Goal: Transaction & Acquisition: Purchase product/service

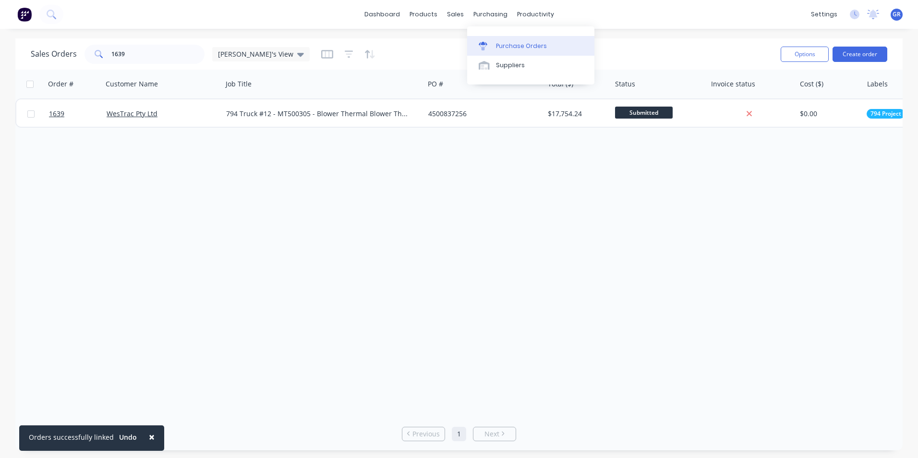
click at [519, 40] on link "Purchase Orders" at bounding box center [530, 45] width 127 height 19
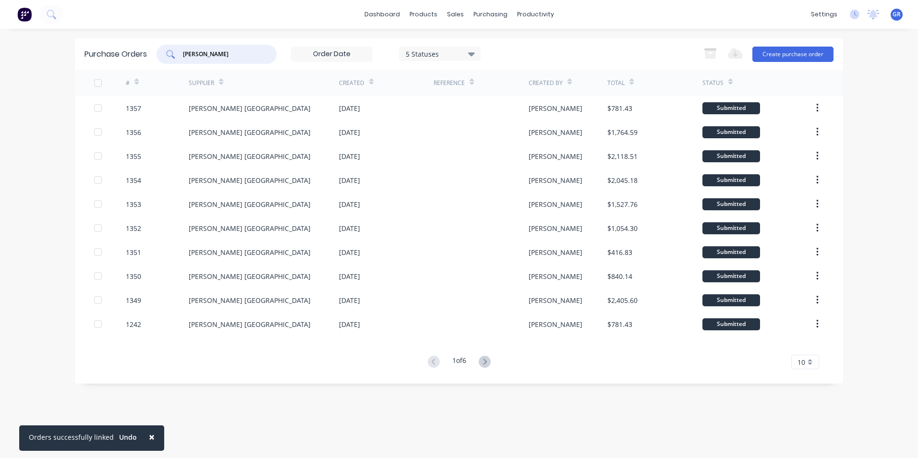
drag, startPoint x: 228, startPoint y: 52, endPoint x: 154, endPoint y: 52, distance: 74.4
click at [154, 52] on div "Purchase Orders [PERSON_NAME] 5 Statuses 5 Statuses Export to Excel (XLSX) Crea…" at bounding box center [459, 53] width 768 height 31
click at [783, 53] on button "Create purchase order" at bounding box center [792, 54] width 81 height 15
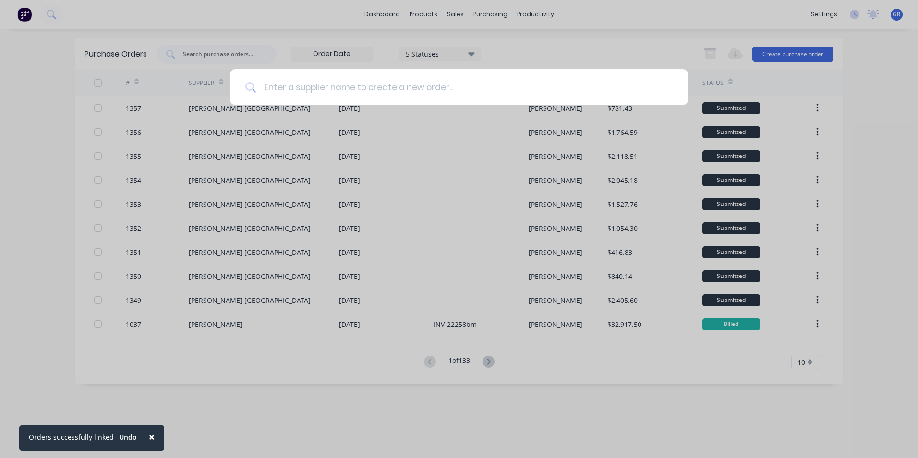
click at [370, 88] on input at bounding box center [464, 87] width 417 height 36
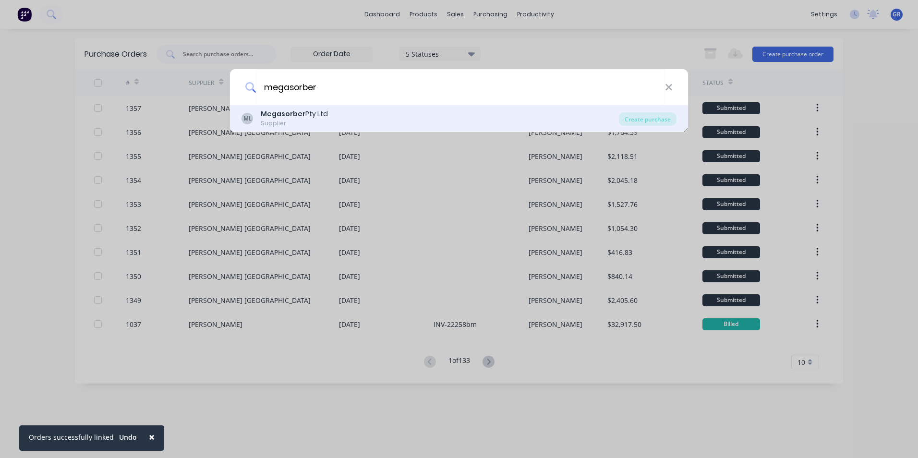
type input "megasorber"
click at [274, 113] on b "Megasorber" at bounding box center [283, 114] width 45 height 10
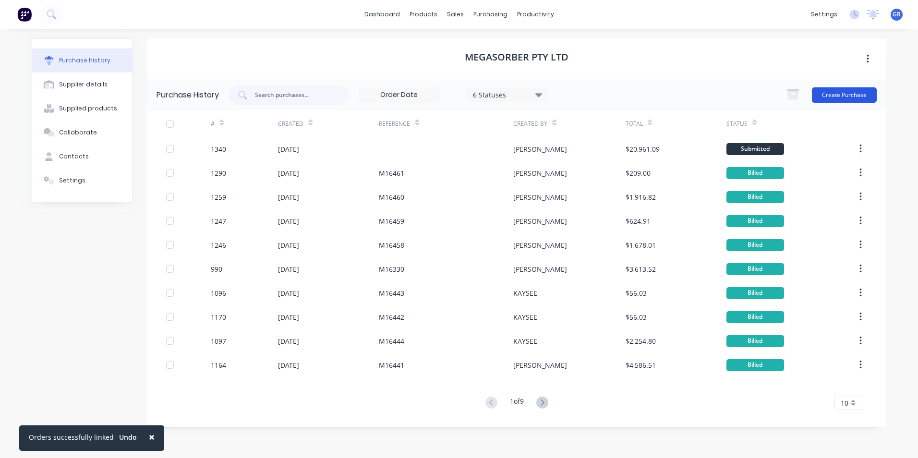
click at [856, 92] on button "Create Purchase" at bounding box center [844, 94] width 65 height 15
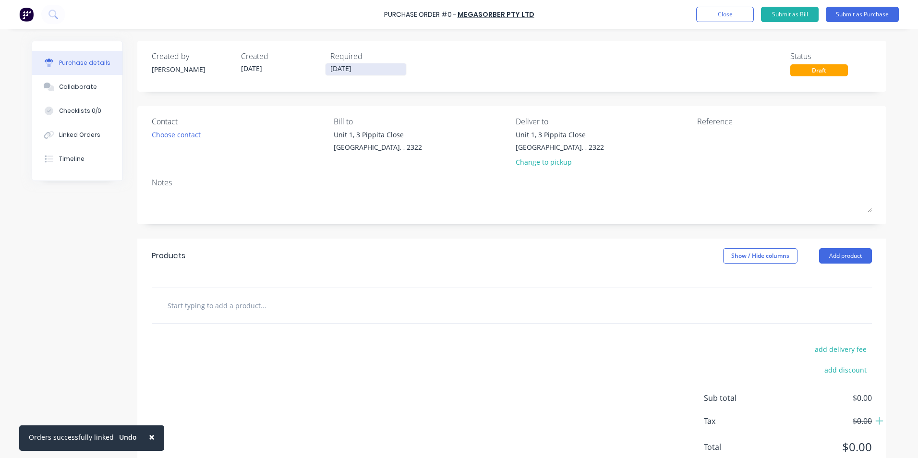
click at [348, 66] on input "[DATE]" at bounding box center [366, 69] width 81 height 12
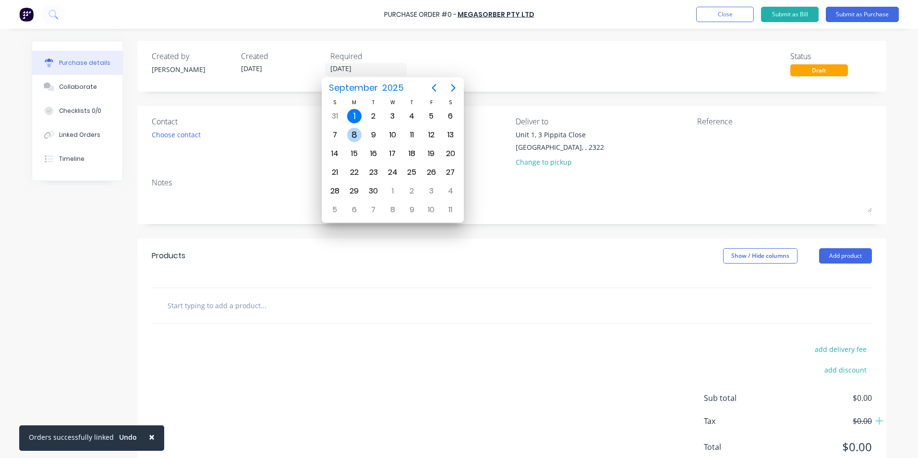
click at [350, 133] on div "8" at bounding box center [354, 135] width 14 height 14
type input "[DATE]"
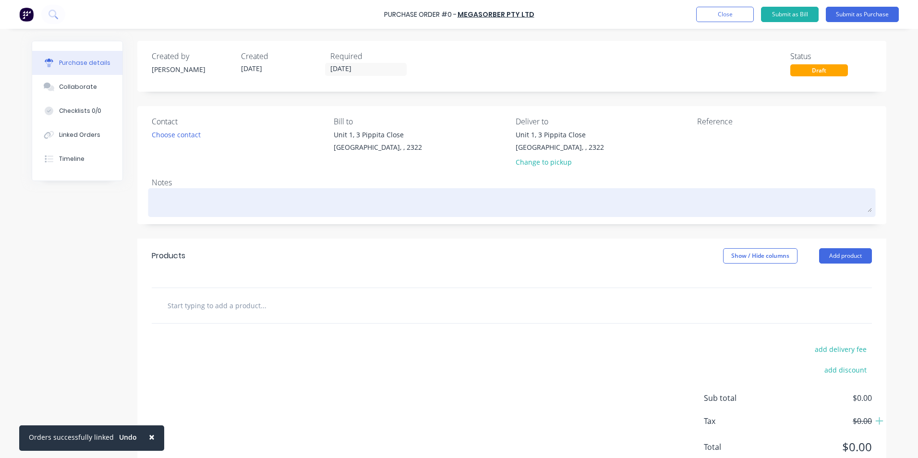
click at [163, 197] on textarea at bounding box center [512, 202] width 720 height 22
type textarea "x"
type textarea "7"
type textarea "x"
type textarea "79"
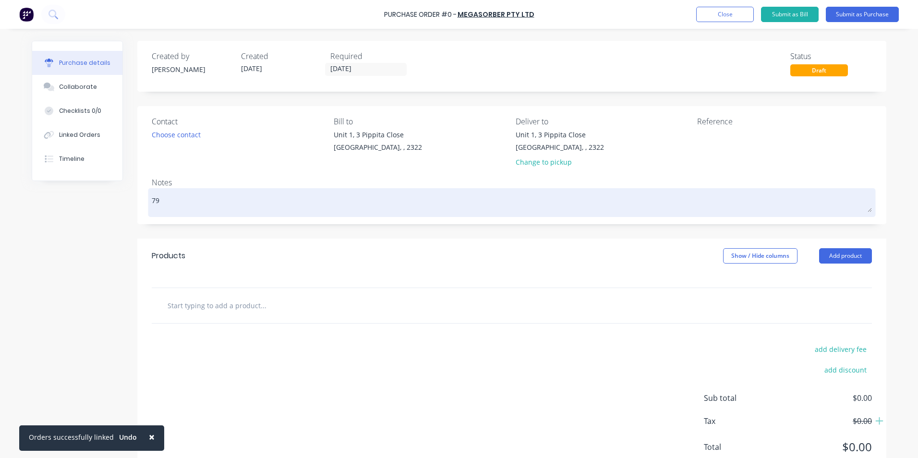
type textarea "x"
type textarea "7"
type textarea "x"
type textarea "J"
type textarea "x"
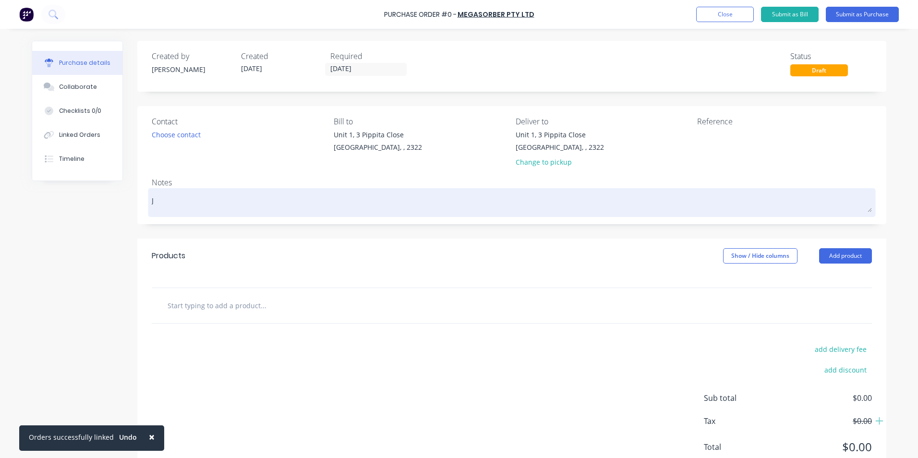
type textarea "JN"
type textarea "x"
type textarea "JN1"
type textarea "x"
type textarea "JN17"
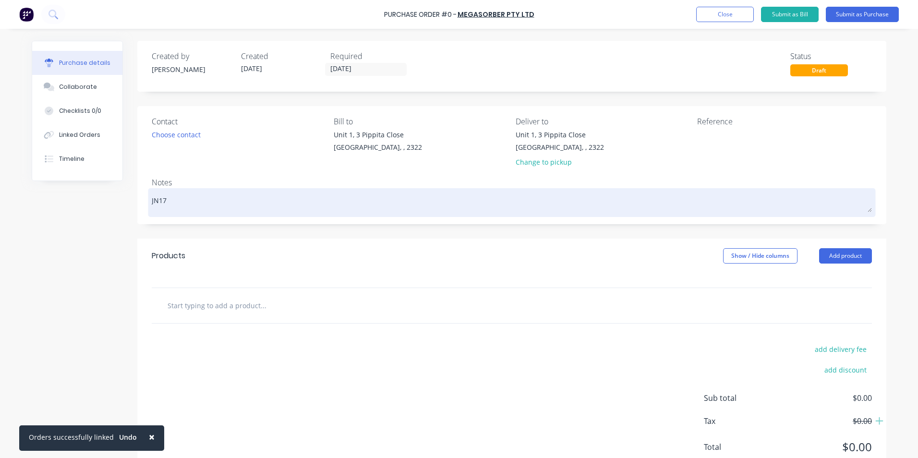
type textarea "x"
type textarea "JN178"
type textarea "x"
type textarea "JN1787"
type textarea "x"
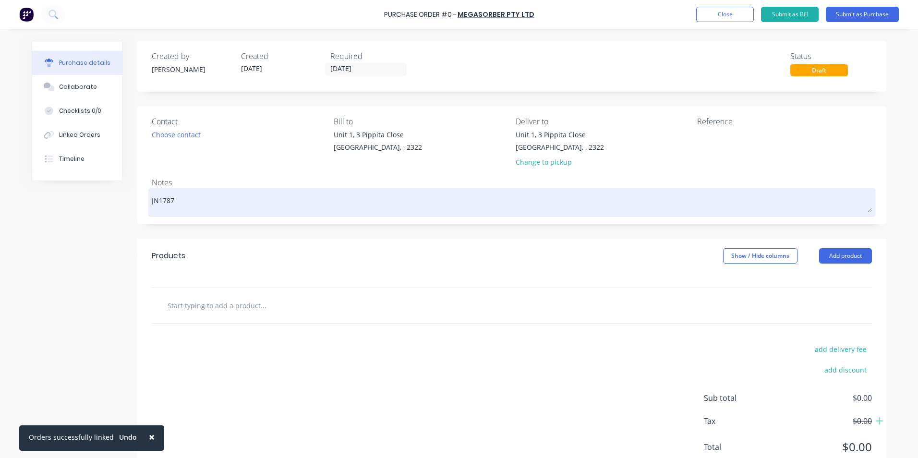
type textarea "JN1787"
type textarea "x"
type textarea "JN1787 -"
type textarea "x"
type textarea "JN1787 -"
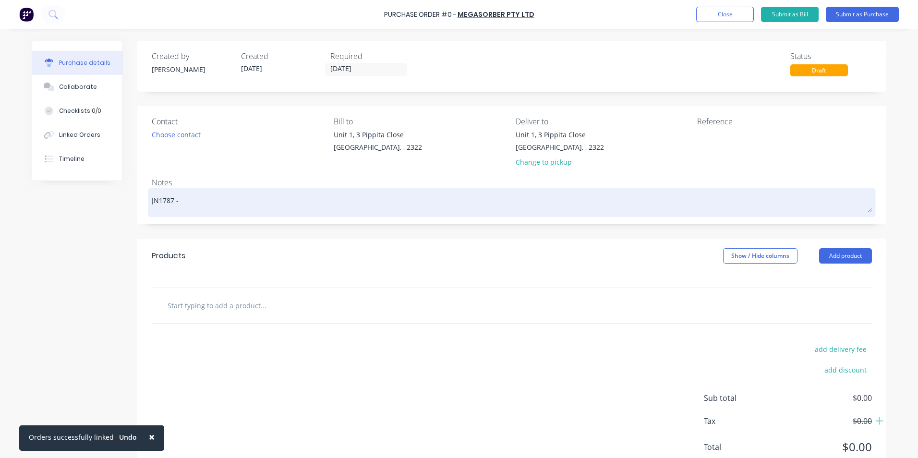
type textarea "x"
type textarea "JN1787 - 7"
type textarea "x"
type textarea "JN1787 - 79"
type textarea "x"
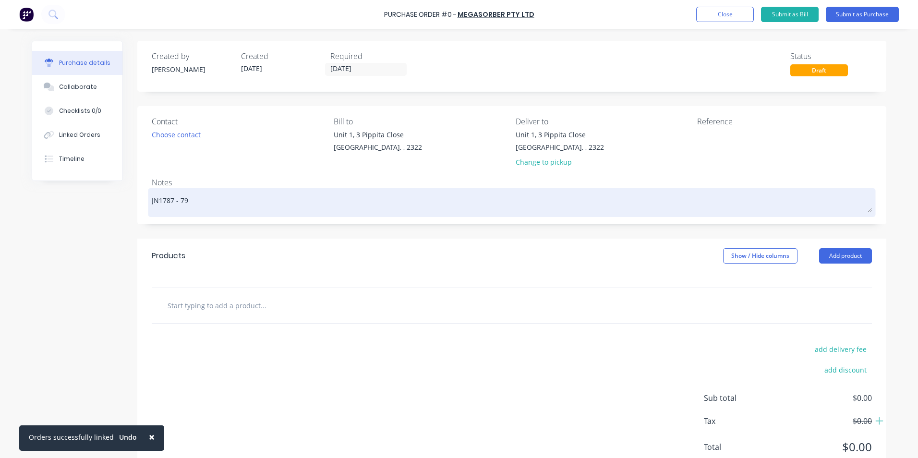
type textarea "JN1787 - 794"
type textarea "x"
type textarea "JN1787 - 794"
type textarea "x"
type textarea "JN1787 - 794 B"
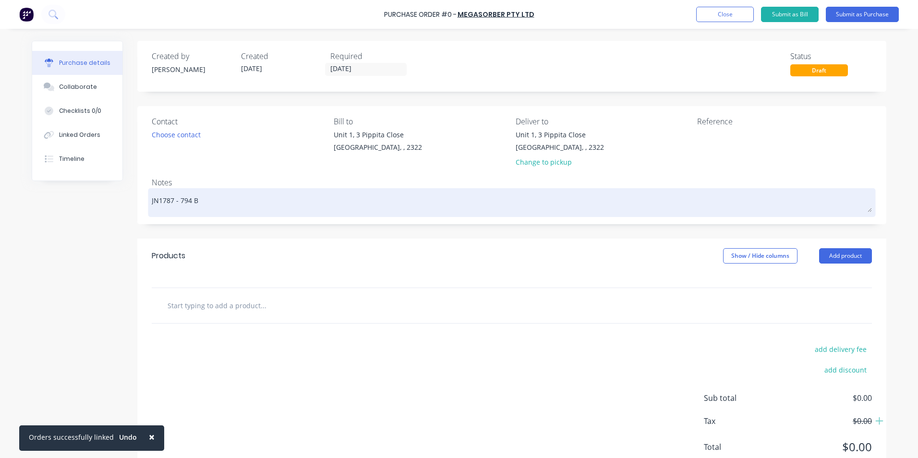
type textarea "x"
type textarea "JN1787 - 794 Be"
type textarea "x"
type textarea "JN1787 - 794 Bel"
type textarea "x"
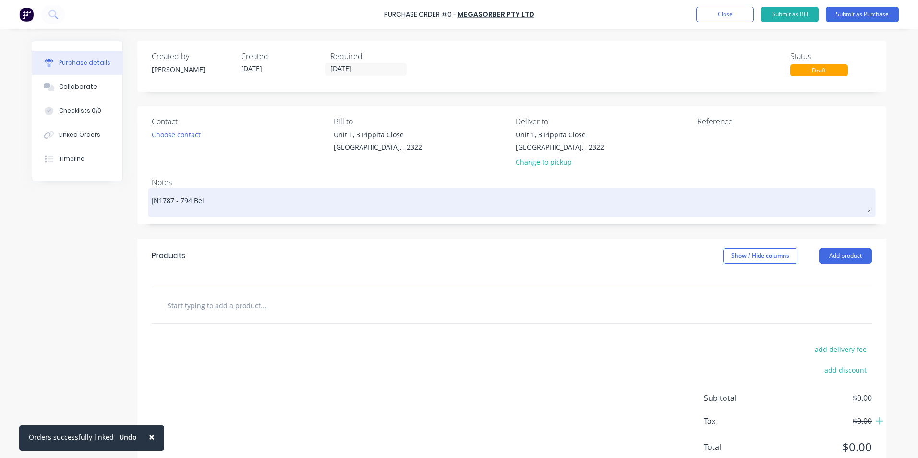
type textarea "JN1787 - 794 Bell"
type textarea "x"
type textarea "JN1787 - 794 Belly"
type textarea "x"
type textarea "JN1787 - 794 Belly"
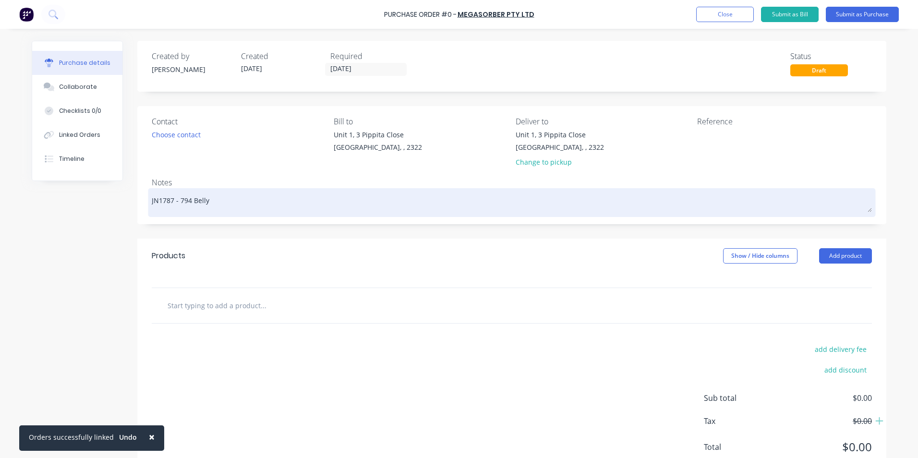
type textarea "x"
type textarea "JN1787 - 794 Belly P"
type textarea "x"
type textarea "JN1787 - 794 Belly Pa"
type textarea "x"
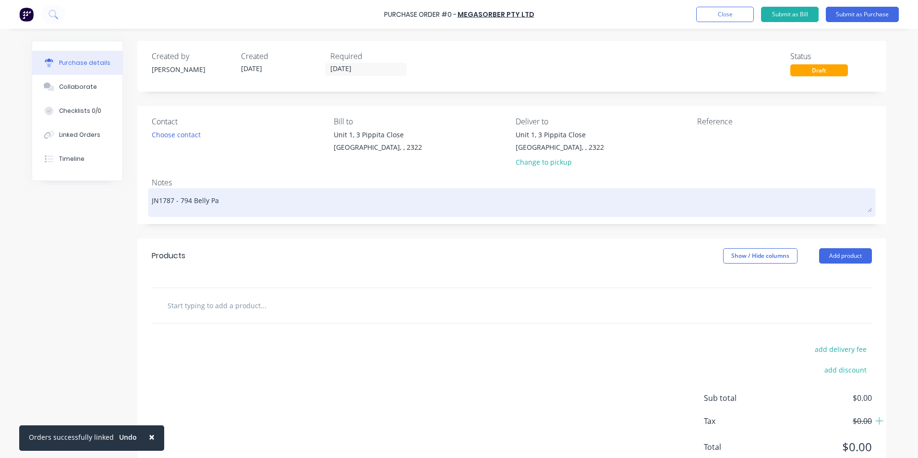
type textarea "JN1787 - 794 Belly Pan"
type textarea "x"
type textarea "JN1787 - 794 Belly Pane"
type textarea "x"
type textarea "JN1787 - 794 Belly Panel"
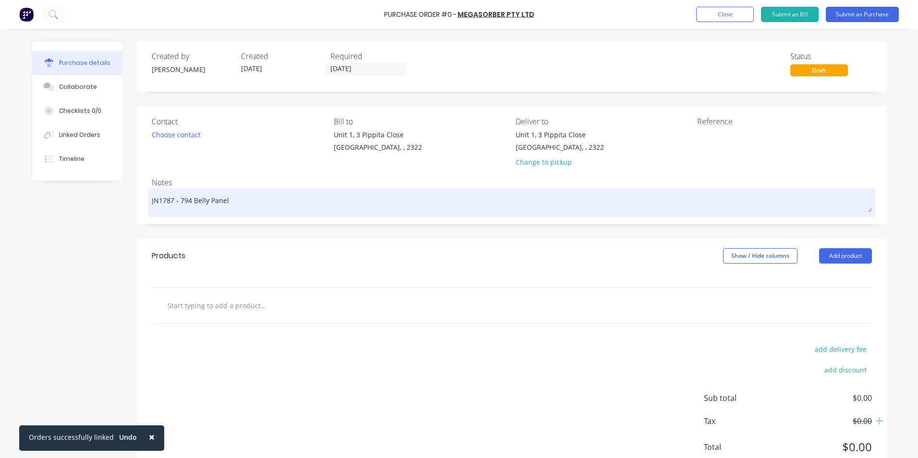
type textarea "x"
type textarea "JN1787 - 794 Belly Panel"
type textarea "x"
type textarea "JN1787 - 794 Belly Panel -"
type textarea "x"
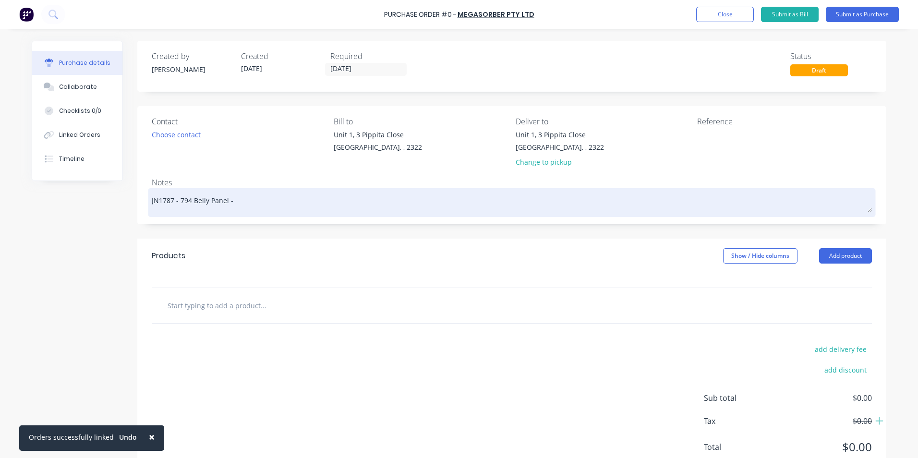
type textarea "JN1787 - 794 Belly Panel -"
type textarea "x"
type textarea "JN1787 - 794 Belly Panel - A"
type textarea "x"
type textarea "JN1787 - 794 Belly Panel - Ac"
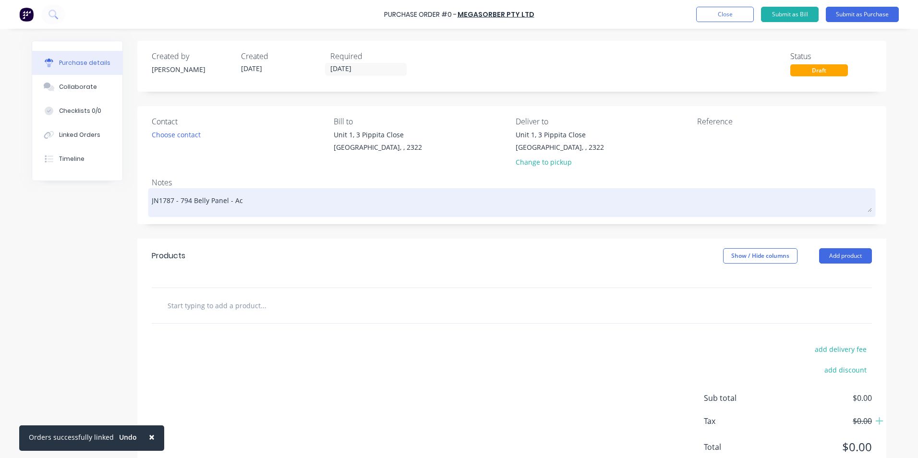
type textarea "x"
type textarea "JN1787 - 794 Belly Panel - Aco"
type textarea "x"
type textarea "JN1787 - 794 Belly Panel - Acou"
type textarea "x"
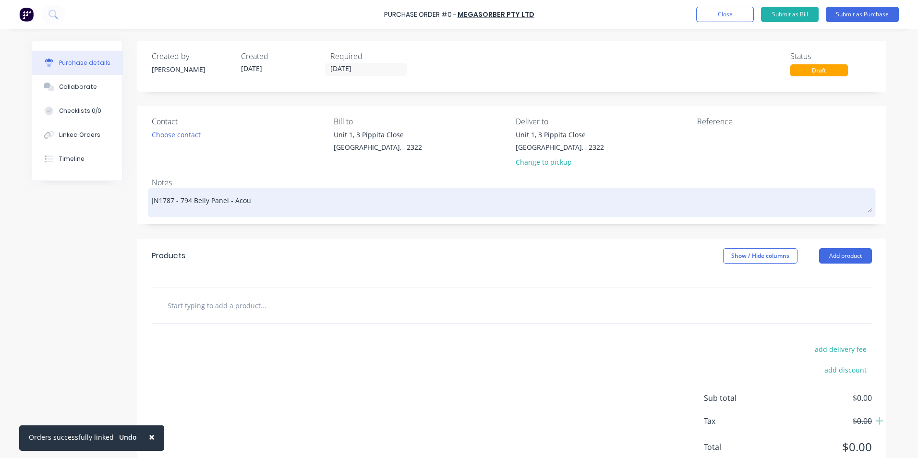
type textarea "JN1787 - 794 Belly Panel - Acous"
type textarea "x"
type textarea "JN1787 - 794 Belly Panel - Acoust"
type textarea "x"
type textarea "JN1787 - 794 Belly Panel - Acousti"
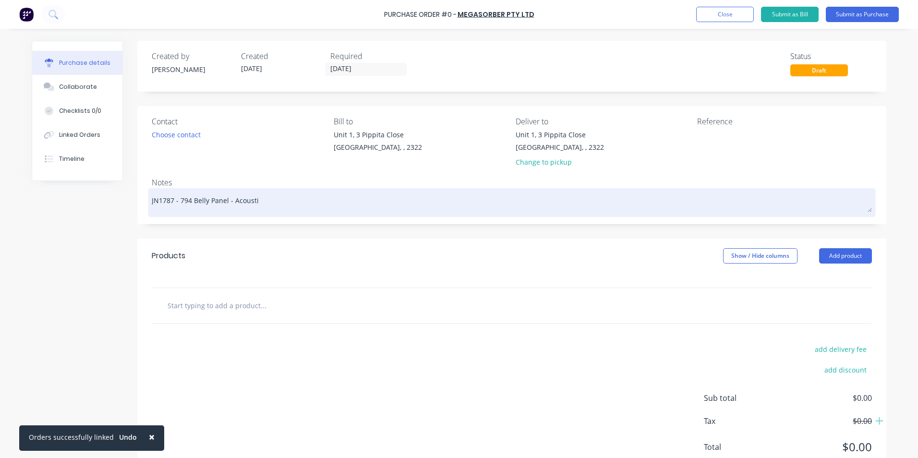
type textarea "x"
type textarea "JN1787 - 794 Belly Panel - Acoustic"
type textarea "x"
type textarea "JN1787 - 794 Belly Panel - Acoustic"
type textarea "x"
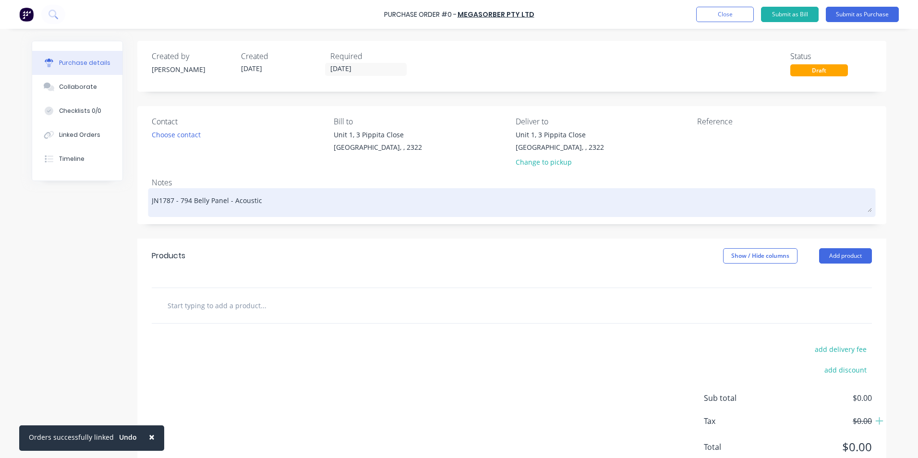
type textarea "JN1787 - 794 Belly Panel - Acoustic P"
type textarea "x"
type textarea "JN1787 - 794 Belly Panel - Acoustic Pa"
type textarea "x"
type textarea "JN1787 - 794 Belly Panel - Acoustic Pan"
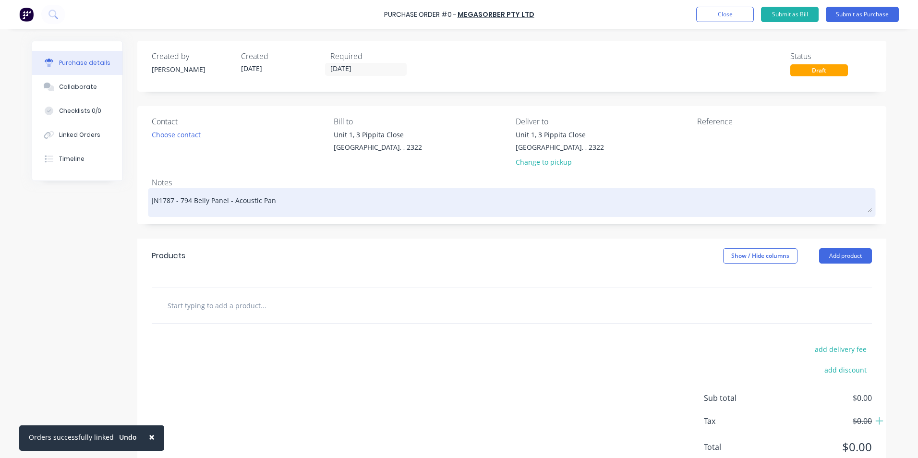
type textarea "x"
type textarea "JN1787 - 794 Belly Panel - Acoustic Pane"
type textarea "x"
type textarea "JN1787 - 794 Belly Panel - Acoustic Panel"
type textarea "x"
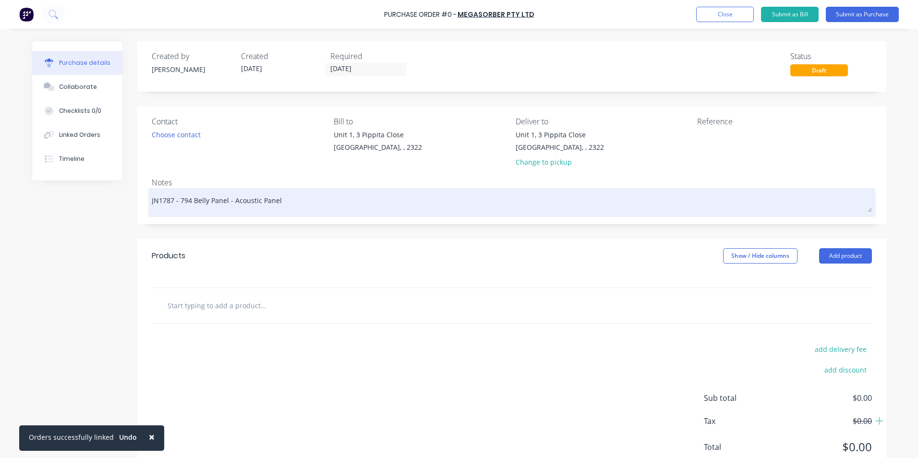
type textarea "JN1787 - 794 Belly Panel - Acoustic Panel"
type textarea "x"
type textarea "JN1787 - 794 Belly Panel - Acoustic Panel K"
type textarea "x"
type textarea "JN1787 - 794 Belly Panel - Acoustic Panel Ki"
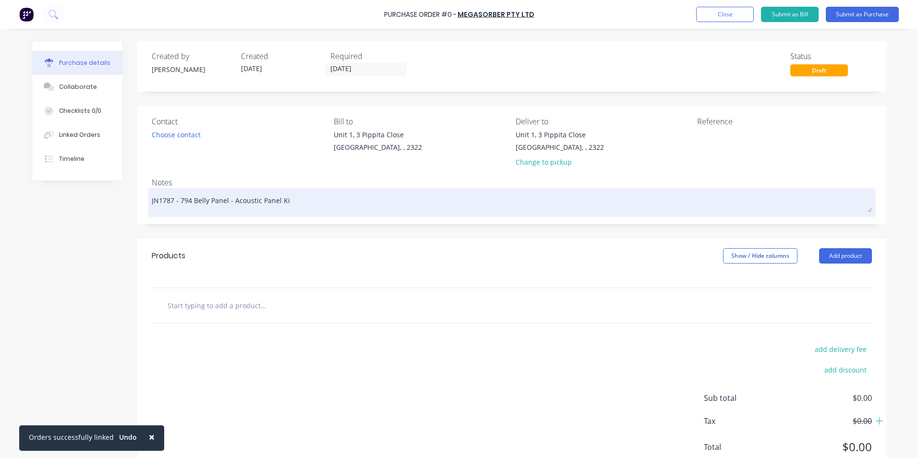
type textarea "x"
type textarea "JN1787 - 794 Belly Panel - Acoustic Panel Kit"
type textarea "x"
type textarea "JN1787 - 794 Belly Panel - Acoustic Panel Kit"
type textarea "x"
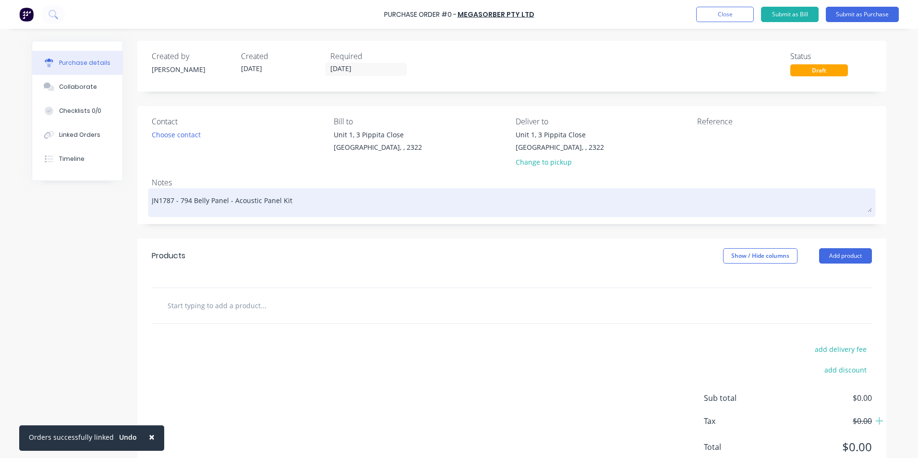
type textarea "JN1787 - 794 Belly Panel - Acoustic Panel Kit -"
type textarea "x"
type textarea "JN1787 - 794 Belly Panel - Acoustic Panel Kit -"
type textarea "x"
type textarea "JN1787 - 794 Belly Panel - Acoustic Panel Kit - T"
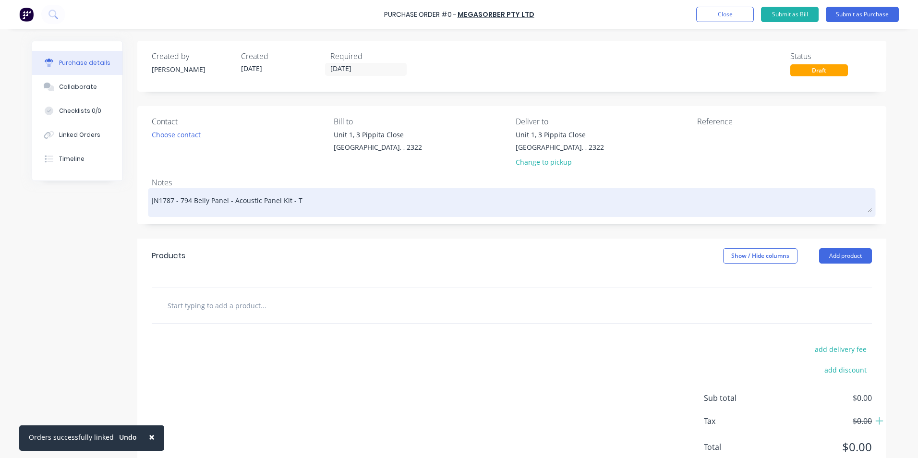
type textarea "x"
type textarea "JN1787 - 794 Belly Panel - Acoustic Panel Kit - Tr"
type textarea "x"
type textarea "JN1787 - 794 Belly Panel - Acoustic Panel Kit - Tru"
type textarea "x"
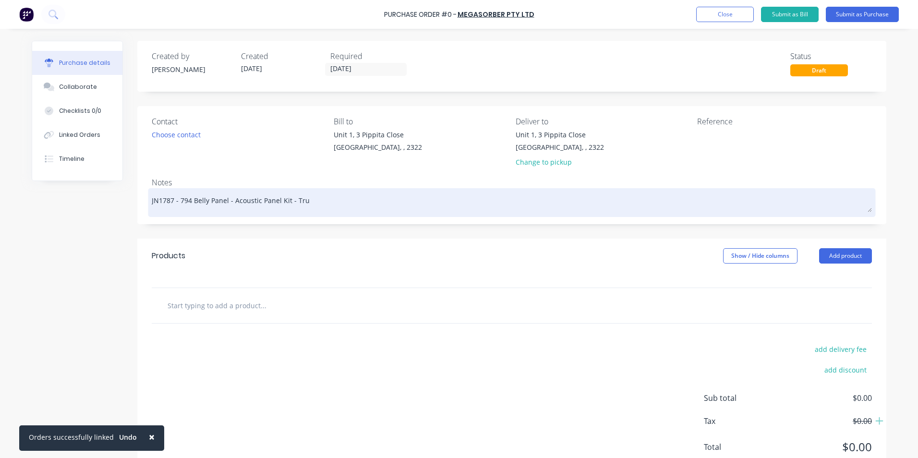
type textarea "JN1787 - 794 Belly Panel - Acoustic Panel Kit - Truc"
type textarea "x"
type textarea "JN1787 - 794 Belly Panel - Acoustic Panel Kit - Truck"
type textarea "x"
type textarea "JN1787 - 794 Belly Panel - Acoustic Panel Kit - Truck"
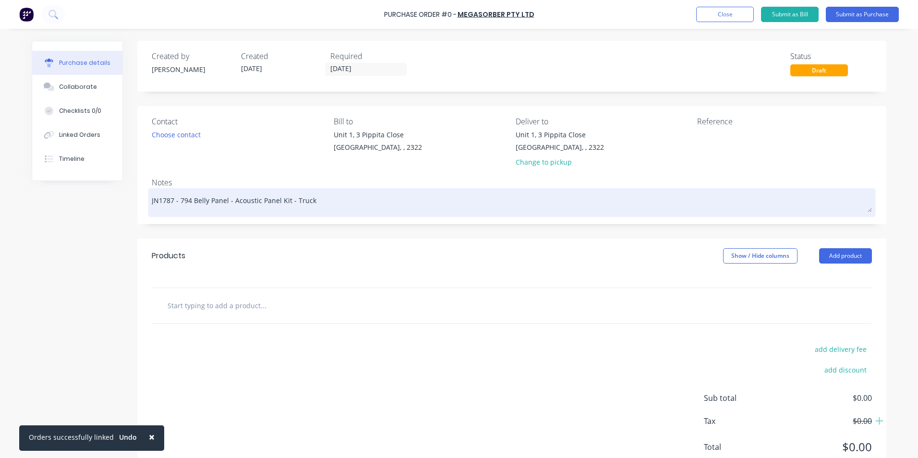
type textarea "x"
type textarea "JN1787 - 794 Belly Panel - Acoustic Panel Kit - Truck #"
type textarea "x"
type textarea "JN1787 - 794 Belly Panel - Acoustic Panel Kit - Truck #1"
type textarea "x"
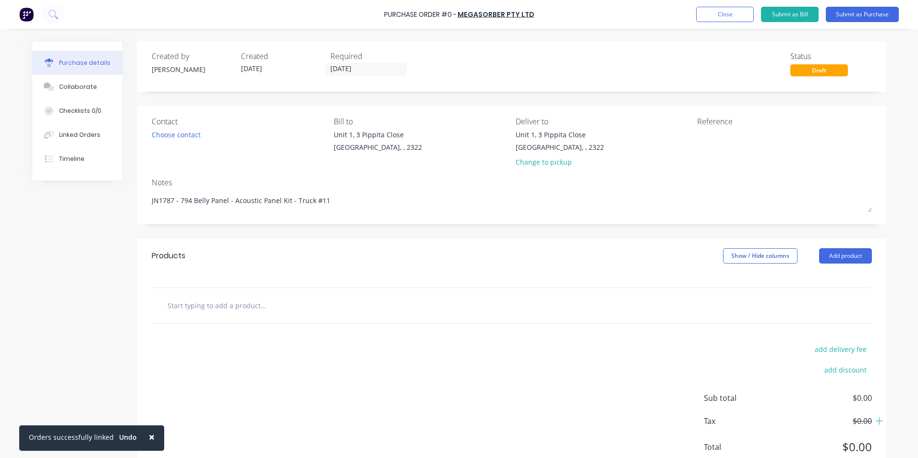
type textarea "JN1787 - 794 Belly Panel - Acoustic Panel Kit - Truck #11"
type textarea "x"
type textarea "JN1787 - 794 Belly Panel - Acoustic Panel Kit - Truck #11"
click at [195, 301] on input "text" at bounding box center [263, 305] width 192 height 19
type textarea "x"
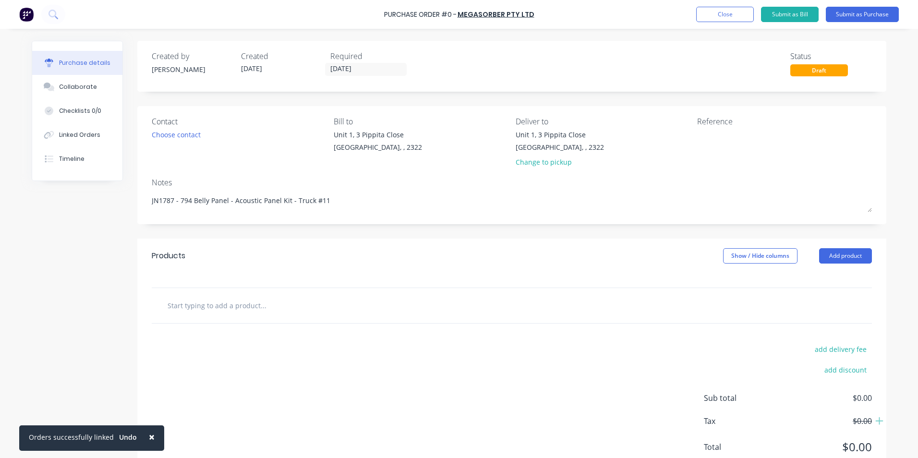
type input "S"
type textarea "x"
type input "Su"
type textarea "x"
type input "Sup"
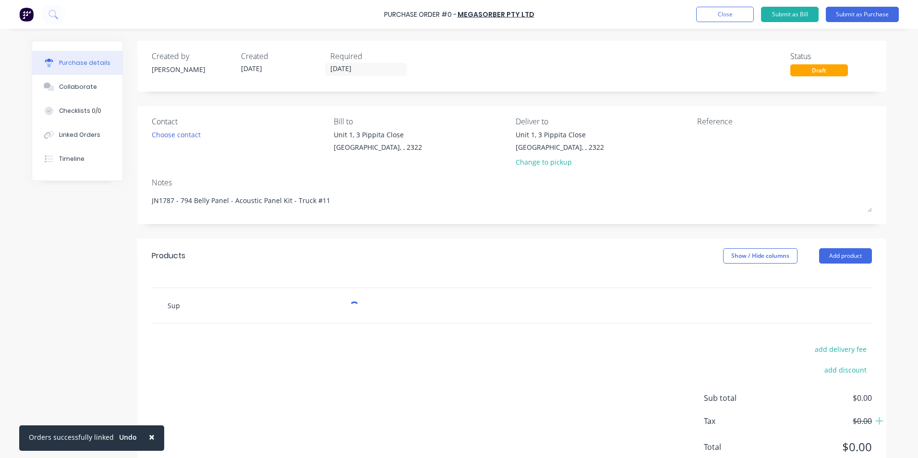
type textarea "x"
type input "Supp"
type textarea "x"
type input "Suppl"
type textarea "x"
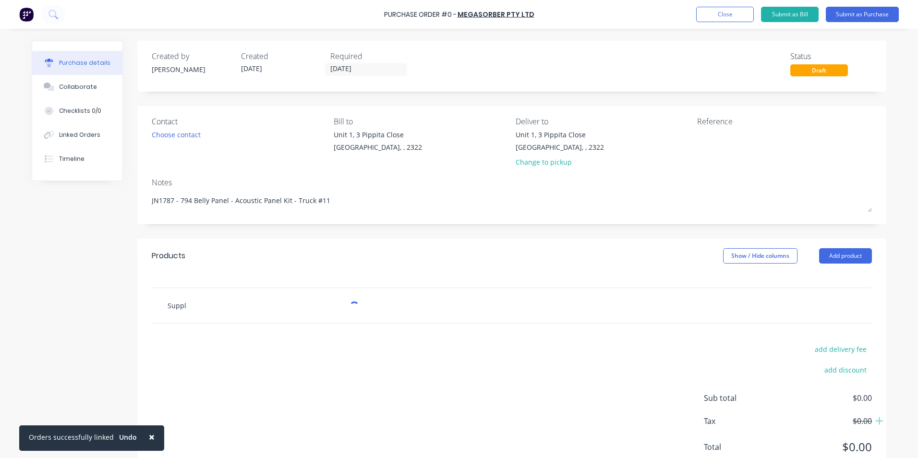
type input "Supply"
type textarea "x"
type input "Supply"
type textarea "x"
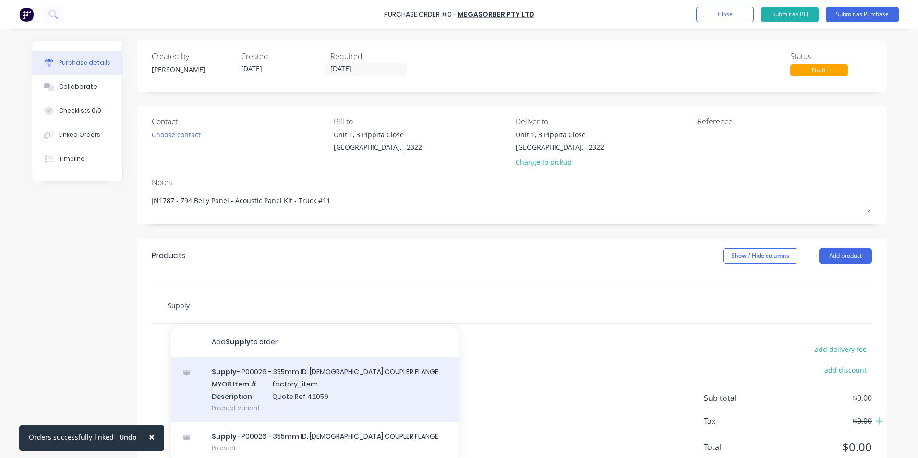
type input "Supply"
click at [241, 372] on div "Supply - P00026 - 355mm ID. [DEMOGRAPHIC_DATA] COUPLER FLANGE MYOB Item # facto…" at bounding box center [315, 389] width 288 height 65
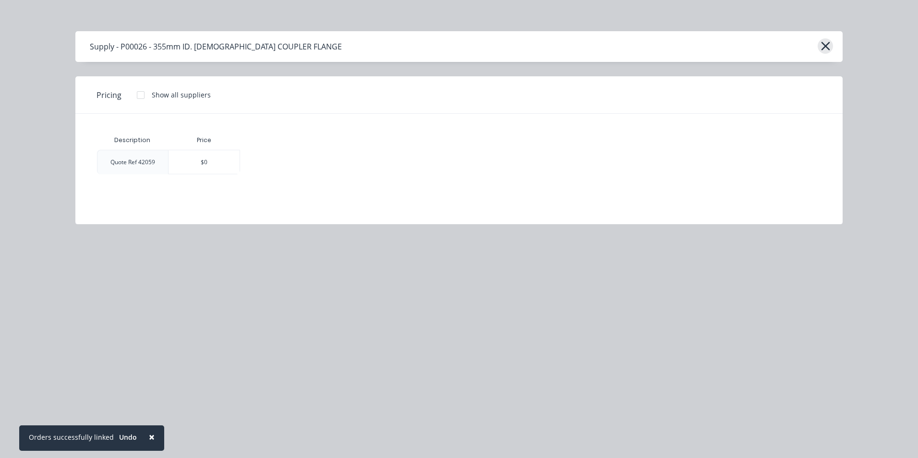
click at [830, 42] on icon "button" at bounding box center [826, 45] width 10 height 13
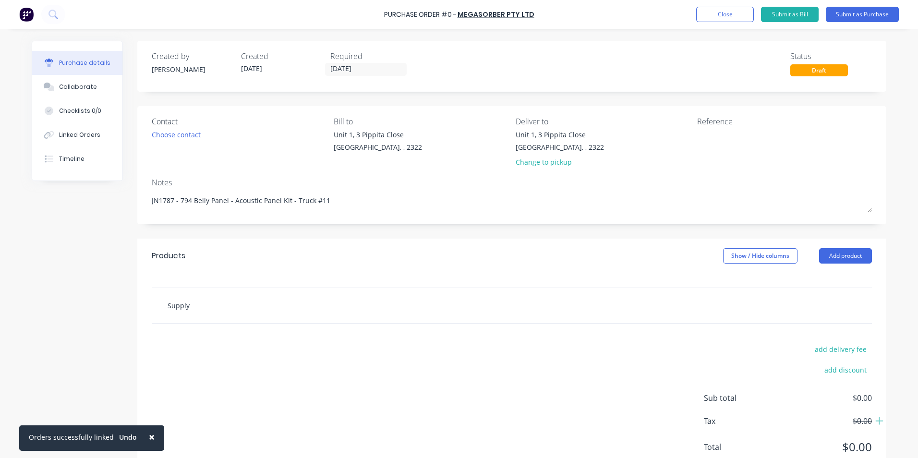
click at [217, 307] on input "Supply" at bounding box center [263, 305] width 192 height 19
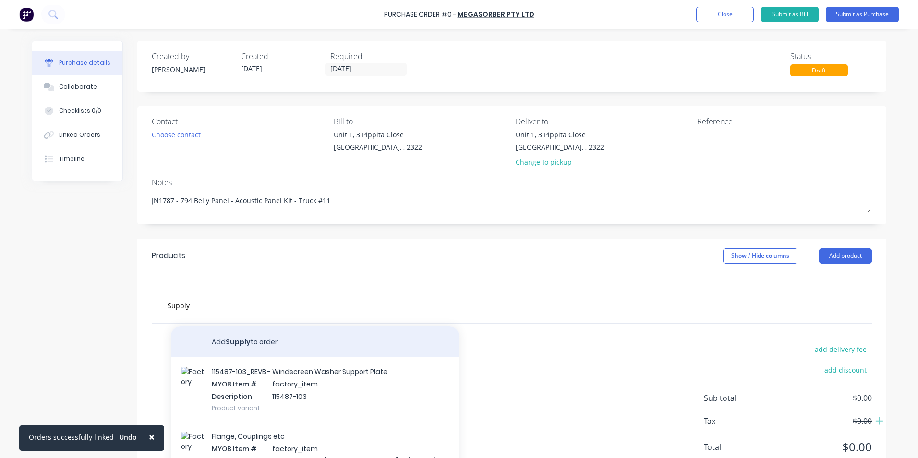
click at [234, 342] on button "Add Supply to order" at bounding box center [315, 341] width 288 height 31
type textarea "x"
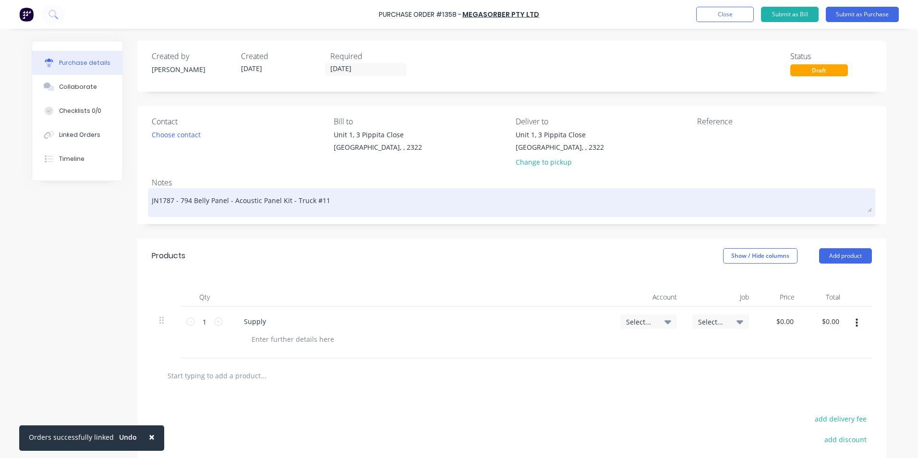
click at [283, 201] on textarea "JN1787 - 794 Belly Panel - Acoustic Panel Kit - Truck #11" at bounding box center [512, 202] width 720 height 22
drag, startPoint x: 284, startPoint y: 200, endPoint x: 177, endPoint y: 205, distance: 106.7
click at [177, 205] on textarea "JN1787 - 794 Belly Panel - Acoustic Panel Kit - Truck #11" at bounding box center [512, 202] width 720 height 22
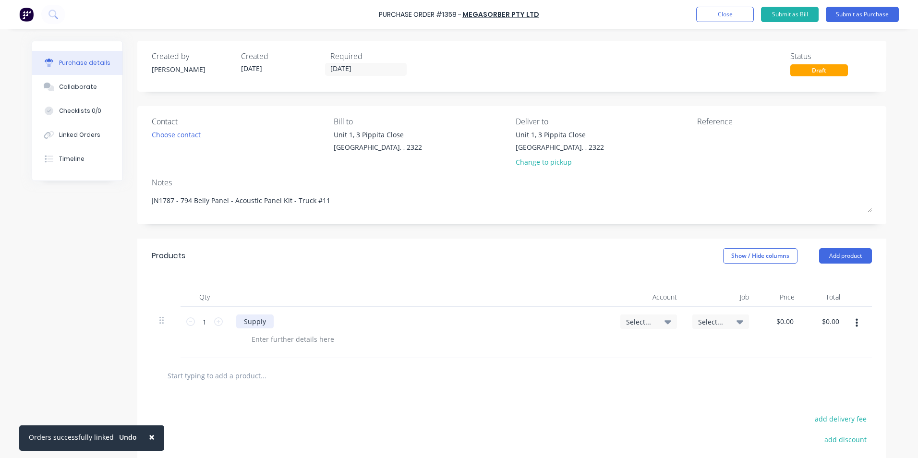
type textarea "x"
click at [262, 324] on div "Supply" at bounding box center [254, 321] width 37 height 14
type textarea "x"
type input "0.0000"
click at [776, 316] on input "0.0000" at bounding box center [784, 321] width 22 height 14
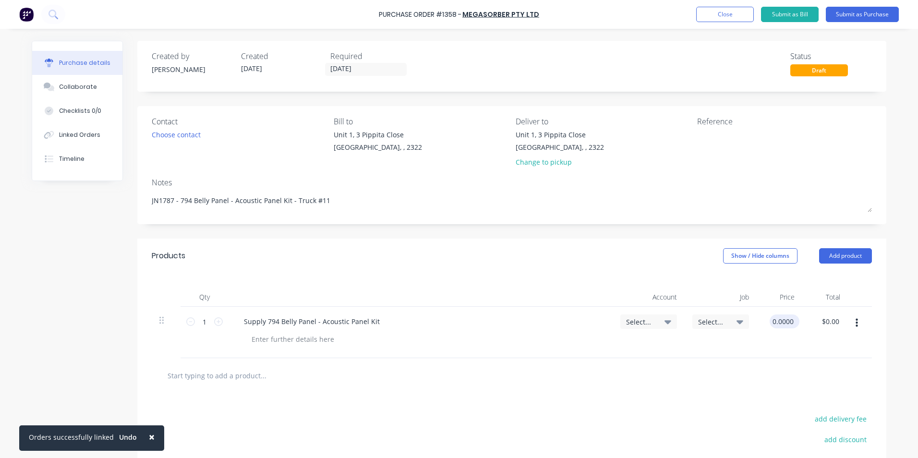
click at [776, 317] on input "0.0000" at bounding box center [783, 321] width 26 height 14
type textarea "x"
click at [776, 317] on input "0.0000" at bounding box center [783, 321] width 26 height 14
type input "5268.51"
type textarea "x"
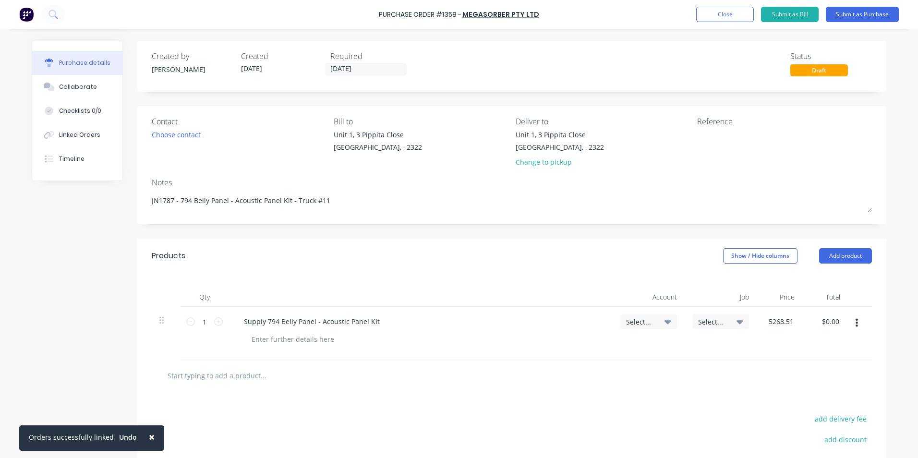
type input "$5,268.51"
click at [652, 323] on div "Select..." at bounding box center [648, 321] width 45 height 9
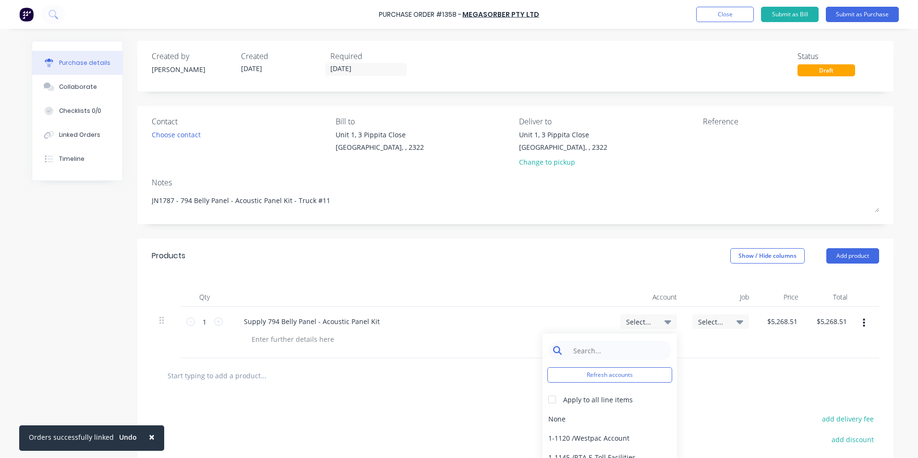
type textarea "x"
click at [583, 350] on input at bounding box center [617, 350] width 98 height 19
type input "1-14"
click at [613, 416] on div "1-1400 / Work in Progress" at bounding box center [610, 418] width 134 height 19
click at [706, 322] on span "Select..." at bounding box center [712, 322] width 29 height 10
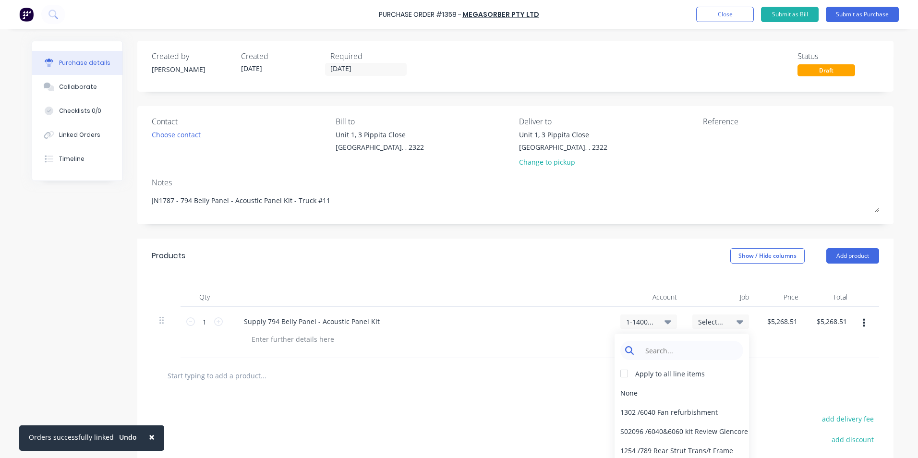
type textarea "x"
click at [652, 347] on input at bounding box center [689, 350] width 98 height 19
type input "1787"
click at [648, 411] on div "1787 / W/Trac-794-Belly-Panel-T11" at bounding box center [682, 411] width 134 height 19
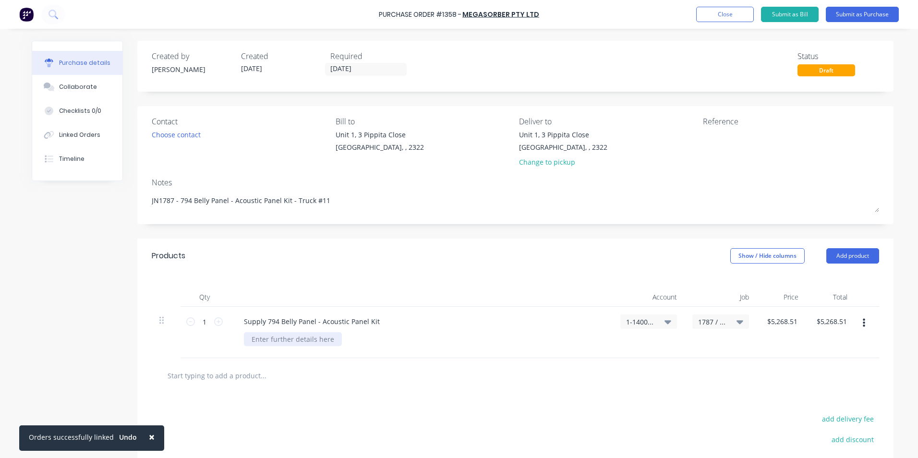
type textarea "x"
click at [280, 335] on div at bounding box center [293, 339] width 98 height 14
click at [273, 349] on div "D-14 = 10 Pieces P50 =" at bounding box center [278, 344] width 68 height 24
click at [862, 323] on button "button" at bounding box center [864, 322] width 23 height 17
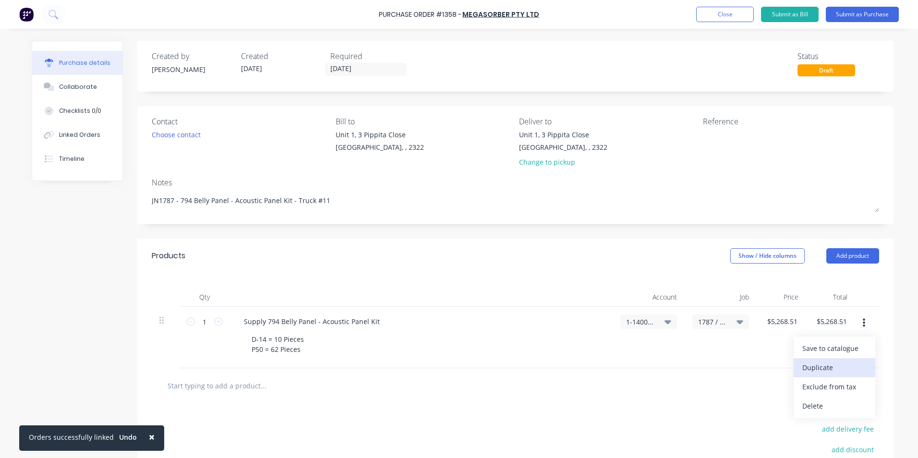
click at [822, 368] on button "Duplicate" at bounding box center [835, 367] width 82 height 19
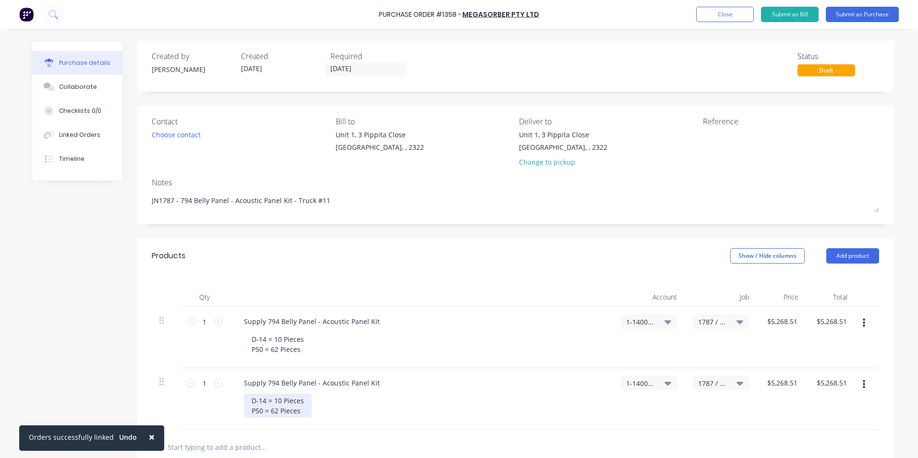
type textarea "x"
drag, startPoint x: 302, startPoint y: 411, endPoint x: 233, endPoint y: 401, distance: 69.0
click at [233, 401] on div "Supply 794 Belly Panel - Acoustic Panel Kit D-14 = 10 Pieces P50 = 62 Pieces" at bounding box center [421, 398] width 384 height 61
click at [863, 385] on button "button" at bounding box center [864, 384] width 23 height 17
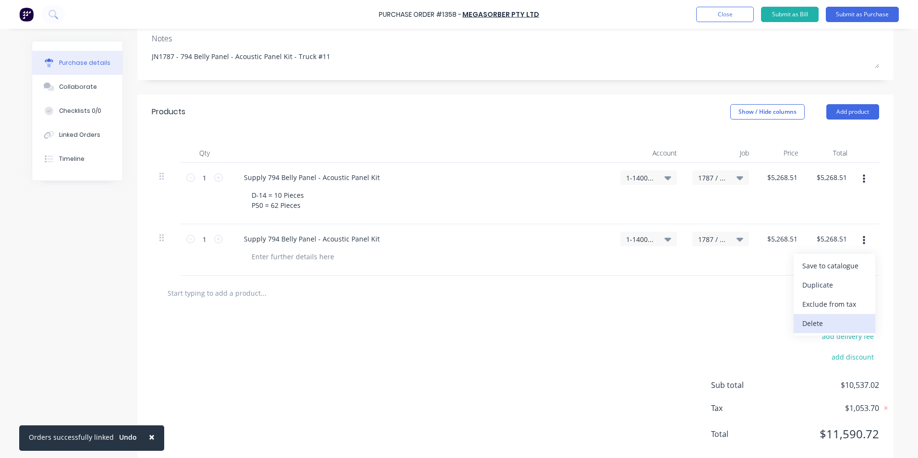
click at [804, 326] on button "Delete" at bounding box center [835, 323] width 82 height 19
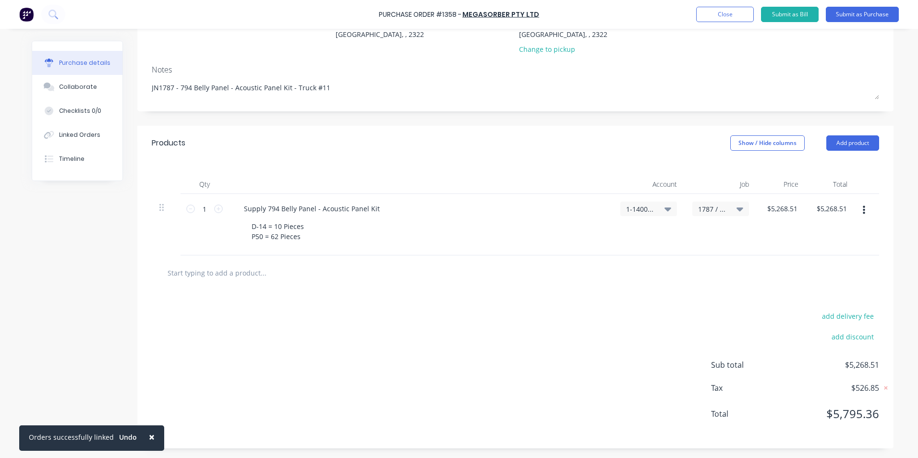
scroll to position [113, 0]
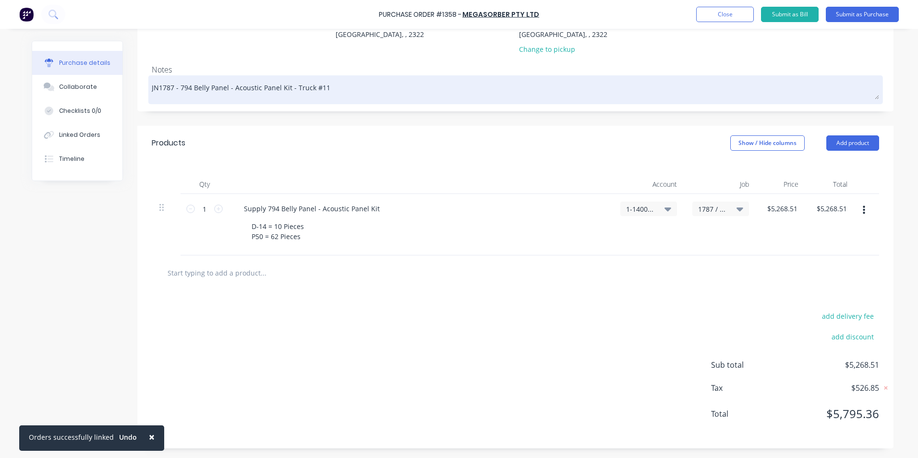
click at [171, 88] on textarea "JN1787 - 794 Belly Panel - Acoustic Panel Kit - Truck #11" at bounding box center [515, 89] width 727 height 22
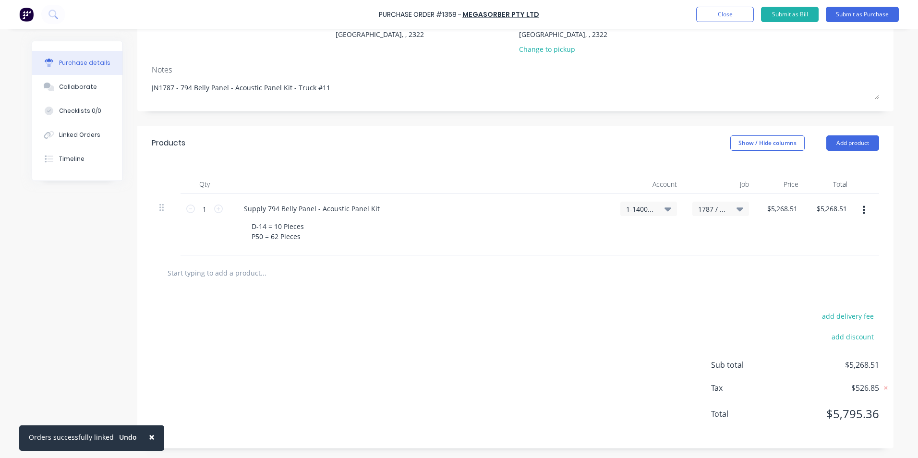
type textarea "x"
type textarea "JN1787 - 794 Belly Panel - Acoustic Panel Kit - Truck #11"
type textarea "x"
type textarea "JN1787 / - 794 Belly Panel - Acoustic Panel Kit - Truck #11"
type textarea "x"
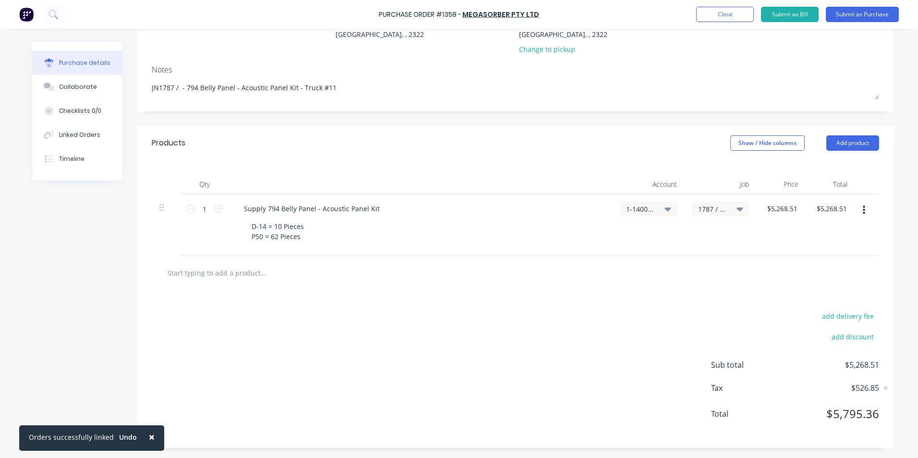
type textarea "JN1787 / - 794 Belly Panel - Acoustic Panel Kit - Truck #11"
type textarea "x"
type textarea "JN1787 / - 794 Belly Panel - Acoustic Panel Kit - Truck #11"
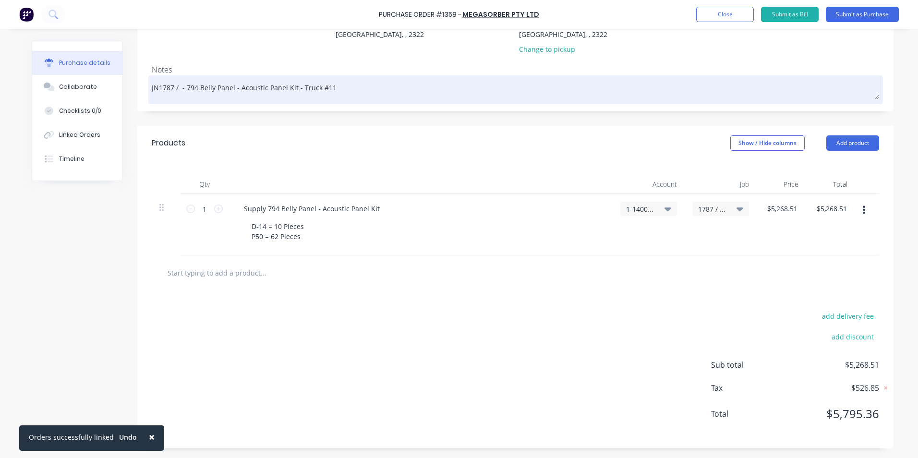
type textarea "x"
type textarea "JN1787 / 1 - 794 Belly Panel - Acoustic Panel Kit - Truck #11"
type textarea "x"
type textarea "JN1787 / 17 - 794 Belly Panel - Acoustic Panel Kit - Truck #11"
type textarea "x"
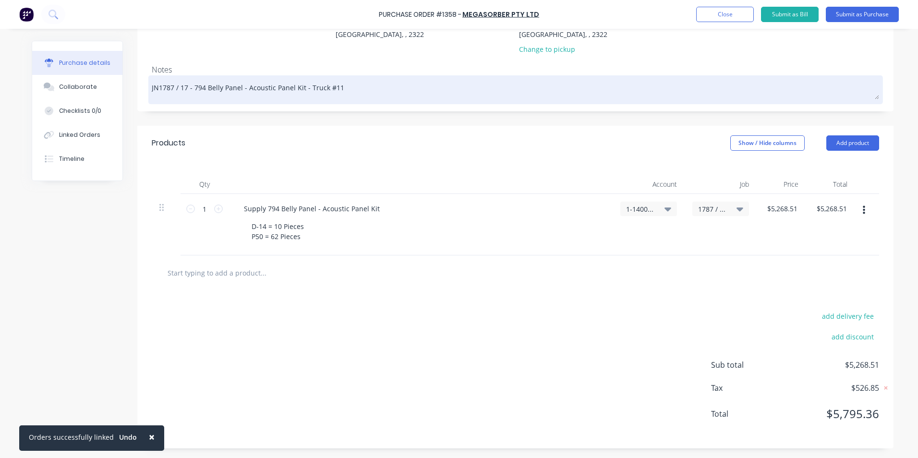
type textarea "JN1787 / 179 - 794 Belly Panel - Acoustic Panel Kit - Truck #11"
type textarea "x"
type textarea "JN1787 / 1797 - 794 Belly Panel - Acoustic Panel Kit - Truck #11"
click at [349, 87] on textarea "JN1787 / 1797 - 794 Belly Panel - Acoustic Panel Kit - Truck #11" at bounding box center [515, 89] width 727 height 22
type textarea "x"
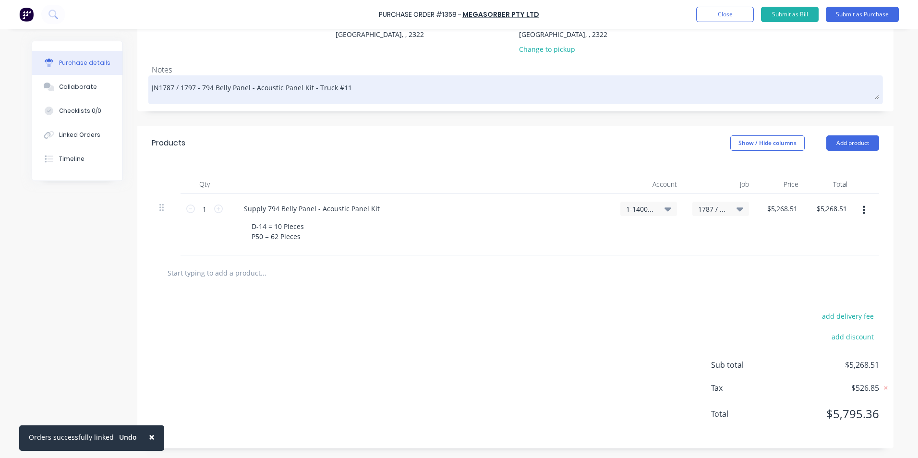
type textarea "JN1787 / 1797 - 794 Belly Panel - Acoustic Panel Kit - Truck #11"
type textarea "x"
type textarea "JN1787 / 1797 - 794 Belly Panel - Acoustic Panel Kit - Truck #11 &"
type textarea "x"
type textarea "JN1787 / 1797 - 794 Belly Panel - Acoustic Panel Kit - Truck #11 &"
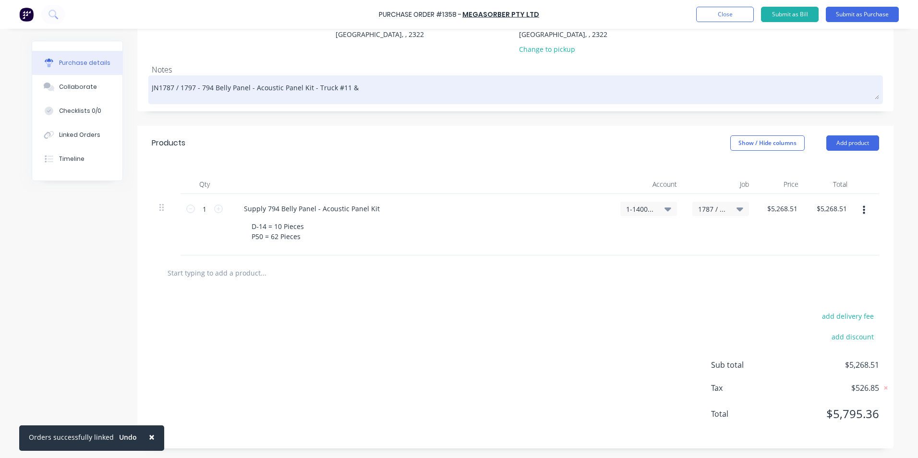
type textarea "x"
type textarea "JN1787 / 1797 - 794 Belly Panel - Acoustic Panel Kit - Truck #11 & T"
type textarea "x"
type textarea "JN1787 / 1797 - 794 Belly Panel - Acoustic Panel Kit - Truck #11 & Tr"
type textarea "x"
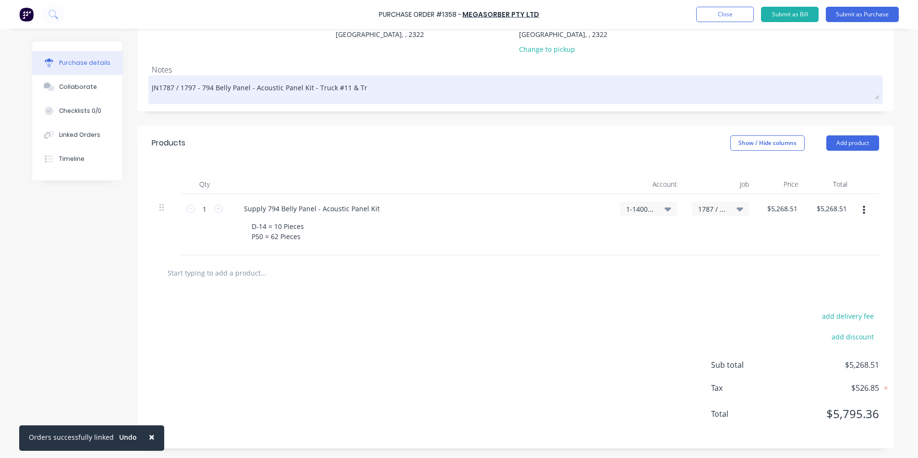
type textarea "JN1787 / 1797 - 794 Belly Panel - Acoustic Panel Kit - Truck #11 & Tru"
type textarea "x"
type textarea "JN1787 / 1797 - 794 Belly Panel - Acoustic Panel Kit - Truck #11 & Truc"
type textarea "x"
type textarea "JN1787 / 1797 - 794 Belly Panel - Acoustic Panel Kit - Truck #11 & Truck"
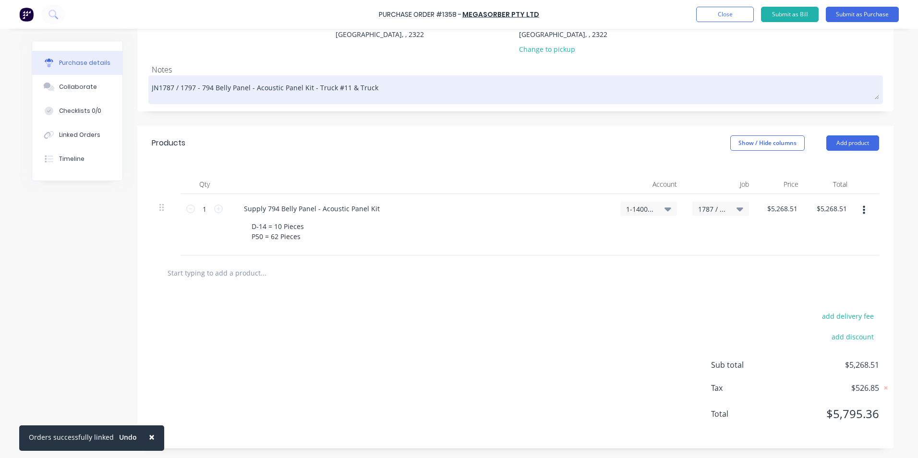
type textarea "x"
type textarea "JN1787 / 1797 - 794 Belly Panel - Acoustic Panel Kit - Truck #11 & Truck"
type textarea "x"
type textarea "JN1787 / 1797 - 794 Belly Panel - Acoustic Panel Kit - Truck #11 & Truck #"
type textarea "x"
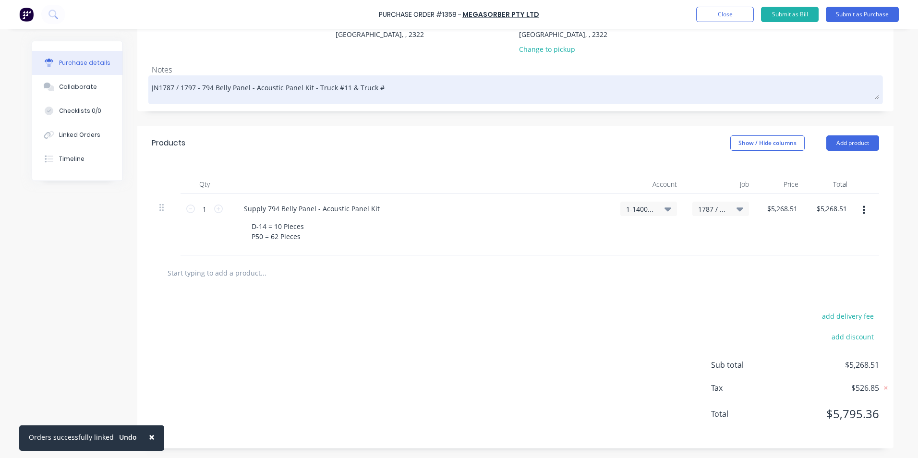
type textarea "JN1787 / 1797 - 794 Belly Panel - Acoustic Panel Kit - Truck #11 & Truck #1"
type textarea "x"
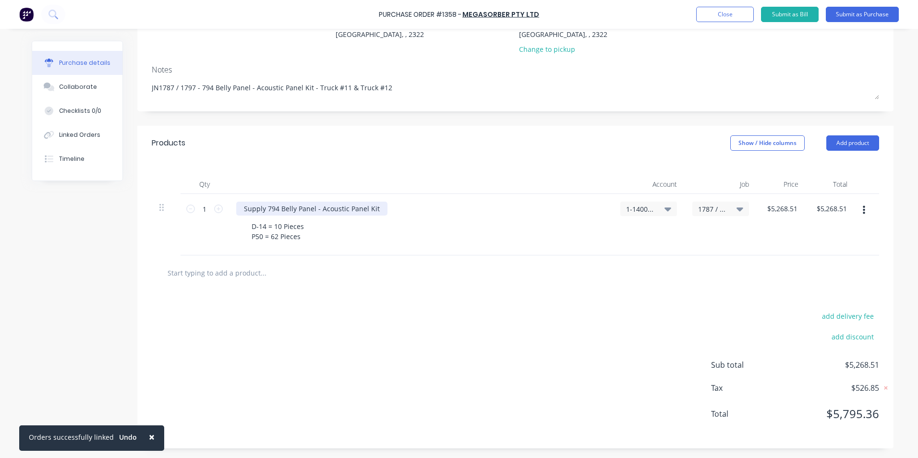
click at [374, 209] on div "Supply 794 Belly Panel - Acoustic Panel Kit" at bounding box center [311, 209] width 151 height 14
click at [300, 237] on div "D-14 = 10 Pieces P50 = 62 Pieces" at bounding box center [278, 231] width 68 height 24
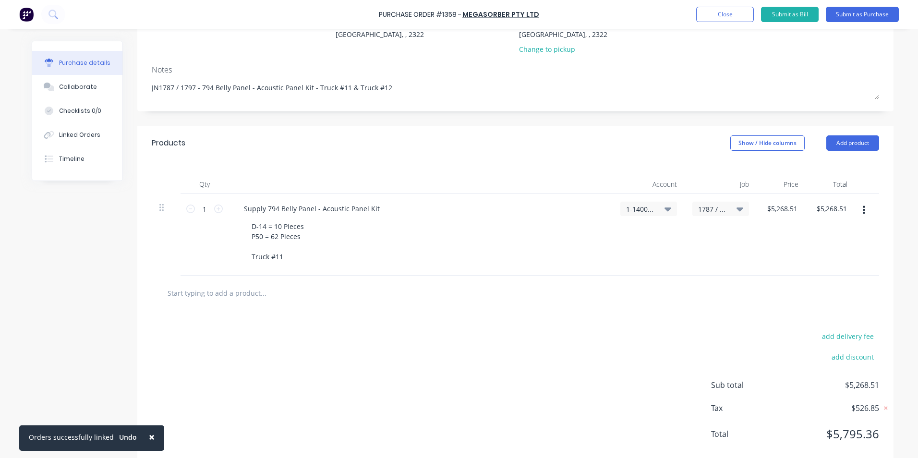
click at [863, 212] on icon "button" at bounding box center [864, 210] width 2 height 11
click at [823, 255] on button "Duplicate" at bounding box center [835, 254] width 82 height 19
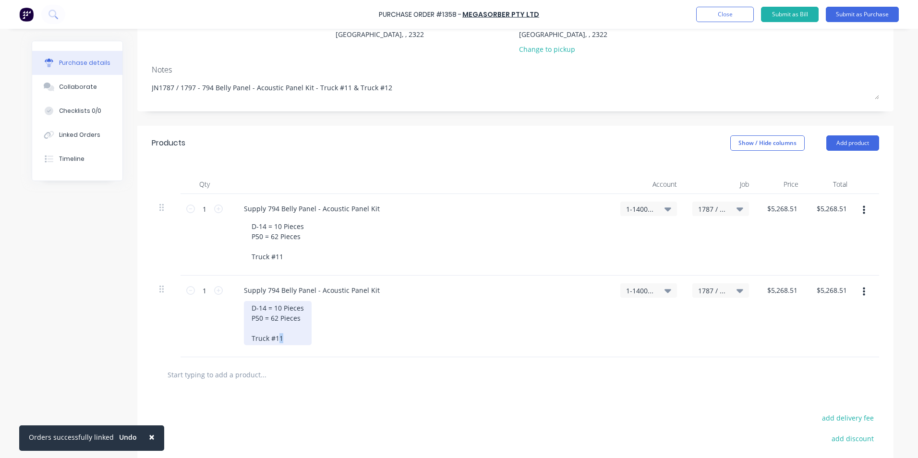
click at [276, 340] on div "D-14 = 10 Pieces P50 = 62 Pieces Truck #11" at bounding box center [278, 323] width 68 height 44
click at [708, 288] on span "1787 / W/Trac-794-Belly-Panel-T11" at bounding box center [712, 291] width 29 height 10
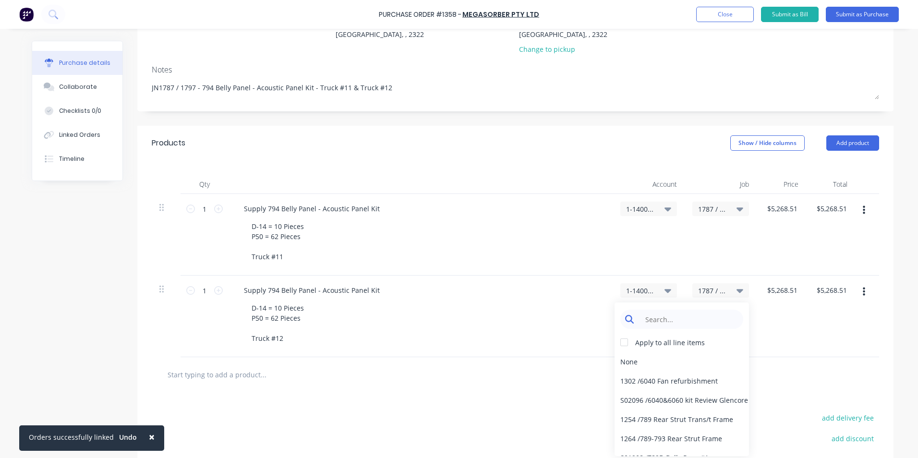
click at [665, 318] on input at bounding box center [689, 319] width 98 height 19
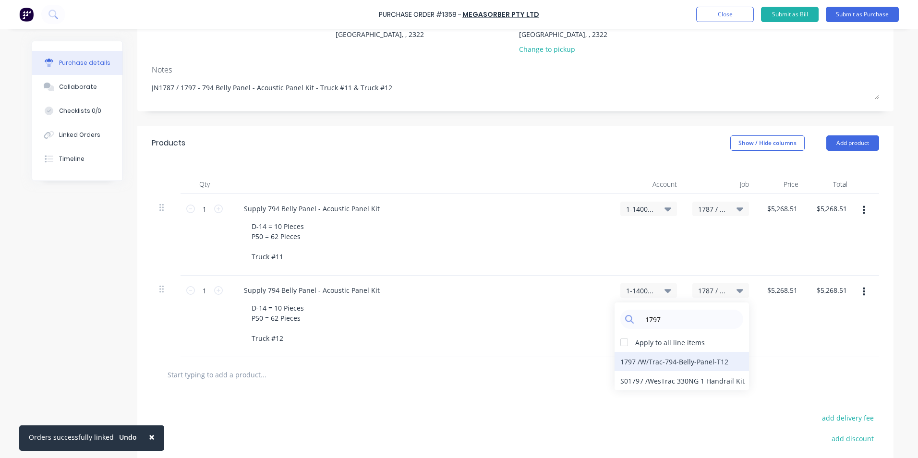
click at [677, 362] on div "1797 / W/Trac-794-Belly-Panel-T12" at bounding box center [682, 361] width 134 height 19
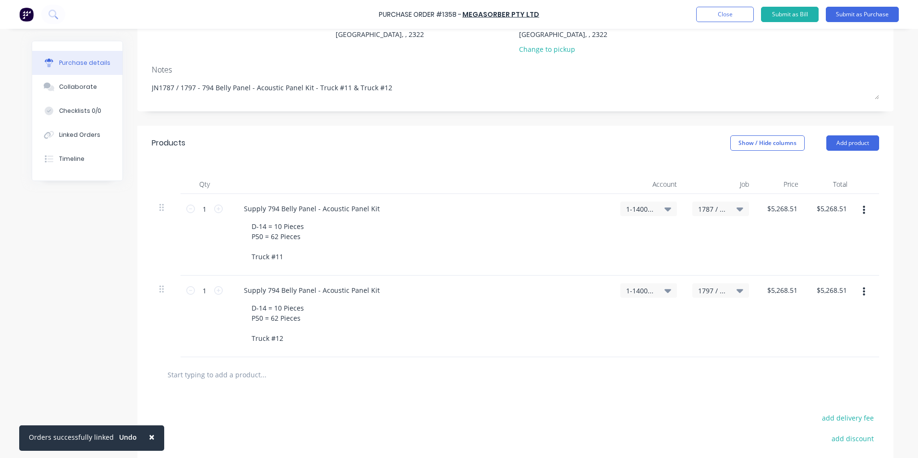
click at [863, 293] on icon "button" at bounding box center [864, 292] width 2 height 11
click at [829, 338] on button "Duplicate" at bounding box center [835, 336] width 82 height 19
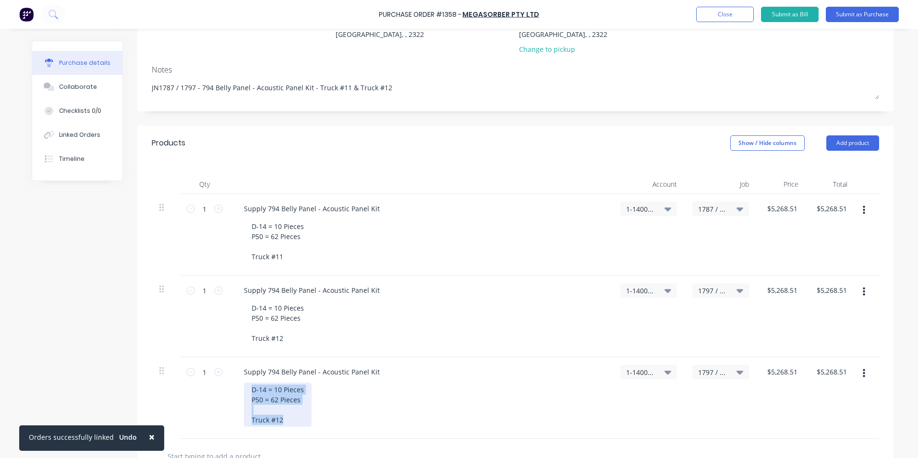
drag, startPoint x: 289, startPoint y: 421, endPoint x: 234, endPoint y: 390, distance: 62.4
click at [234, 390] on div "Supply 794 Belly Panel - Acoustic Panel Kit D-14 = 10 Pieces P50 = 62 Pieces Tr…" at bounding box center [421, 398] width 384 height 82
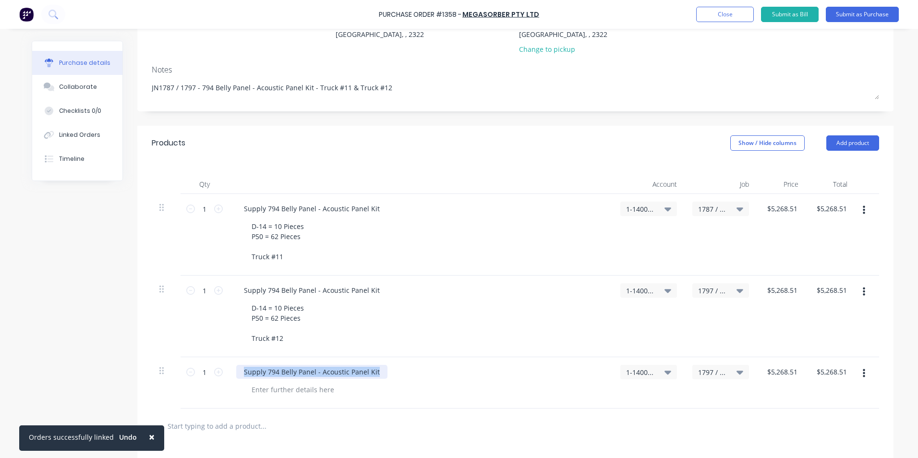
drag, startPoint x: 374, startPoint y: 371, endPoint x: 234, endPoint y: 373, distance: 140.7
click at [236, 373] on div "Supply 794 Belly Panel - Acoustic Panel Kit" at bounding box center [311, 372] width 151 height 14
click at [718, 371] on span "1797 / W/Trac-794-Belly-Panel-T12" at bounding box center [712, 372] width 29 height 10
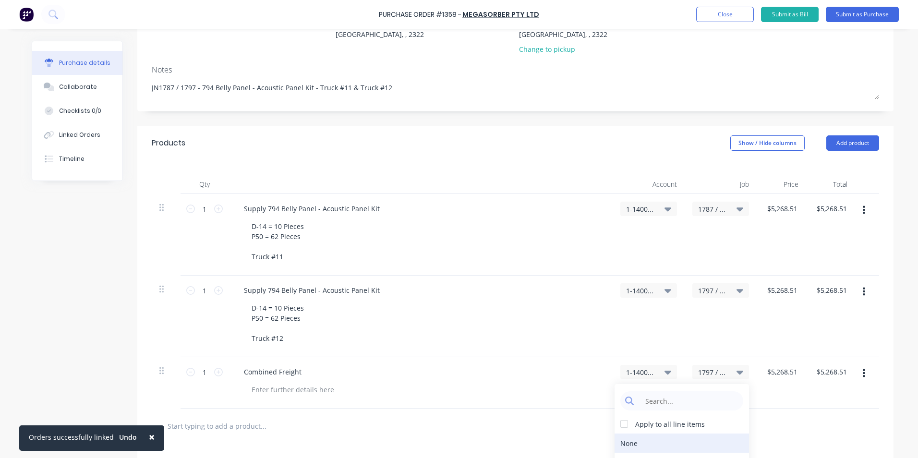
click at [627, 443] on div "None" at bounding box center [682, 443] width 134 height 19
click at [770, 372] on input "5268.51" at bounding box center [785, 372] width 30 height 14
click at [797, 403] on div "$5,268.51" at bounding box center [781, 382] width 49 height 51
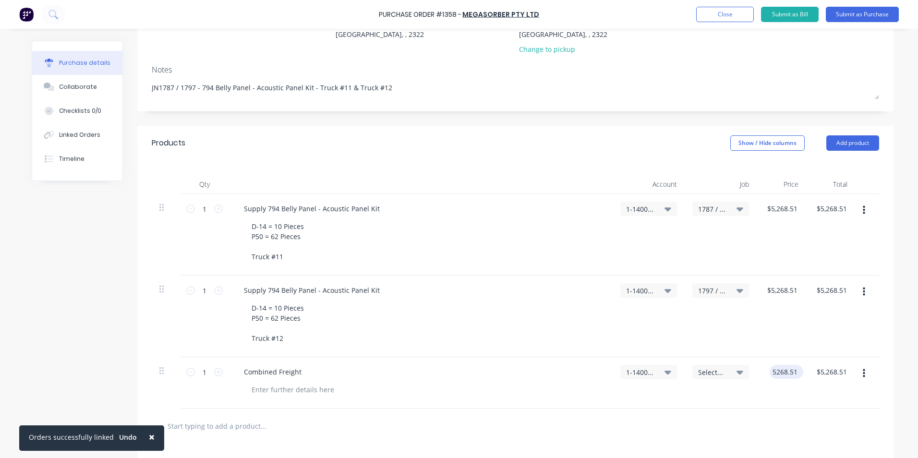
click at [775, 375] on input "5268.51" at bounding box center [785, 372] width 30 height 14
click at [806, 394] on div "$0.00 $5,268.51" at bounding box center [830, 382] width 49 height 51
click at [288, 390] on div at bounding box center [293, 390] width 98 height 14
click at [420, 391] on div "Price to be advised when order completed" at bounding box center [424, 390] width 361 height 14
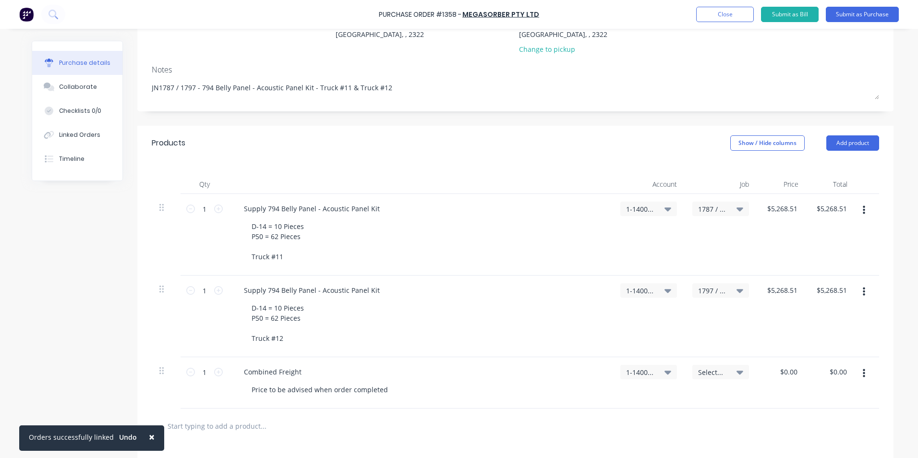
click at [863, 292] on icon "button" at bounding box center [864, 292] width 2 height 9
click at [815, 375] on button "Delete" at bounding box center [835, 374] width 82 height 19
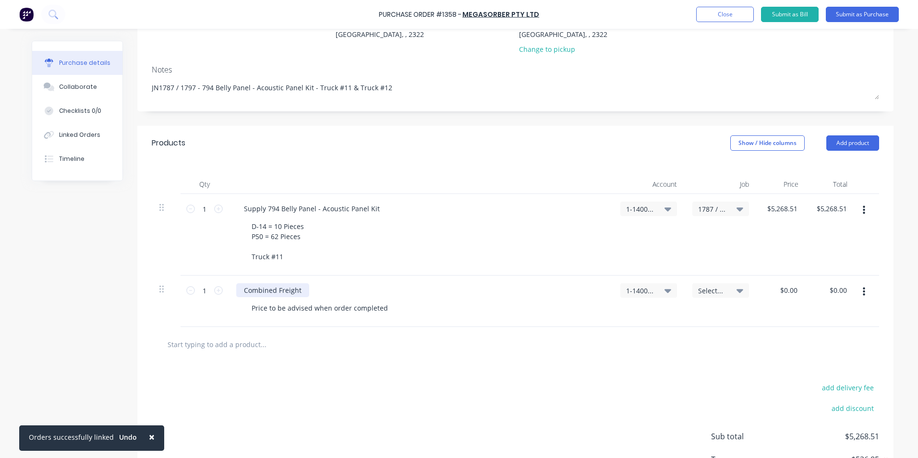
click at [297, 290] on div "Combined Freight" at bounding box center [272, 290] width 73 height 14
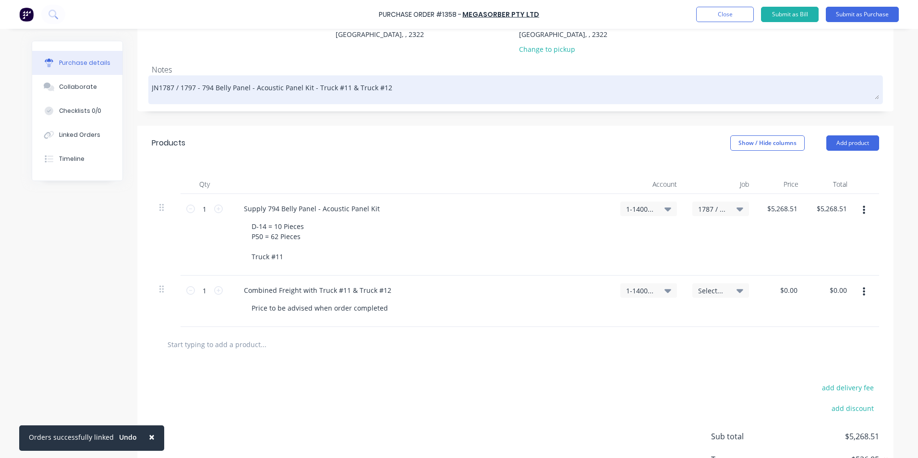
drag, startPoint x: 197, startPoint y: 87, endPoint x: 170, endPoint y: 91, distance: 27.2
click at [170, 91] on textarea "JN1787 / 1797 - 794 Belly Panel - Acoustic Panel Kit - Truck #11 & Truck #12" at bounding box center [515, 89] width 727 height 22
drag, startPoint x: 365, startPoint y: 86, endPoint x: 320, endPoint y: 85, distance: 45.2
click at [320, 85] on textarea "JN1787 - 794 Belly Panel - Acoustic Panel Kit - Truck #11 & Truck #12" at bounding box center [515, 89] width 727 height 22
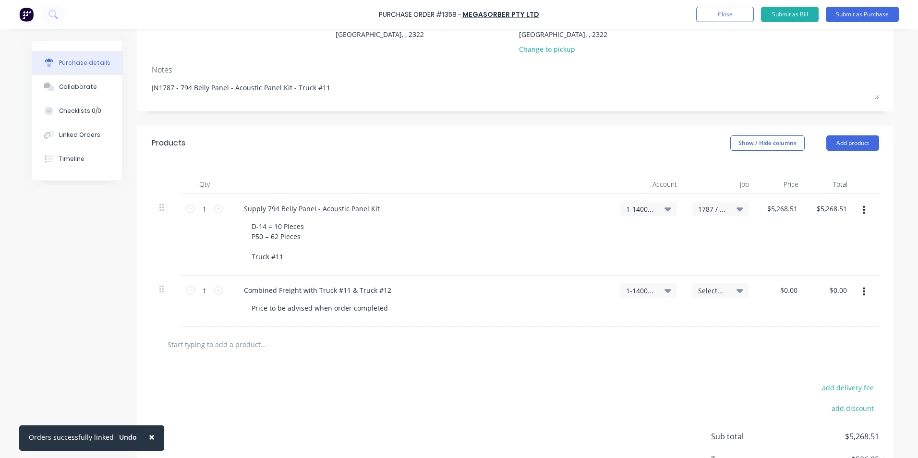
click at [448, 164] on div "Qty Account Job Price Total 1 1 Supply 794 Belly Panel - Acoustic Panel Kit D-1…" at bounding box center [515, 243] width 756 height 167
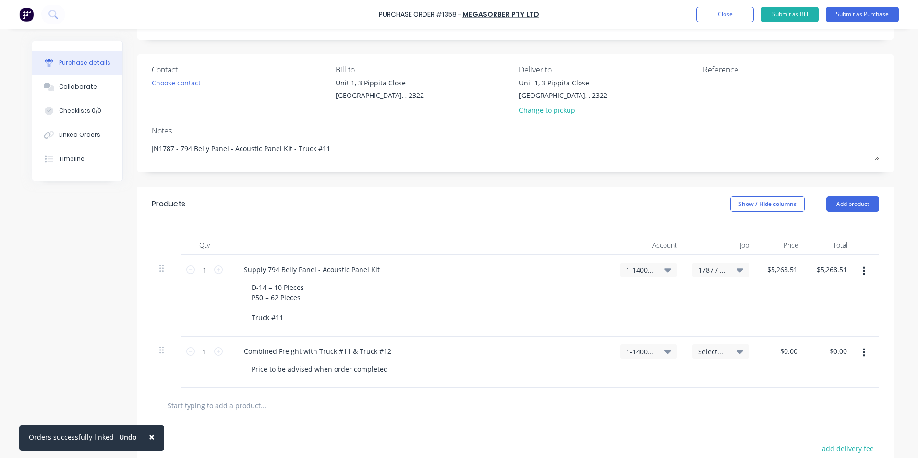
scroll to position [0, 0]
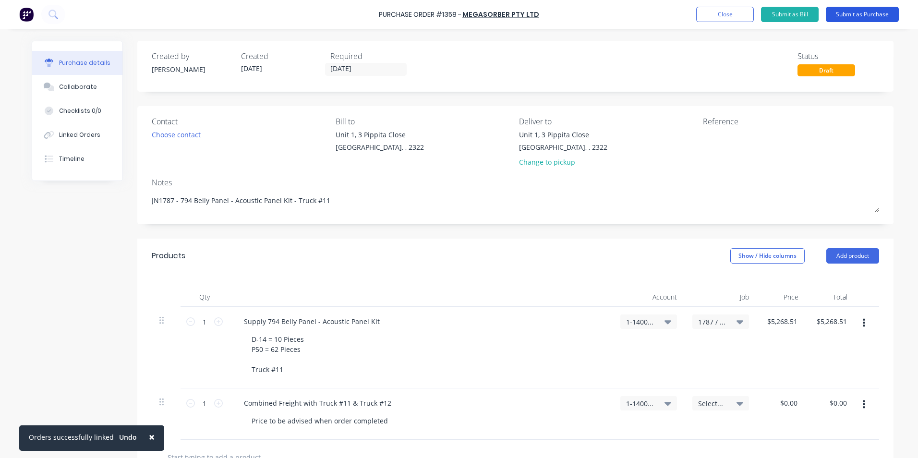
click at [866, 14] on button "Submit as Purchase" at bounding box center [862, 14] width 73 height 15
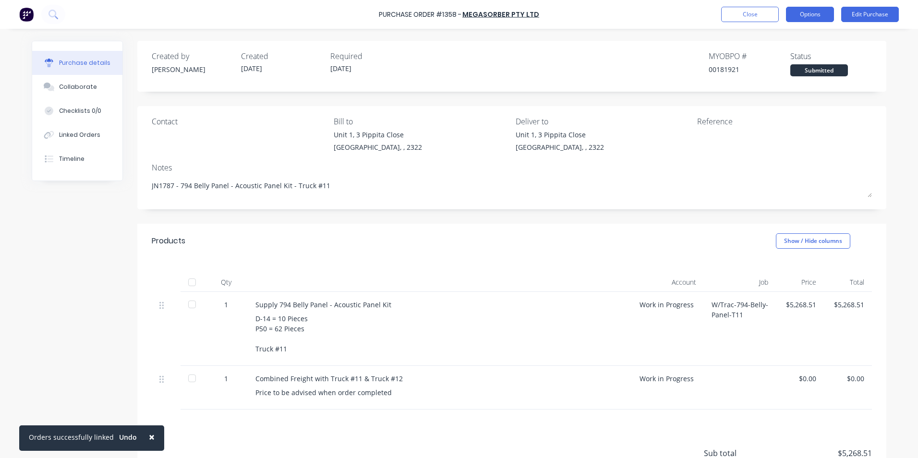
click at [806, 15] on button "Options" at bounding box center [810, 14] width 48 height 15
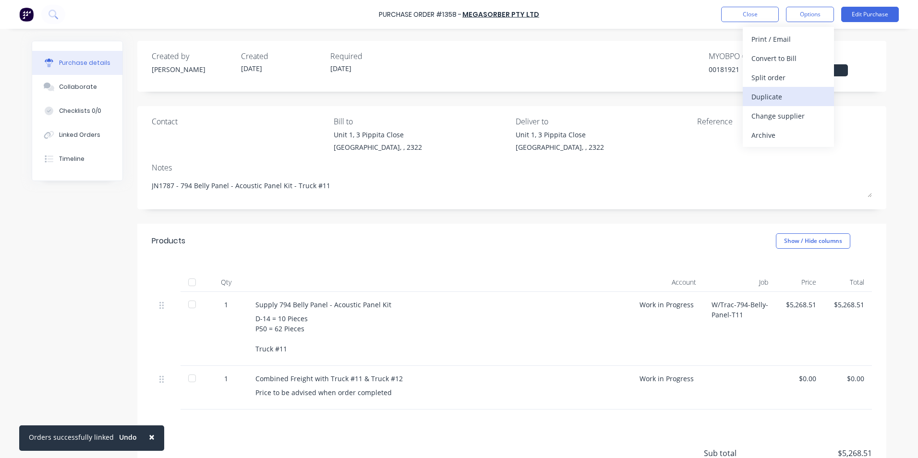
click at [773, 93] on div "Duplicate" at bounding box center [788, 97] width 74 height 14
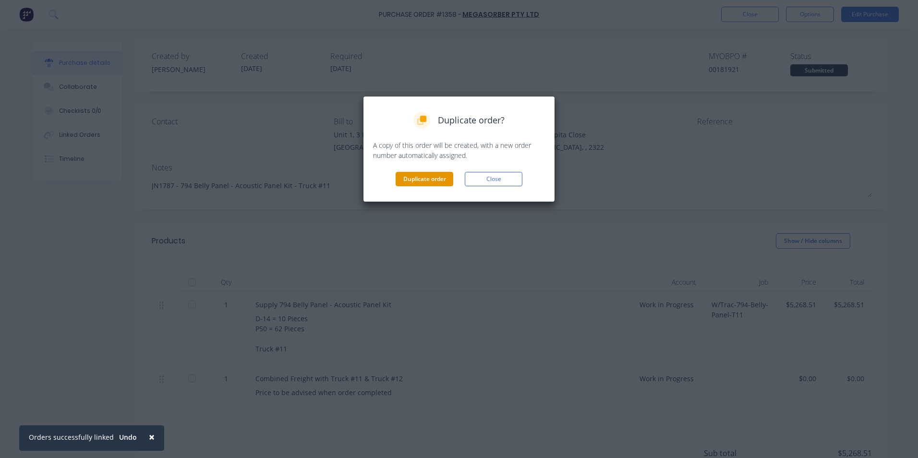
click at [416, 178] on button "Duplicate order" at bounding box center [425, 179] width 58 height 14
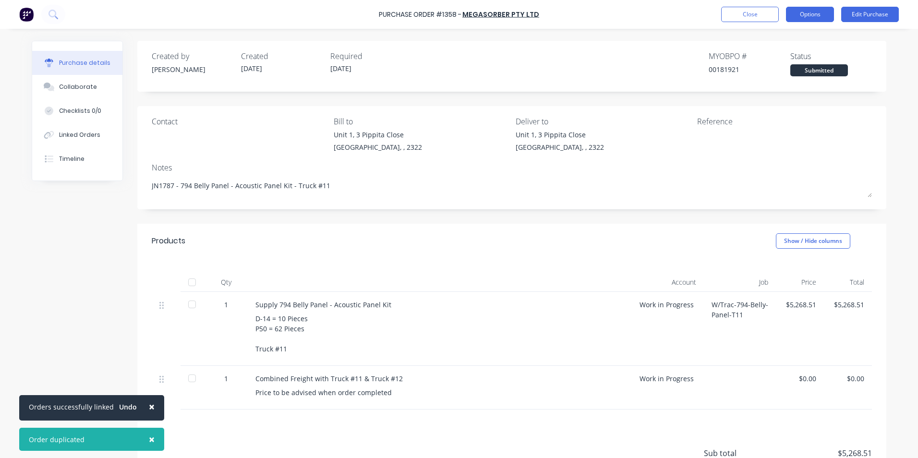
click at [809, 13] on button "Options" at bounding box center [810, 14] width 48 height 15
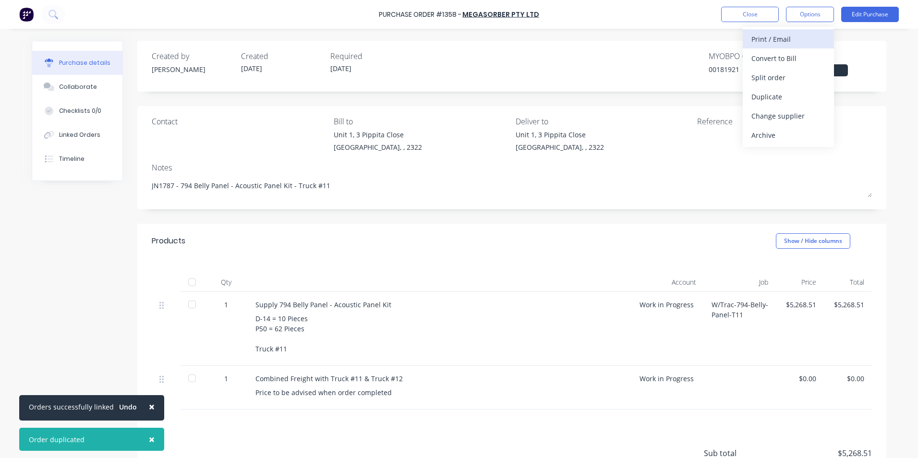
click at [785, 38] on div "Print / Email" at bounding box center [788, 39] width 74 height 14
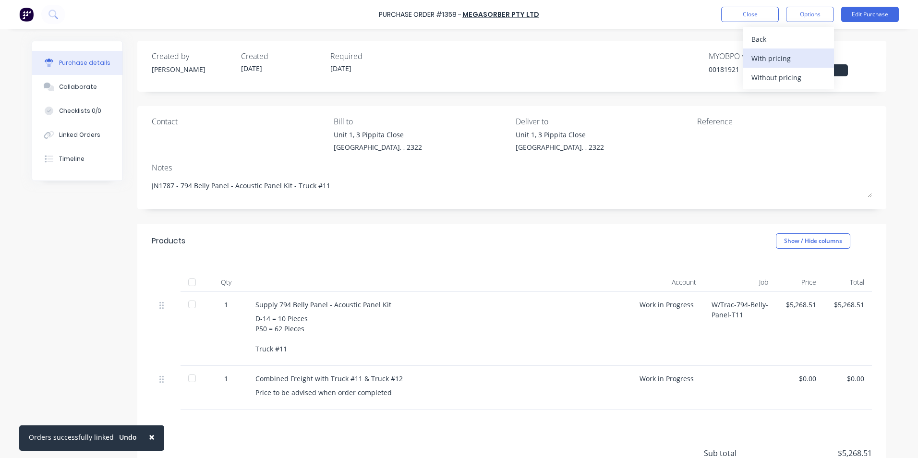
click at [778, 61] on div "With pricing" at bounding box center [788, 58] width 74 height 14
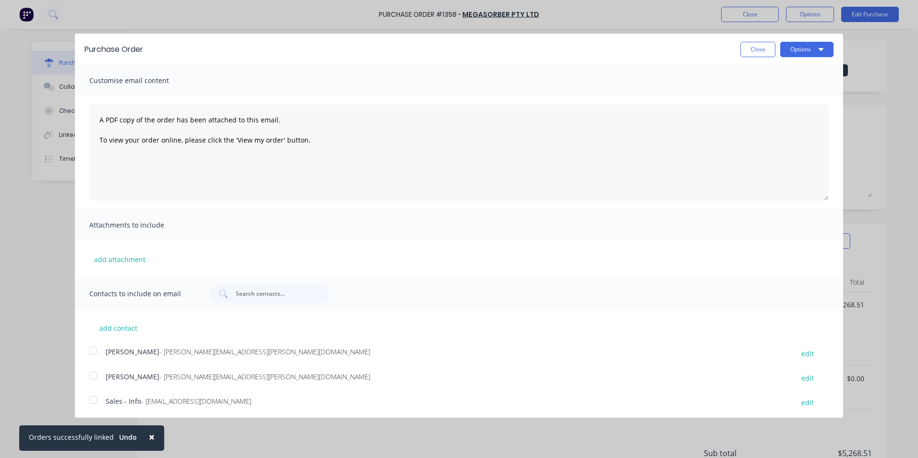
click at [91, 350] on div at bounding box center [93, 350] width 19 height 19
click at [797, 48] on button "Options" at bounding box center [806, 49] width 53 height 15
click at [756, 95] on div "Email" at bounding box center [788, 93] width 74 height 14
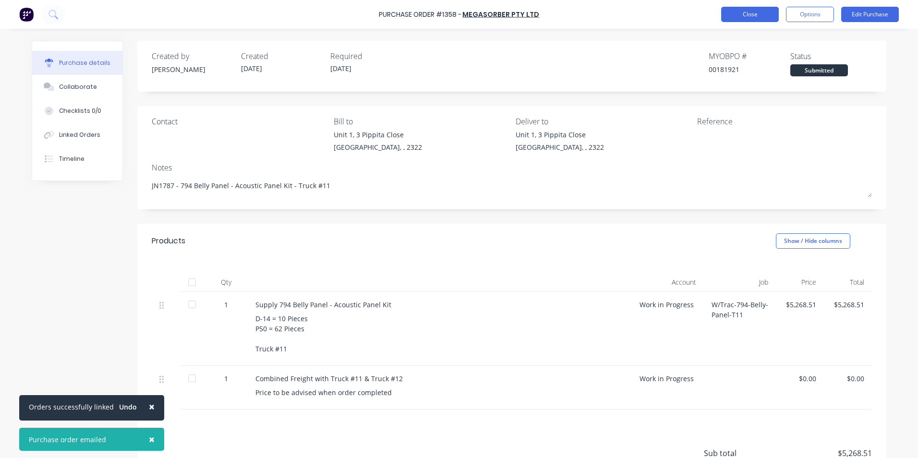
click at [750, 15] on button "Close" at bounding box center [750, 14] width 58 height 15
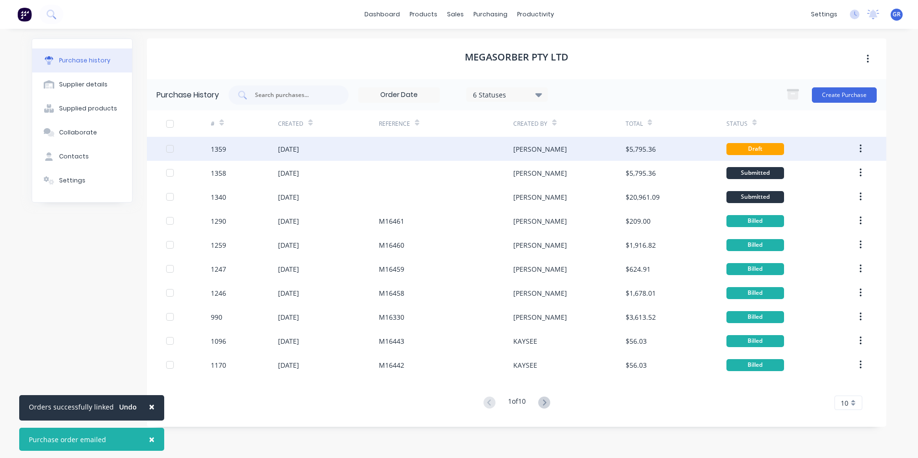
click at [226, 149] on div "1359" at bounding box center [218, 149] width 15 height 10
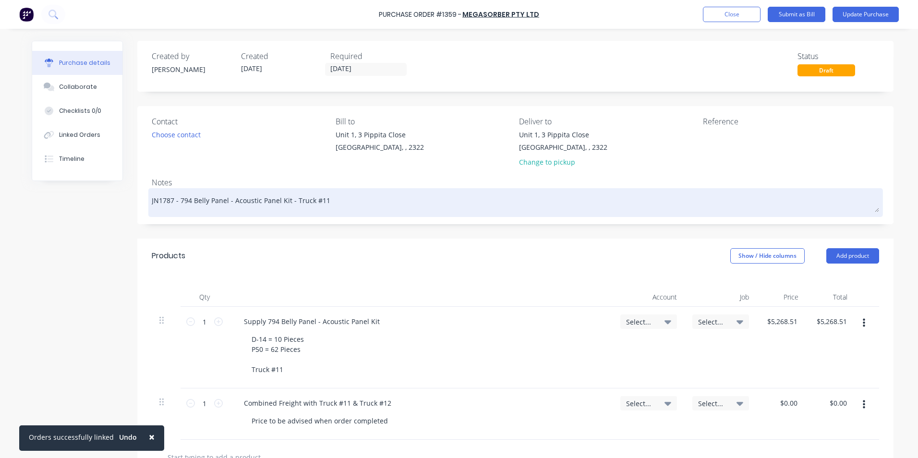
drag, startPoint x: 170, startPoint y: 201, endPoint x: 164, endPoint y: 201, distance: 6.7
click at [164, 201] on textarea "JN1787 - 794 Belly Panel - Acoustic Panel Kit - Truck #11" at bounding box center [515, 202] width 727 height 22
click at [318, 204] on textarea "JN1797 - 794 Belly Panel - Acoustic Panel Kit - Truck #11" at bounding box center [515, 202] width 727 height 22
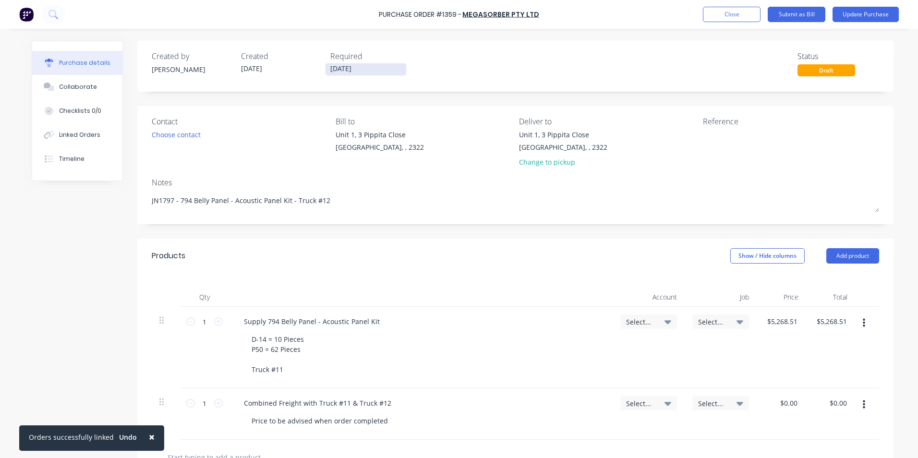
click at [350, 65] on input "[DATE]" at bounding box center [366, 69] width 81 height 12
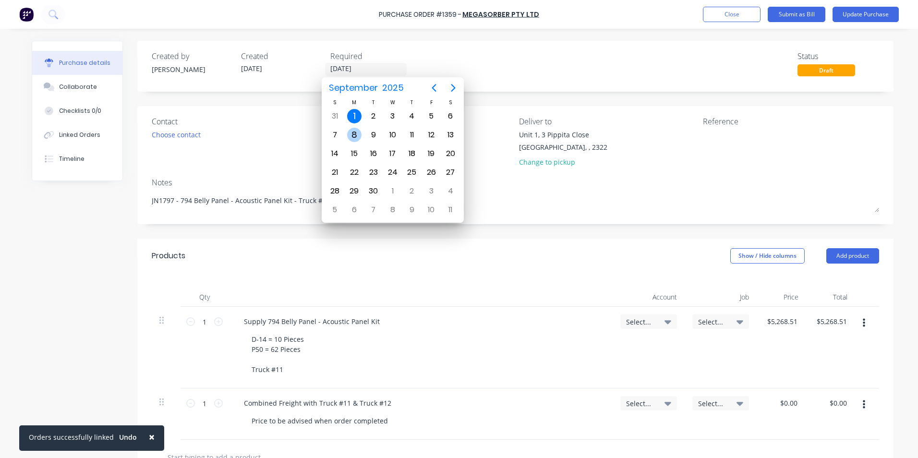
click at [355, 134] on div "8" at bounding box center [354, 135] width 14 height 14
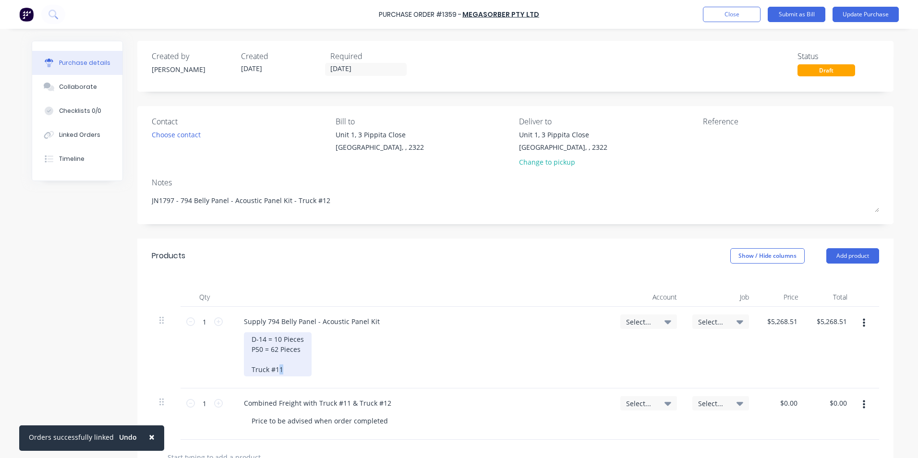
click at [275, 371] on div "D-14 = 10 Pieces P50 = 62 Pieces Truck #11" at bounding box center [278, 354] width 68 height 44
click at [635, 320] on span "Select..." at bounding box center [640, 322] width 29 height 10
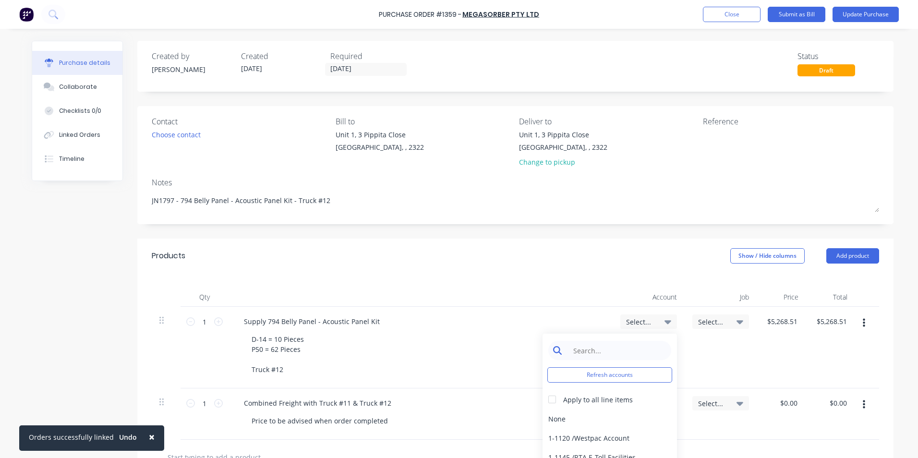
click at [594, 348] on input at bounding box center [617, 350] width 98 height 19
click at [549, 398] on div at bounding box center [552, 399] width 19 height 19
click at [565, 418] on div "1-1400 / Work in Progress" at bounding box center [610, 418] width 134 height 19
click at [711, 320] on span "Select..." at bounding box center [712, 322] width 29 height 10
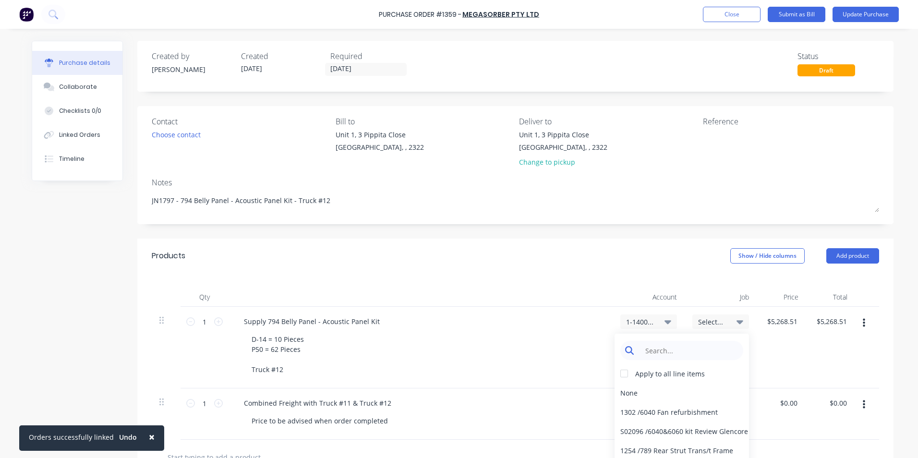
click at [664, 350] on input at bounding box center [689, 350] width 98 height 19
click at [641, 391] on div "1797 / W/Trac-794-Belly-Panel-T12" at bounding box center [682, 392] width 134 height 19
click at [713, 402] on span "Select..." at bounding box center [712, 403] width 29 height 10
click at [665, 429] on input at bounding box center [689, 432] width 98 height 19
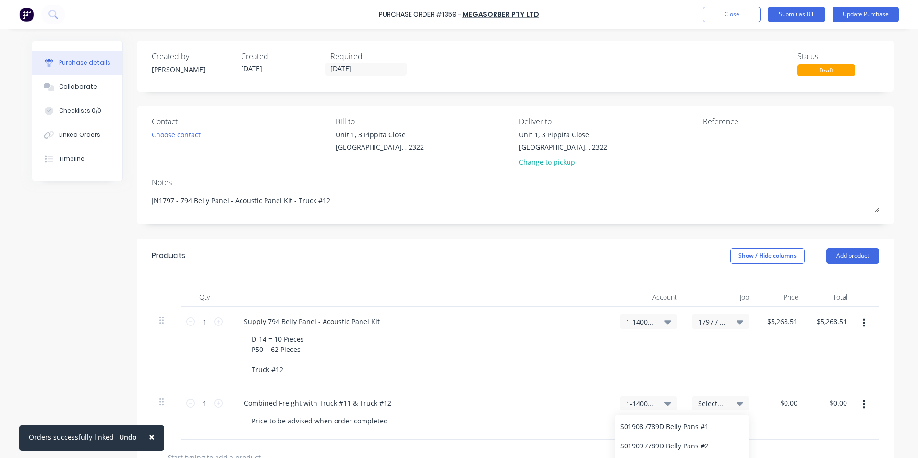
click at [598, 340] on div "D-14 = 10 Pieces P50 = 62 Pieces Truck #12" at bounding box center [424, 354] width 361 height 44
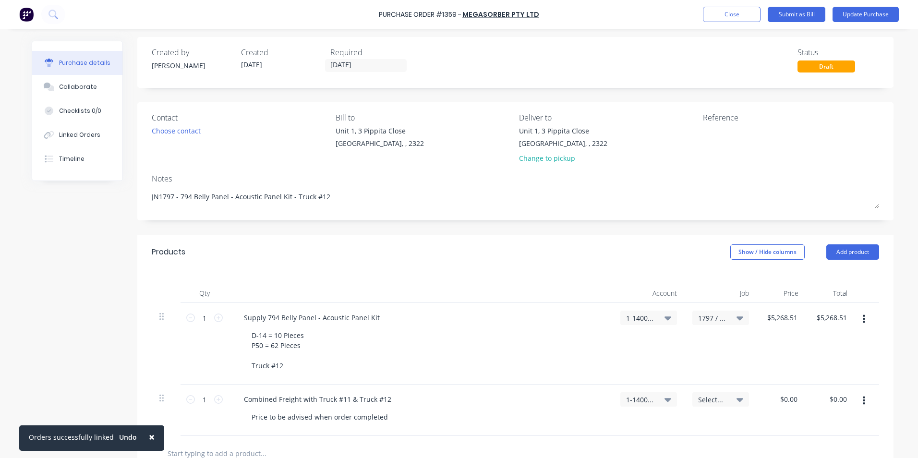
scroll to position [0, 0]
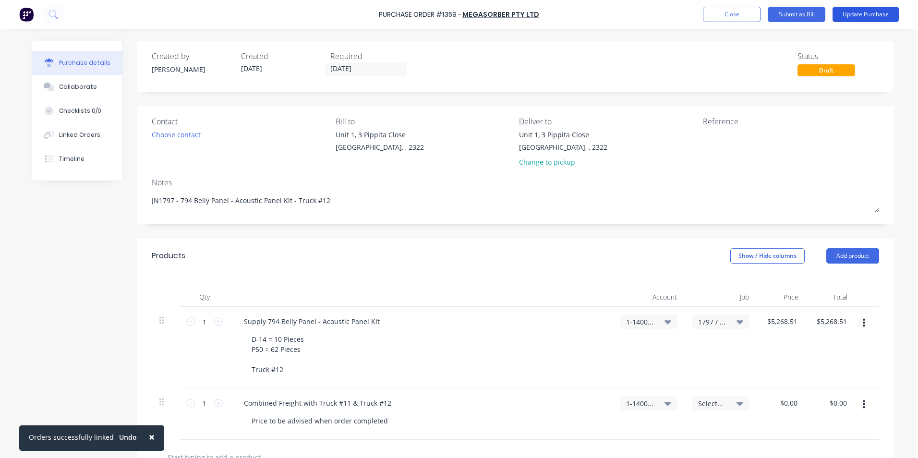
click at [866, 12] on button "Update Purchase" at bounding box center [866, 14] width 66 height 15
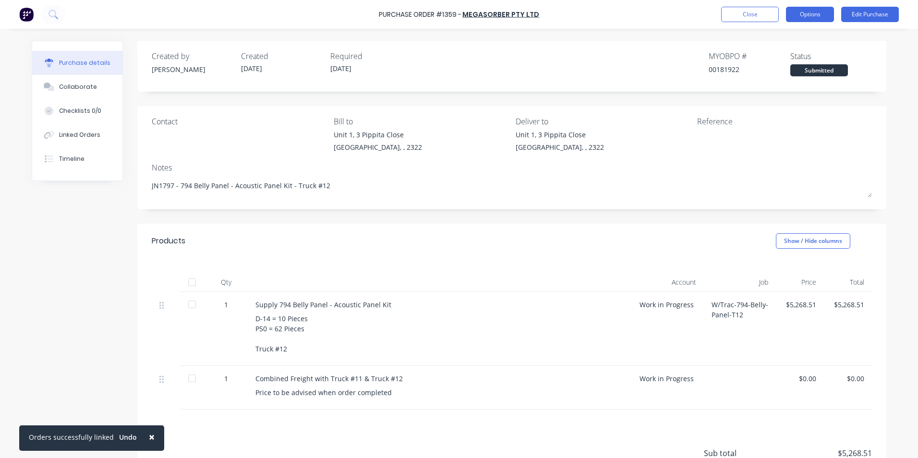
click at [812, 16] on button "Options" at bounding box center [810, 14] width 48 height 15
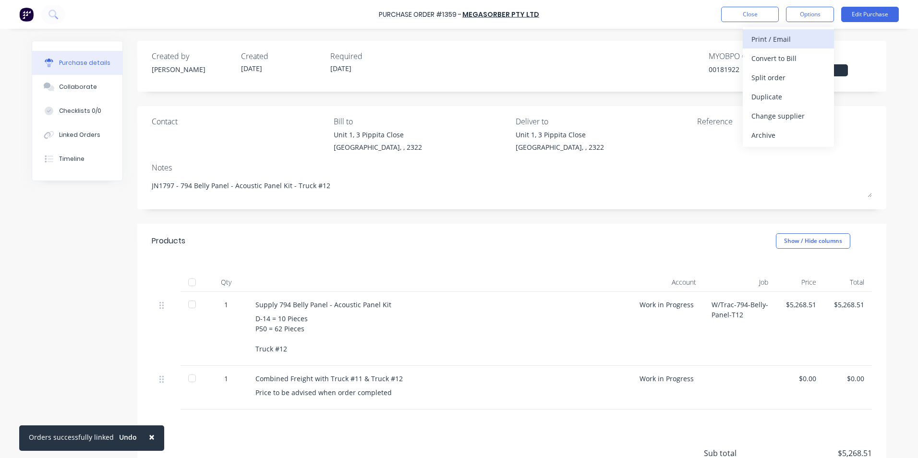
click at [782, 38] on div "Print / Email" at bounding box center [788, 39] width 74 height 14
click at [781, 58] on div "With pricing" at bounding box center [788, 58] width 74 height 14
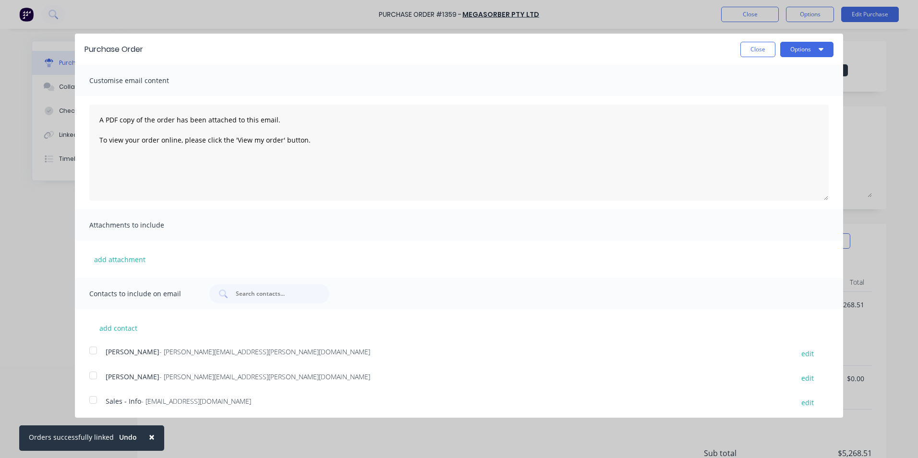
click at [95, 350] on div at bounding box center [93, 350] width 19 height 19
click at [799, 49] on button "Options" at bounding box center [806, 49] width 53 height 15
click at [753, 94] on div "Email" at bounding box center [788, 93] width 74 height 14
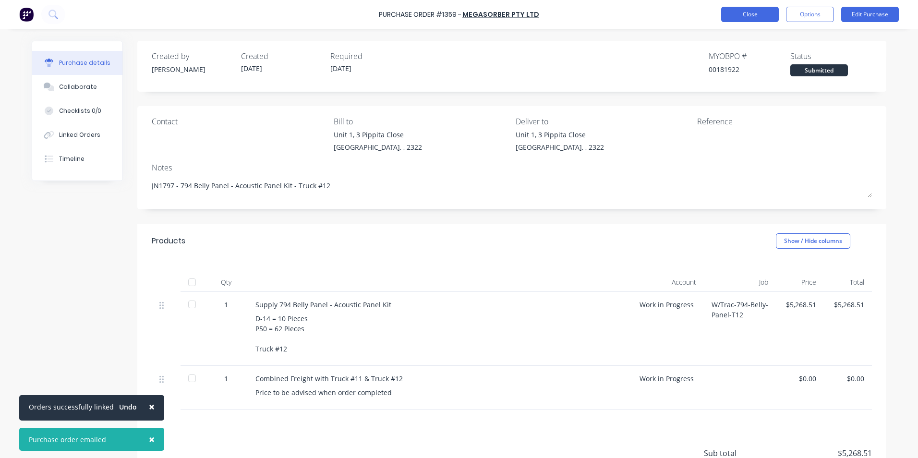
click at [757, 12] on button "Close" at bounding box center [750, 14] width 58 height 15
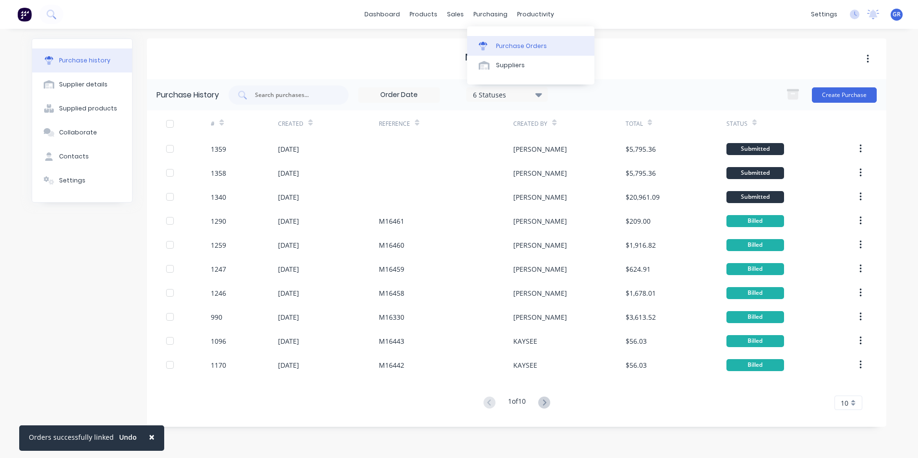
click at [524, 44] on div "Purchase Orders" at bounding box center [521, 46] width 51 height 9
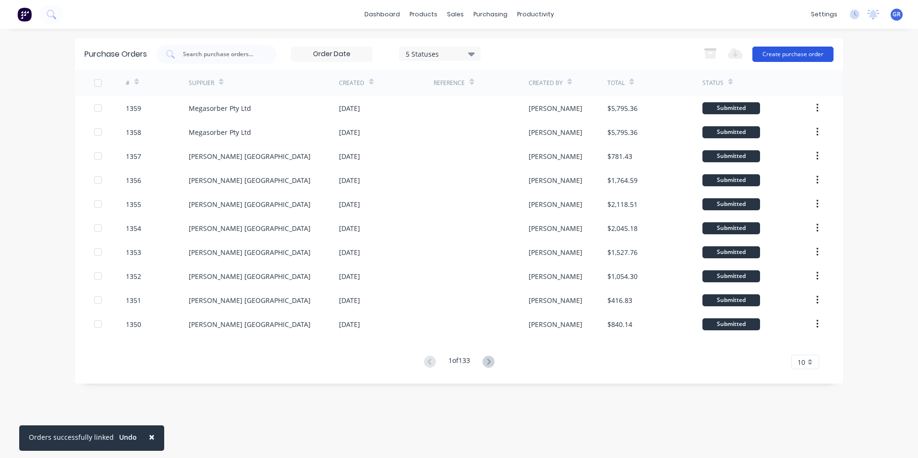
click at [793, 52] on button "Create purchase order" at bounding box center [792, 54] width 81 height 15
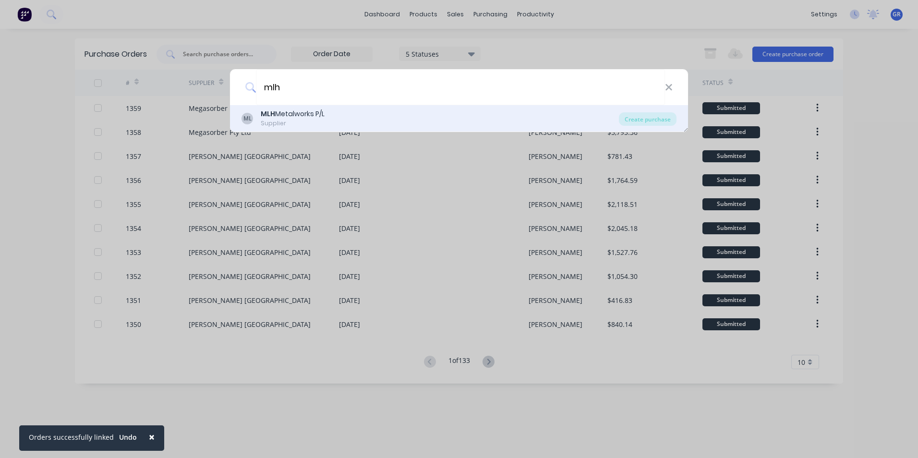
click at [260, 116] on div "ML MLH Metalworks P/L Supplier" at bounding box center [429, 118] width 377 height 19
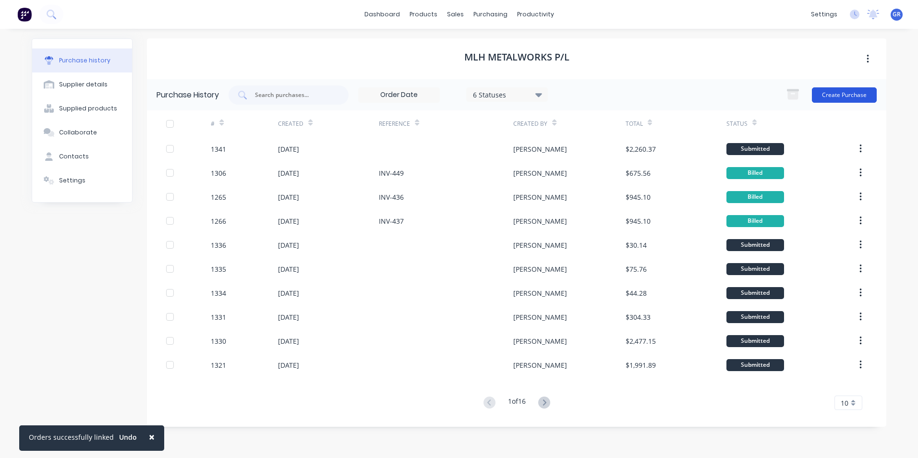
click at [857, 94] on button "Create Purchase" at bounding box center [844, 94] width 65 height 15
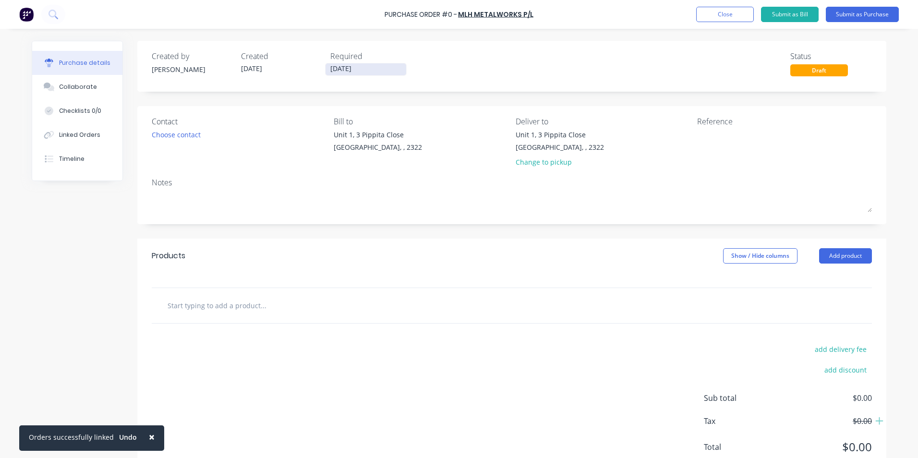
click at [350, 68] on input "[DATE]" at bounding box center [366, 69] width 81 height 12
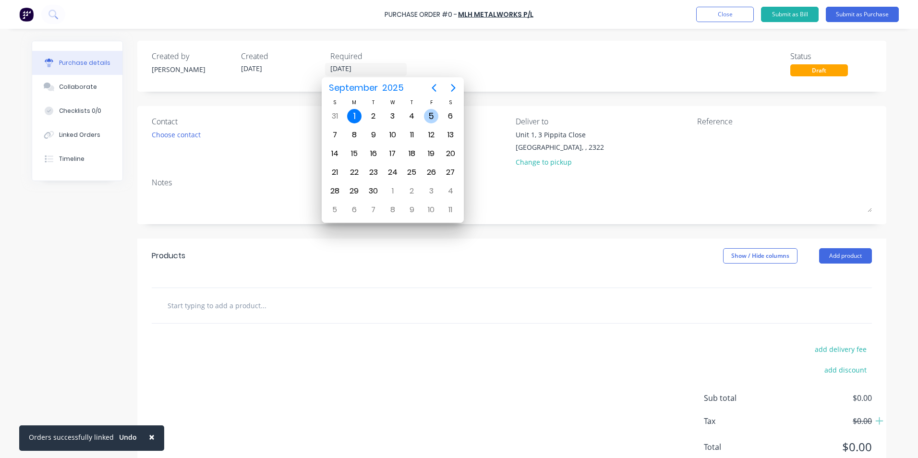
click at [431, 112] on div "5" at bounding box center [431, 116] width 14 height 14
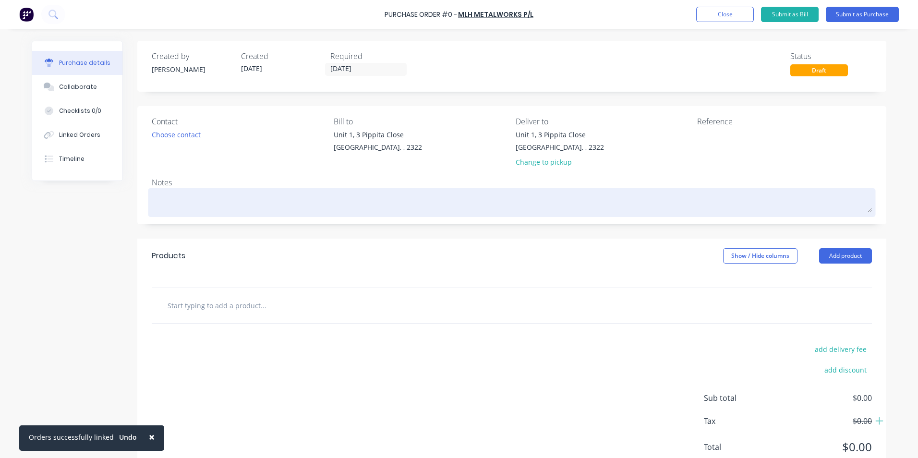
click at [178, 198] on textarea at bounding box center [512, 202] width 720 height 22
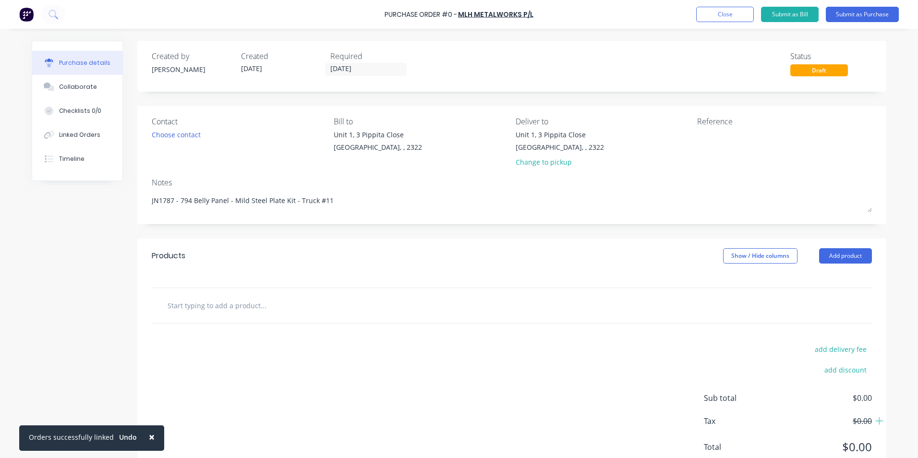
click at [194, 308] on input "text" at bounding box center [263, 305] width 192 height 19
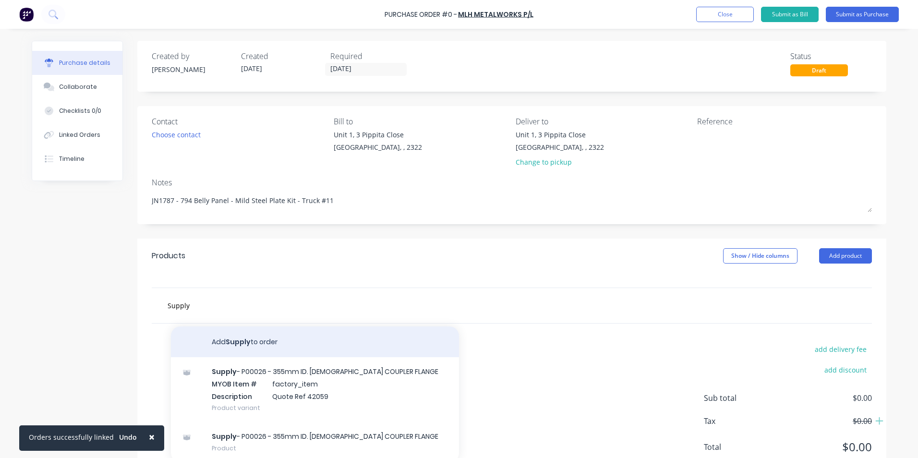
click at [235, 339] on button "Add Supply to order" at bounding box center [315, 341] width 288 height 31
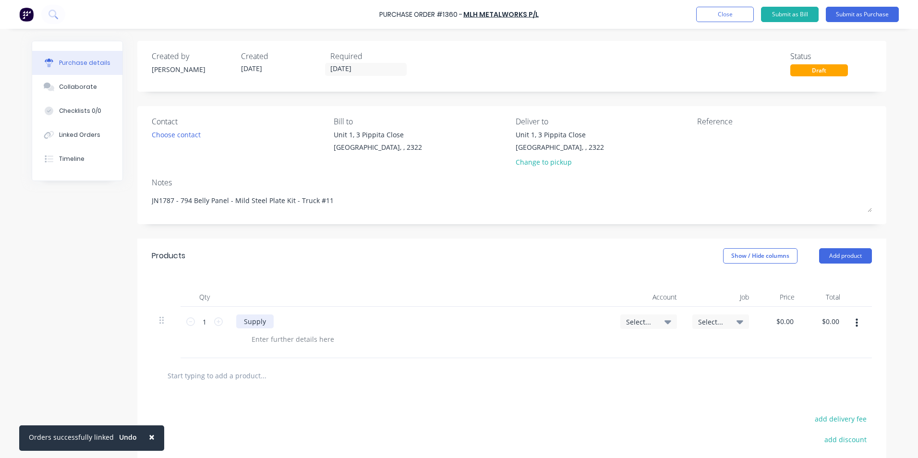
drag, startPoint x: 261, startPoint y: 322, endPoint x: 312, endPoint y: 323, distance: 50.9
click at [263, 322] on div "Supply" at bounding box center [254, 321] width 37 height 14
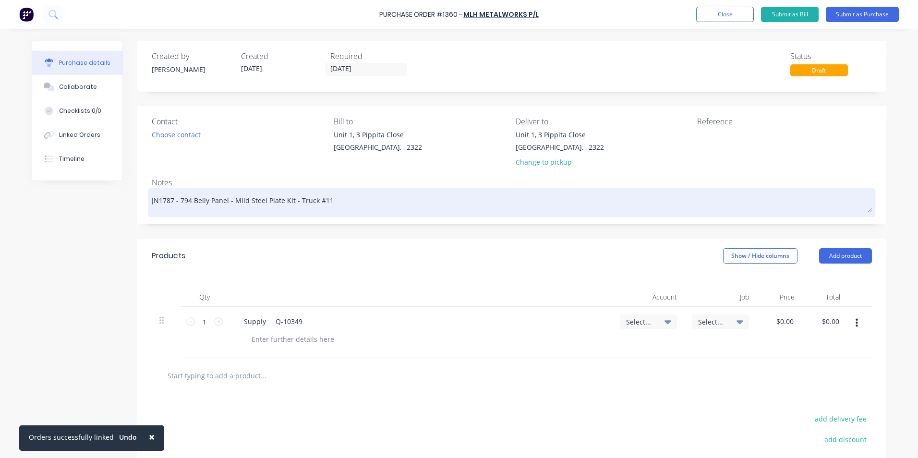
drag, startPoint x: 176, startPoint y: 201, endPoint x: 286, endPoint y: 202, distance: 110.0
click at [286, 202] on textarea "JN1787 - 794 Belly Panel - Mild Steel Plate Kit - Truck #11" at bounding box center [512, 202] width 720 height 22
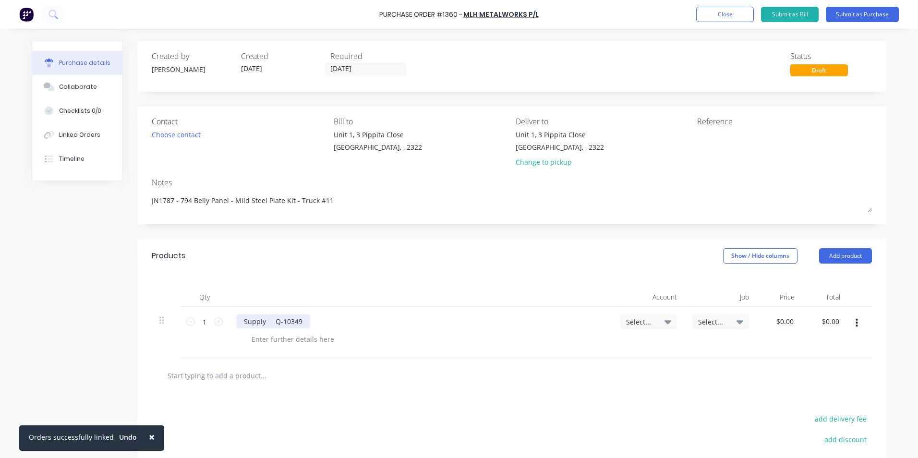
click at [262, 323] on div "Supply Q-10349" at bounding box center [273, 321] width 74 height 14
drag, startPoint x: 425, startPoint y: 320, endPoint x: 460, endPoint y: 325, distance: 34.9
click at [425, 319] on div "Supply 794 Belly Panel - Mild Steel Plate Kit as per Q-10349" at bounding box center [338, 321] width 205 height 14
click at [280, 337] on div at bounding box center [293, 339] width 98 height 14
click at [642, 319] on span "Select..." at bounding box center [640, 322] width 29 height 10
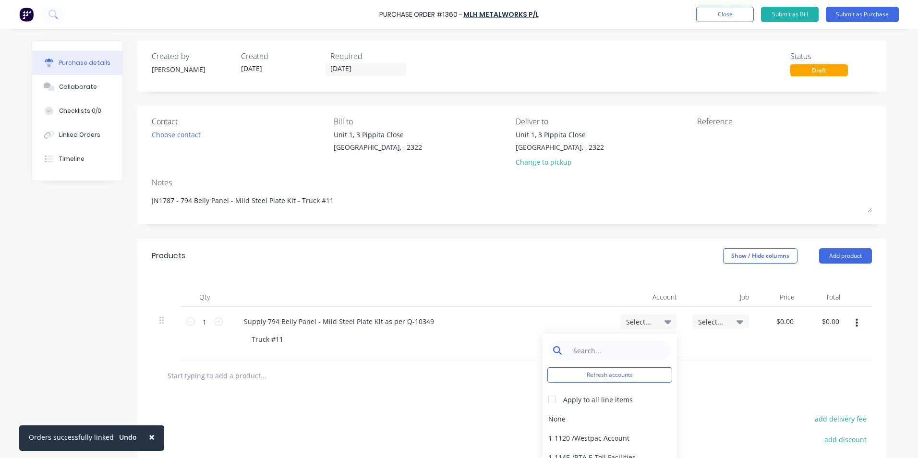
click at [604, 353] on input at bounding box center [617, 350] width 98 height 19
click at [578, 418] on div "1-1400 / Work in Progress" at bounding box center [610, 418] width 134 height 19
click at [711, 319] on span "Select..." at bounding box center [712, 322] width 29 height 10
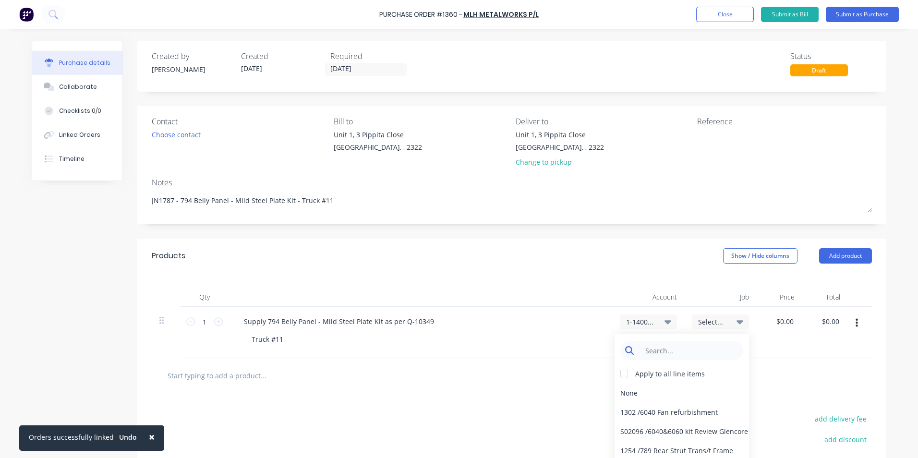
click at [670, 348] on input at bounding box center [689, 350] width 98 height 19
click at [638, 413] on div "1787 / W/Trac-794-Belly-Panel-T11" at bounding box center [682, 411] width 134 height 19
click at [781, 317] on input "0.0000" at bounding box center [783, 321] width 26 height 14
click at [781, 323] on input "0.0000" at bounding box center [783, 321] width 26 height 14
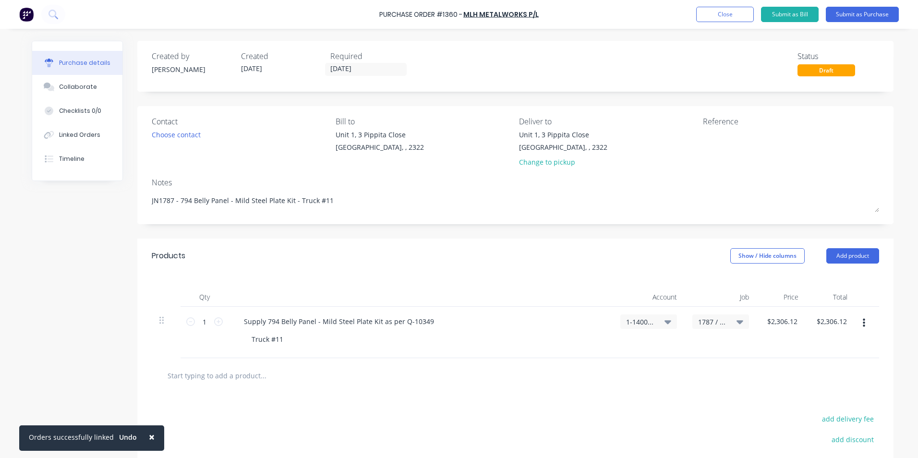
click at [776, 347] on div "$2,306.12 $2,306.12" at bounding box center [781, 332] width 49 height 51
click at [862, 15] on button "Submit as Purchase" at bounding box center [862, 14] width 73 height 15
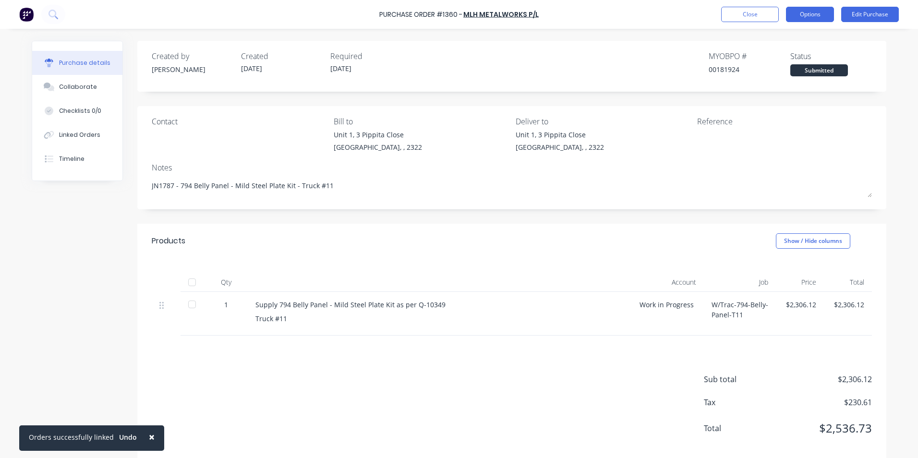
click at [807, 15] on button "Options" at bounding box center [810, 14] width 48 height 15
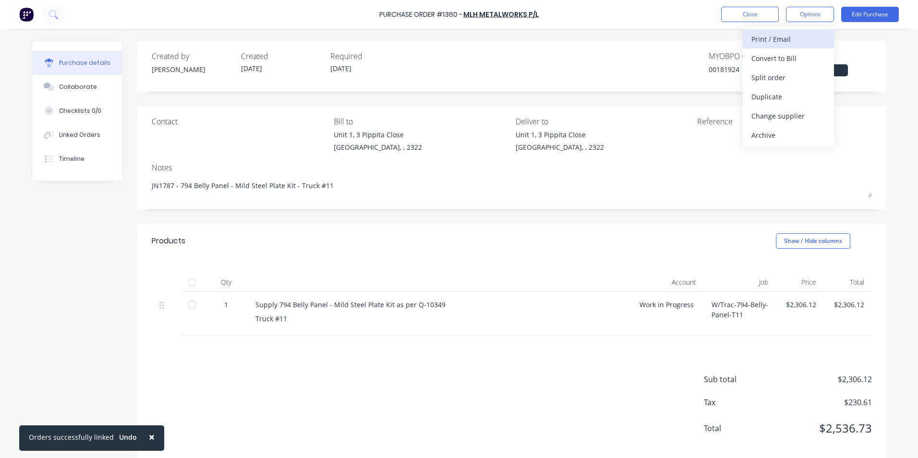
click at [773, 39] on div "Print / Email" at bounding box center [788, 39] width 74 height 14
click at [777, 56] on div "With pricing" at bounding box center [788, 58] width 74 height 14
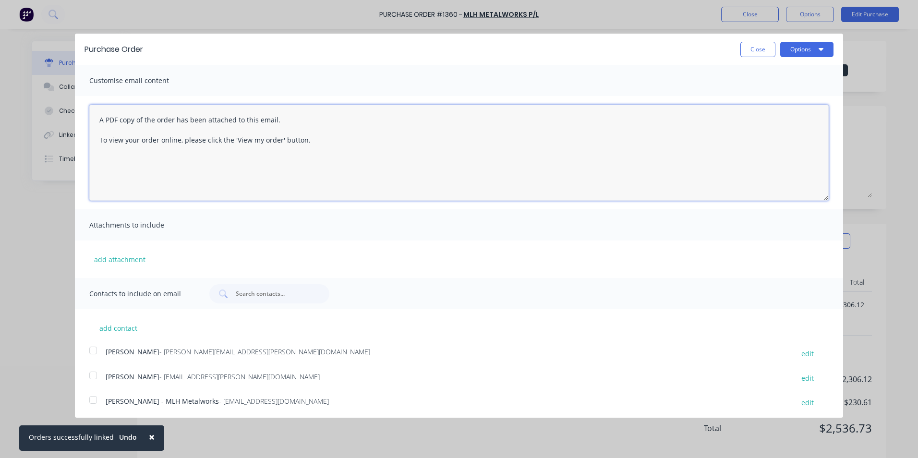
drag, startPoint x: 311, startPoint y: 137, endPoint x: 91, endPoint y: 115, distance: 220.5
click at [91, 115] on textarea "A PDF copy of the order has been attached to this email. To view your order onl…" at bounding box center [458, 153] width 739 height 96
click at [113, 260] on button "add attachment" at bounding box center [119, 259] width 61 height 14
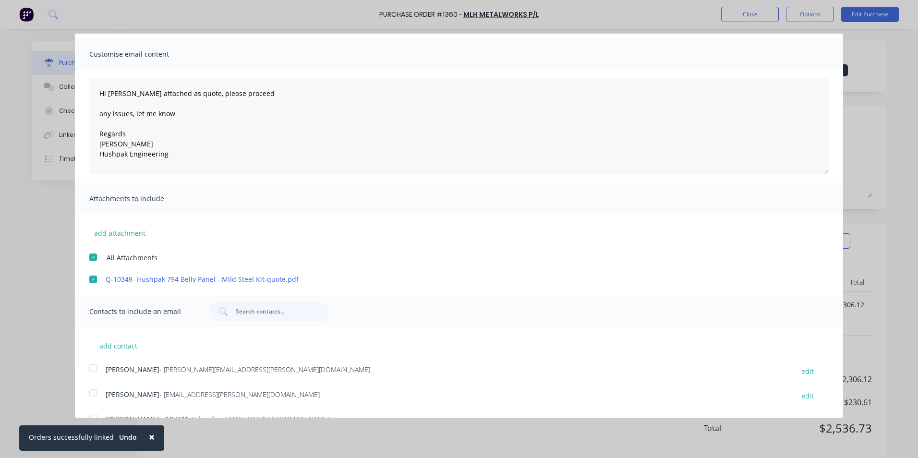
scroll to position [47, 0]
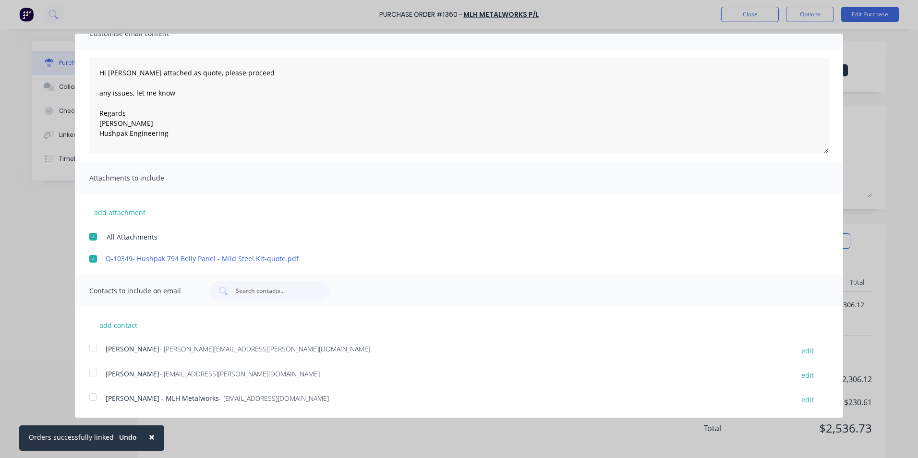
click at [92, 346] on div at bounding box center [93, 347] width 19 height 19
click at [94, 396] on div at bounding box center [93, 396] width 19 height 19
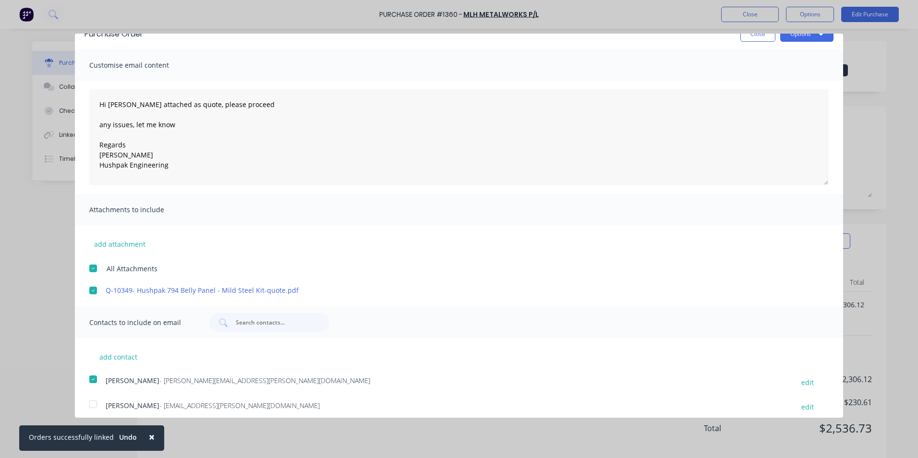
scroll to position [0, 0]
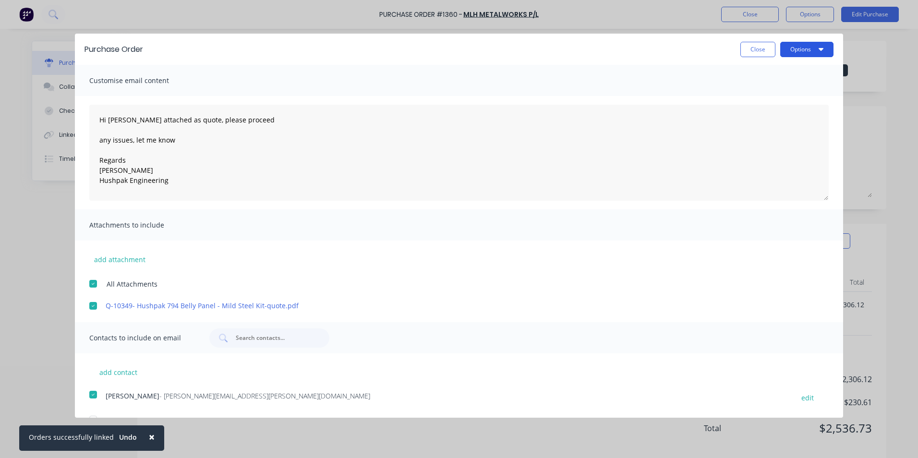
click at [793, 52] on button "Options" at bounding box center [806, 49] width 53 height 15
click at [751, 94] on div "Email" at bounding box center [788, 93] width 74 height 14
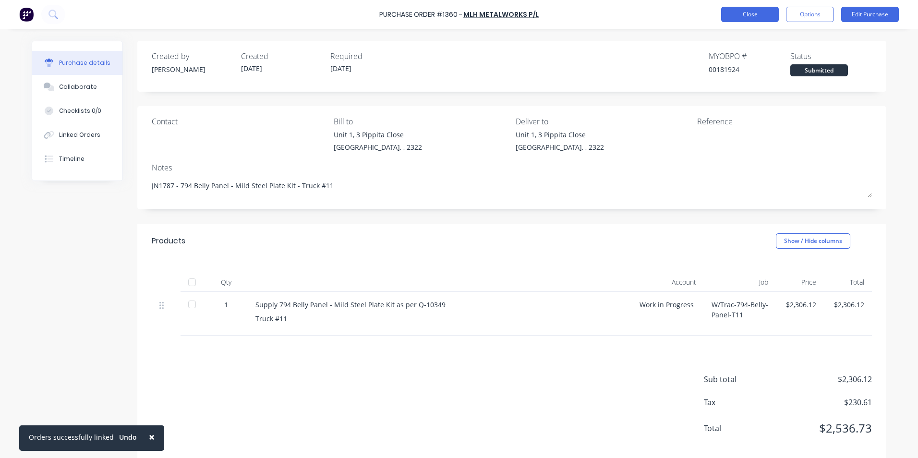
click at [751, 14] on button "Close" at bounding box center [750, 14] width 58 height 15
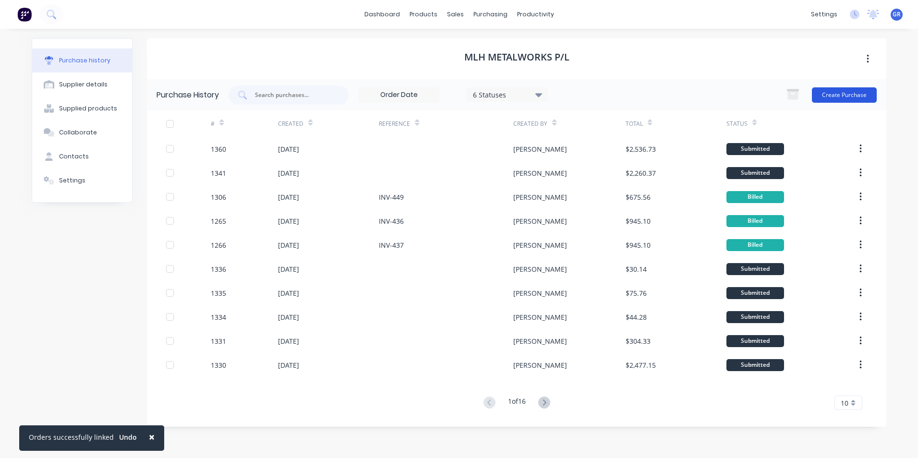
click at [832, 92] on button "Create Purchase" at bounding box center [844, 94] width 65 height 15
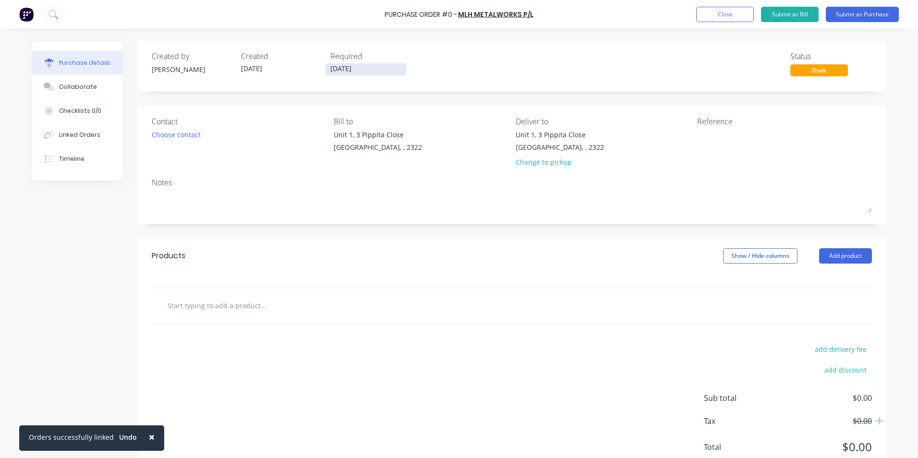
click at [351, 69] on input "[DATE]" at bounding box center [366, 69] width 81 height 12
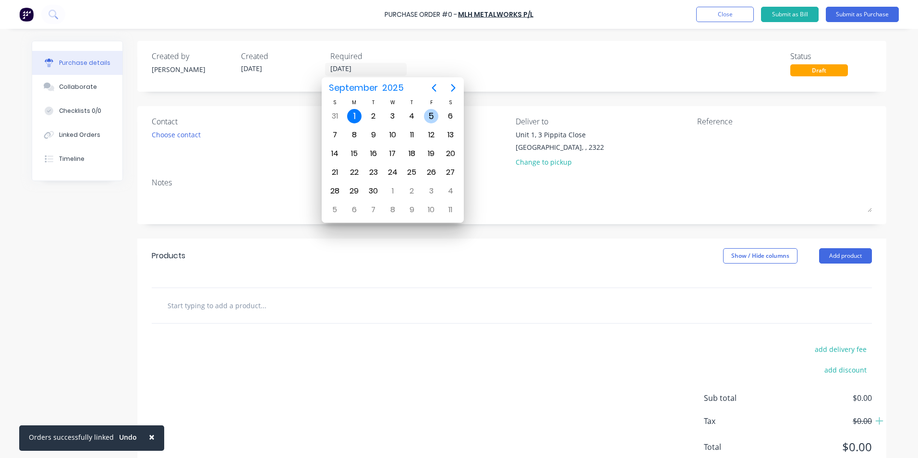
click at [433, 112] on div "5" at bounding box center [431, 116] width 14 height 14
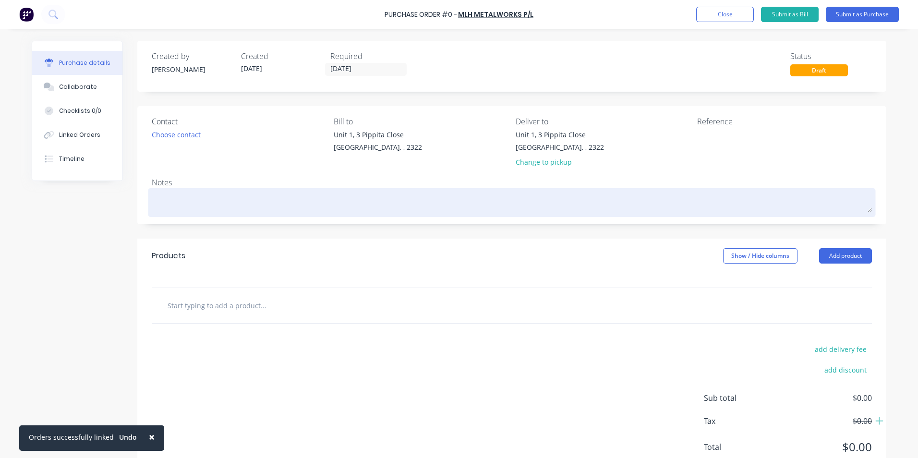
click at [193, 207] on textarea at bounding box center [512, 202] width 720 height 22
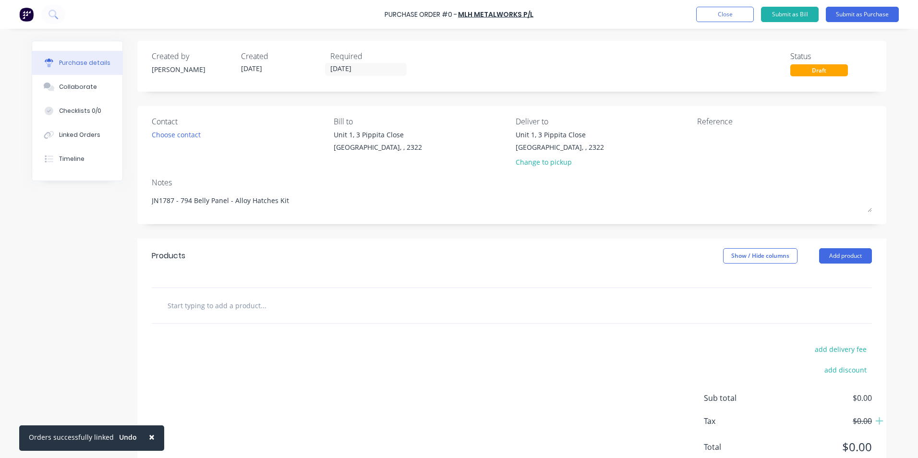
click at [229, 307] on input "text" at bounding box center [263, 305] width 192 height 19
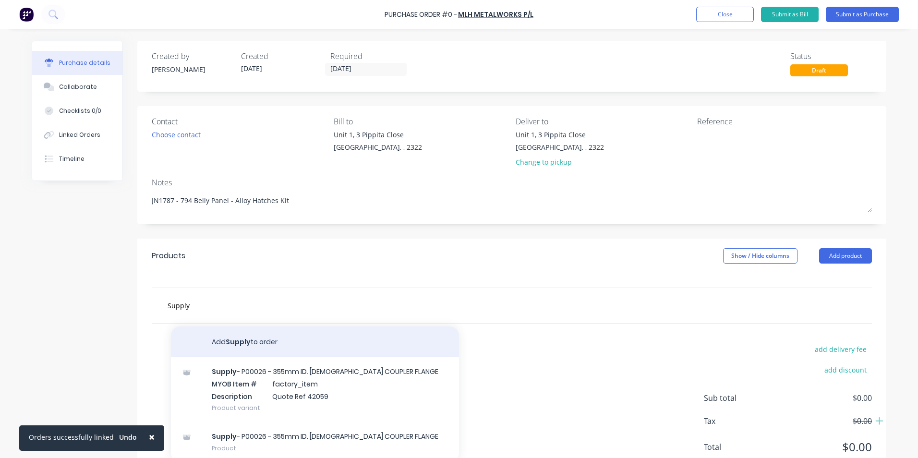
click at [242, 338] on button "Add Supply to order" at bounding box center [315, 341] width 288 height 31
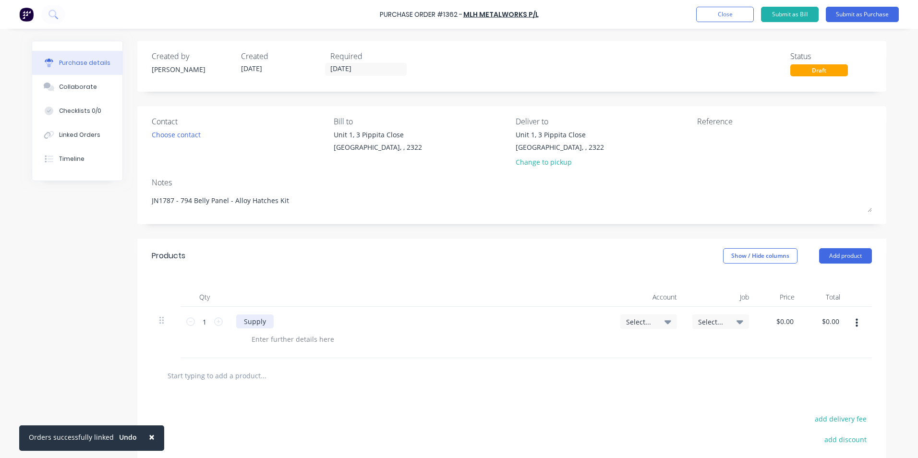
click at [262, 321] on div "Supply" at bounding box center [254, 321] width 37 height 14
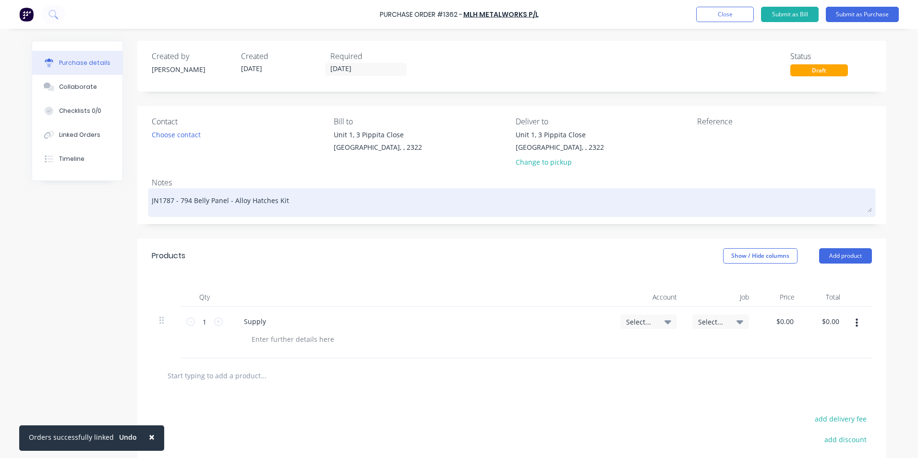
drag, startPoint x: 177, startPoint y: 198, endPoint x: 281, endPoint y: 201, distance: 104.2
click at [281, 201] on textarea "JN1787 - 794 Belly Panel - Alloy Hatches Kit" at bounding box center [512, 202] width 720 height 22
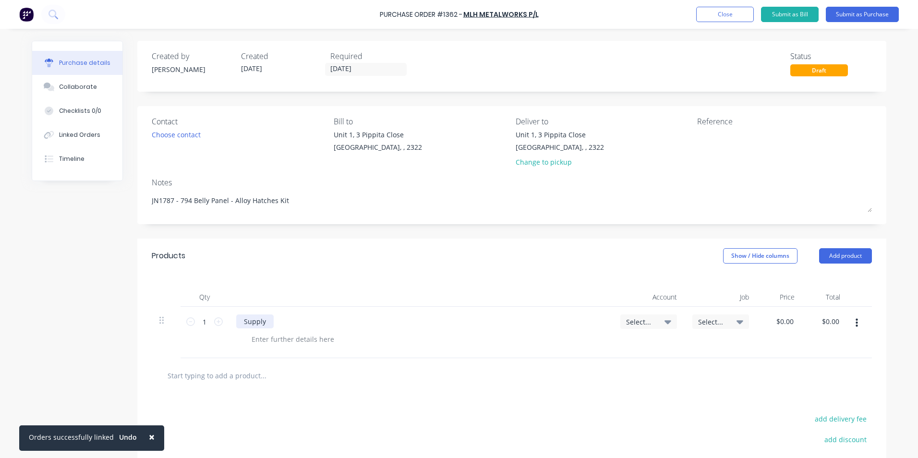
click at [265, 320] on div "Supply" at bounding box center [254, 321] width 37 height 14
click at [409, 322] on div "Supply 794 Belly Panel - Alloy Hatches Kit as per quote" at bounding box center [331, 321] width 191 height 14
click at [286, 338] on div at bounding box center [293, 339] width 98 height 14
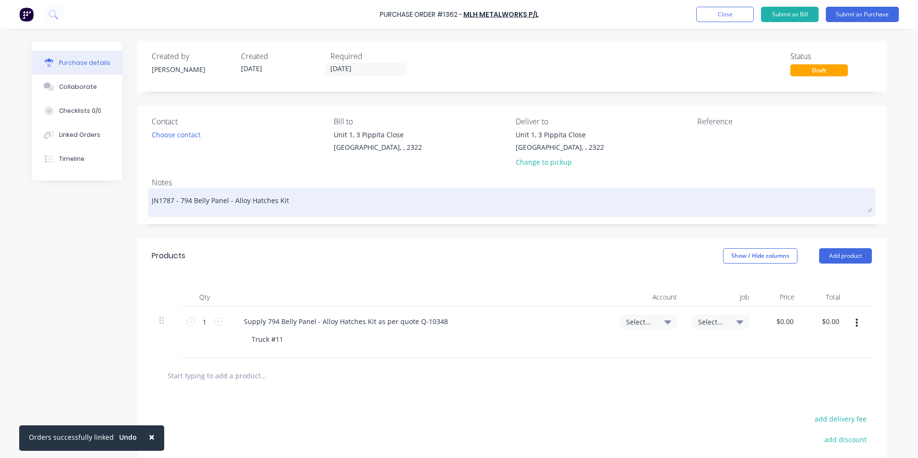
click at [288, 204] on textarea "JN1787 - 794 Belly Panel - Alloy Hatches Kit" at bounding box center [512, 202] width 720 height 22
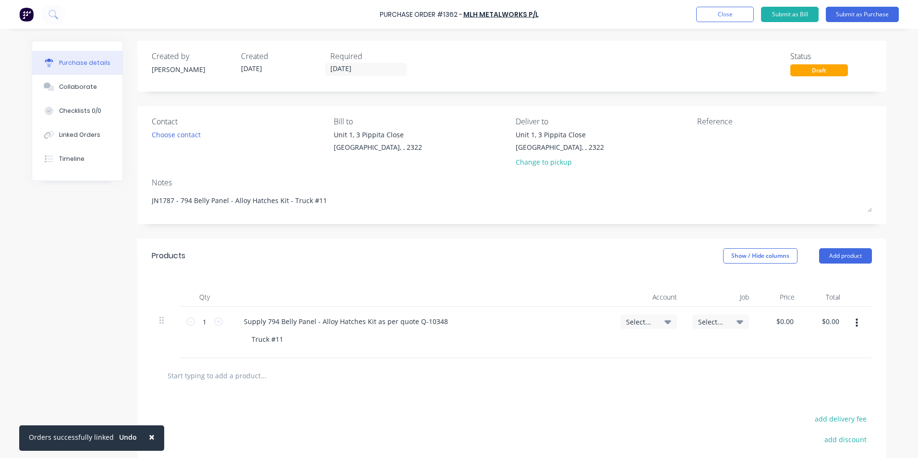
click at [649, 323] on span "Select..." at bounding box center [640, 322] width 29 height 10
click at [607, 347] on input at bounding box center [617, 350] width 98 height 19
click at [599, 420] on div "1-1400 / Work in Progress" at bounding box center [610, 418] width 134 height 19
click at [704, 320] on span "Select..." at bounding box center [712, 322] width 29 height 10
click at [683, 352] on input at bounding box center [689, 350] width 98 height 19
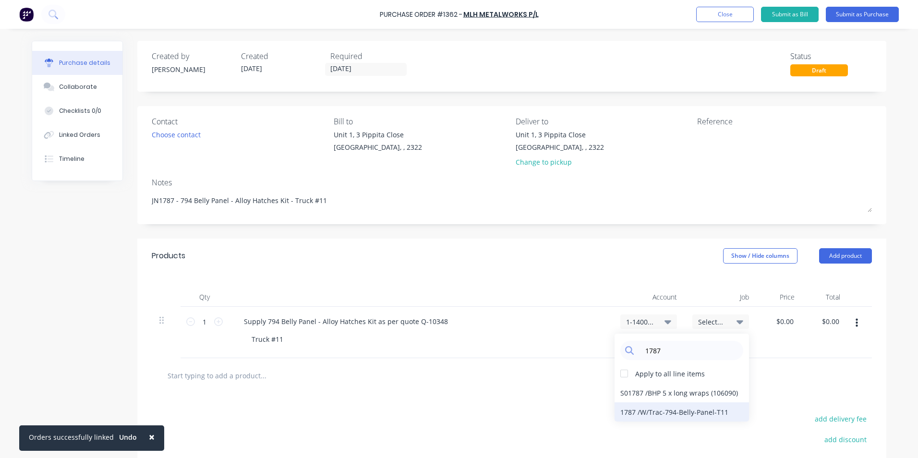
click at [629, 411] on div "1787 / W/Trac-794-Belly-Panel-T11" at bounding box center [682, 411] width 134 height 19
click at [781, 322] on input "0.0000" at bounding box center [783, 321] width 26 height 14
click at [778, 321] on input "0.0000" at bounding box center [783, 321] width 26 height 14
click at [739, 358] on div "1787 / W/Trac-794-Belly-Panel-T11" at bounding box center [721, 332] width 72 height 51
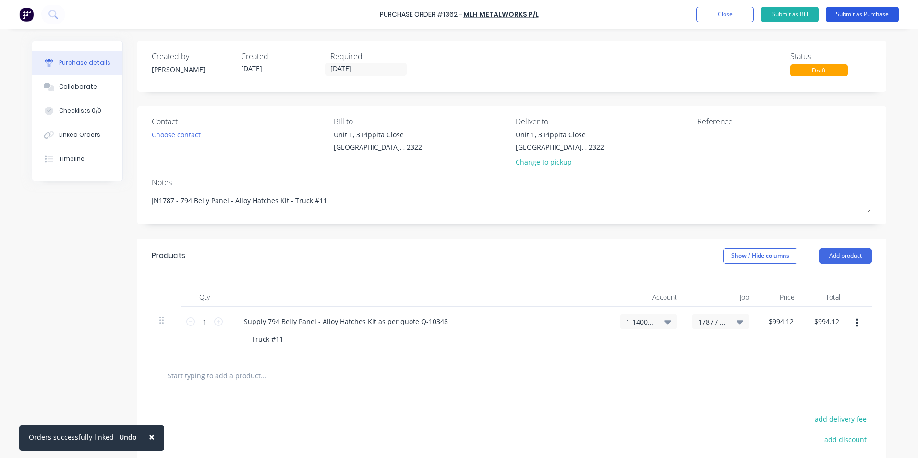
click at [852, 13] on button "Submit as Purchase" at bounding box center [862, 14] width 73 height 15
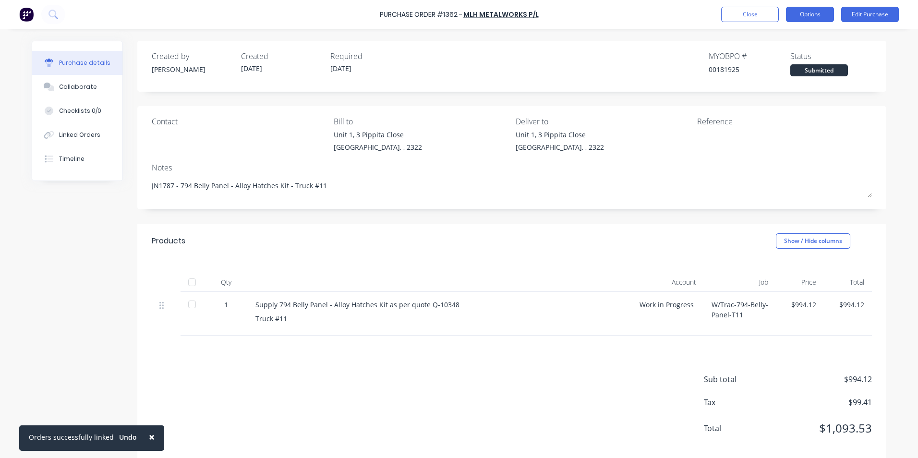
click at [807, 14] on button "Options" at bounding box center [810, 14] width 48 height 15
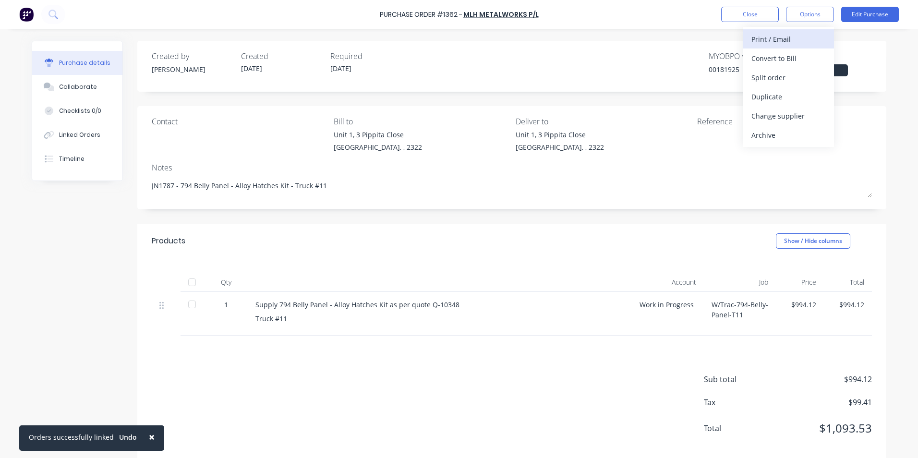
click at [784, 39] on div "Print / Email" at bounding box center [788, 39] width 74 height 14
click at [782, 57] on div "With pricing" at bounding box center [788, 58] width 74 height 14
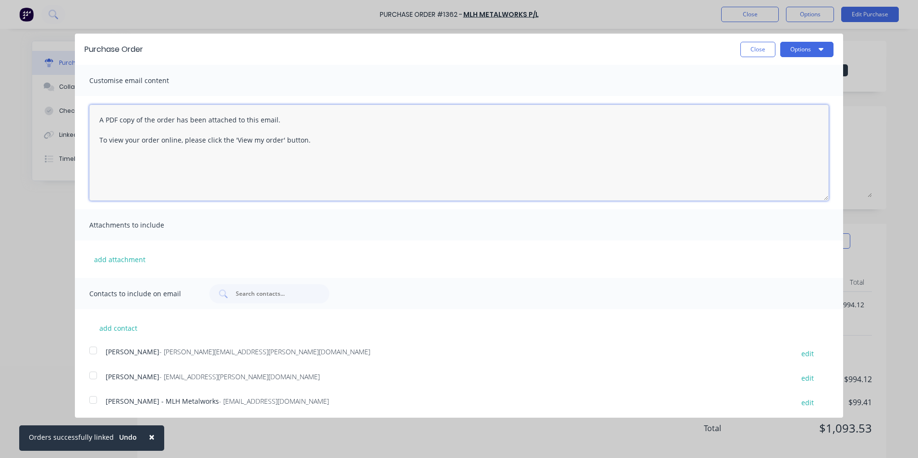
drag, startPoint x: 313, startPoint y: 140, endPoint x: 59, endPoint y: 118, distance: 254.5
click at [59, 118] on div "Purchase Order Close Options Customise email content A PDF copy of the order ha…" at bounding box center [459, 229] width 918 height 458
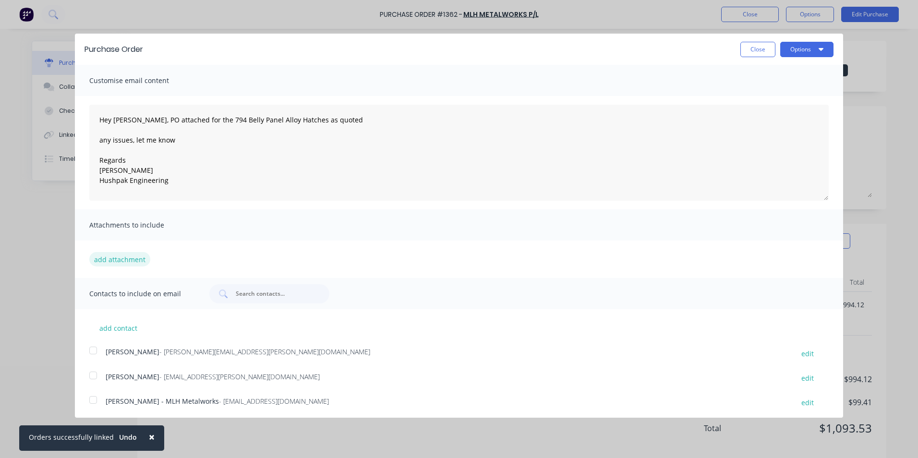
click at [129, 257] on button "add attachment" at bounding box center [119, 259] width 61 height 14
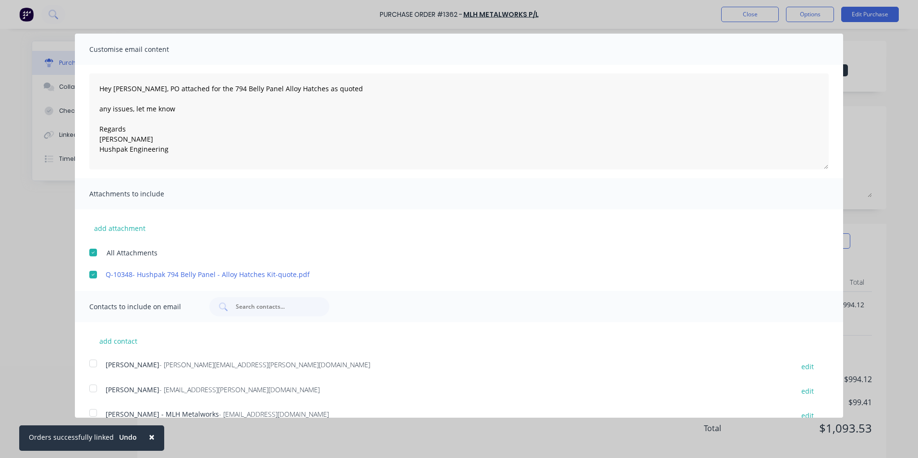
scroll to position [47, 0]
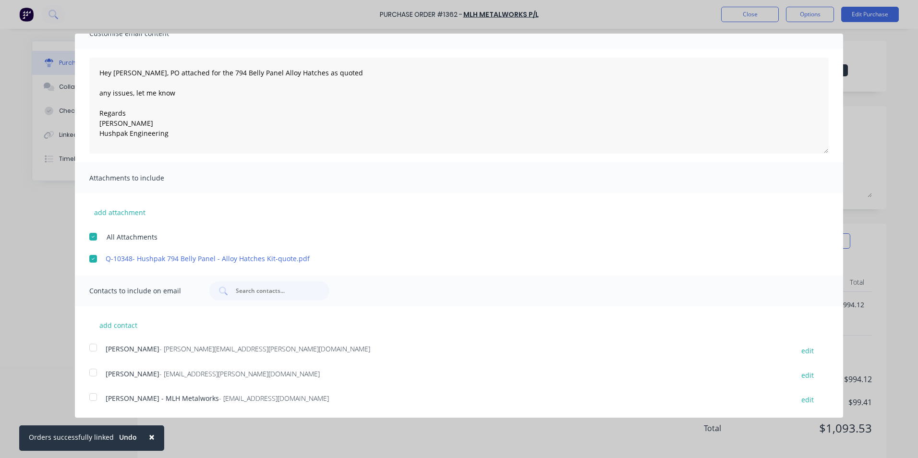
click at [91, 346] on div at bounding box center [93, 347] width 19 height 19
click at [93, 397] on div at bounding box center [93, 396] width 19 height 19
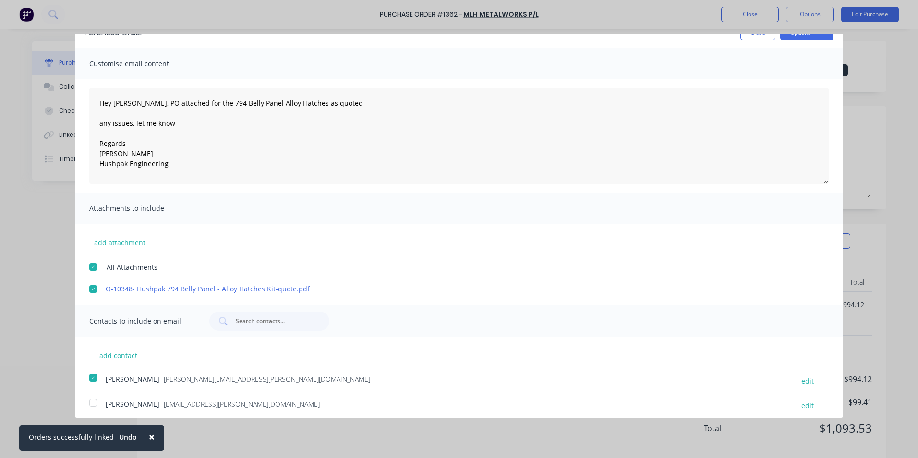
scroll to position [0, 0]
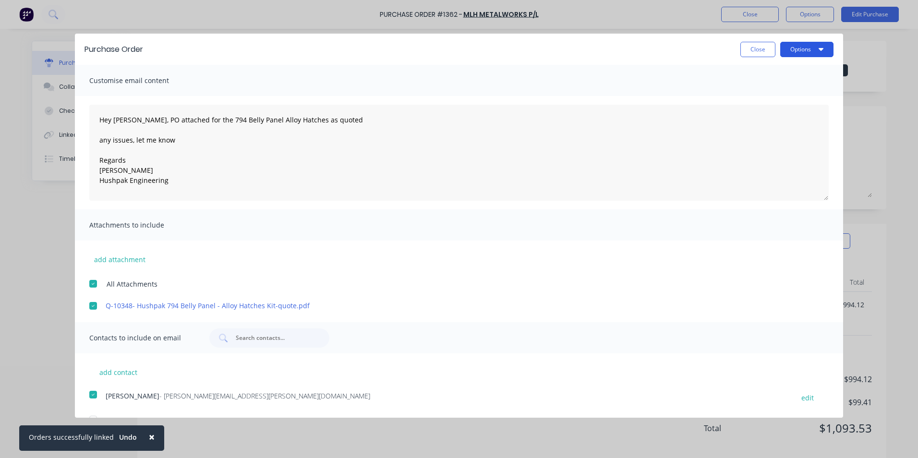
click at [790, 48] on button "Options" at bounding box center [806, 49] width 53 height 15
click at [751, 95] on div "Email" at bounding box center [788, 93] width 74 height 14
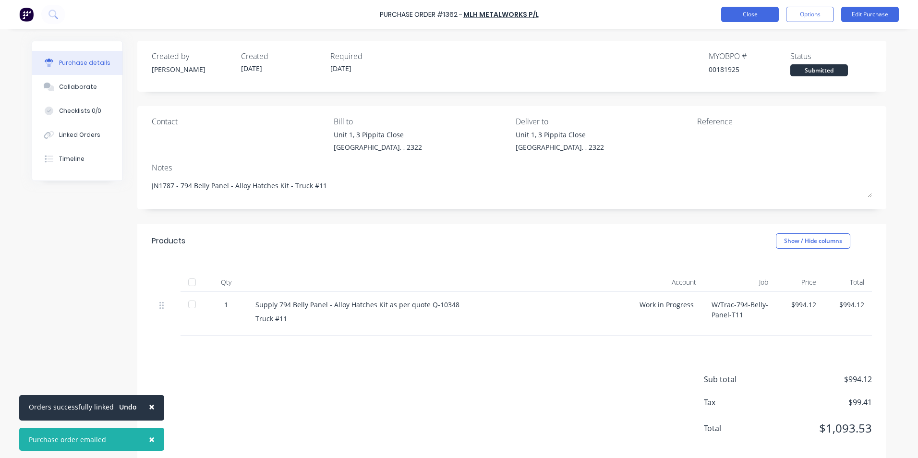
click at [757, 18] on button "Close" at bounding box center [750, 14] width 58 height 15
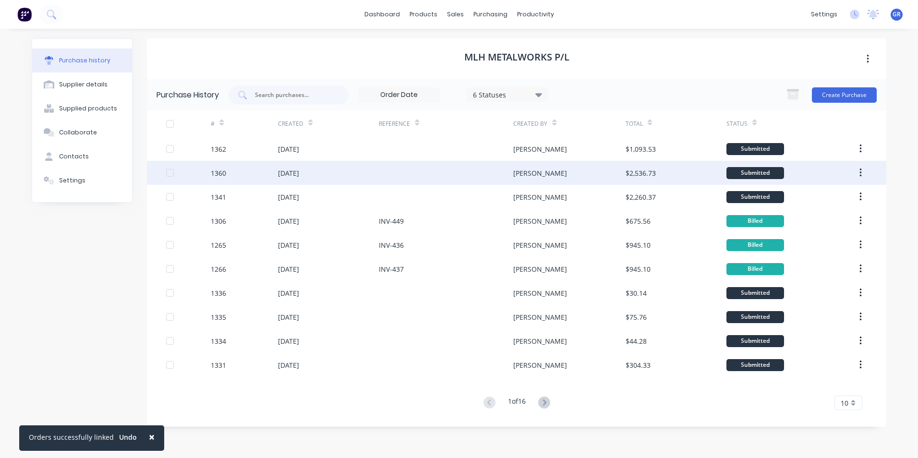
click at [860, 170] on icon "button" at bounding box center [860, 173] width 2 height 9
click at [804, 216] on div "Duplicate" at bounding box center [826, 217] width 74 height 14
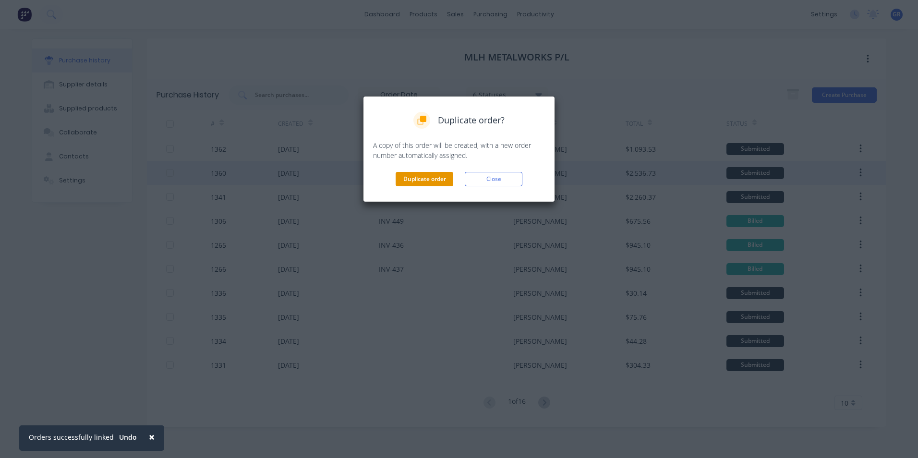
click at [425, 180] on button "Duplicate order" at bounding box center [425, 179] width 58 height 14
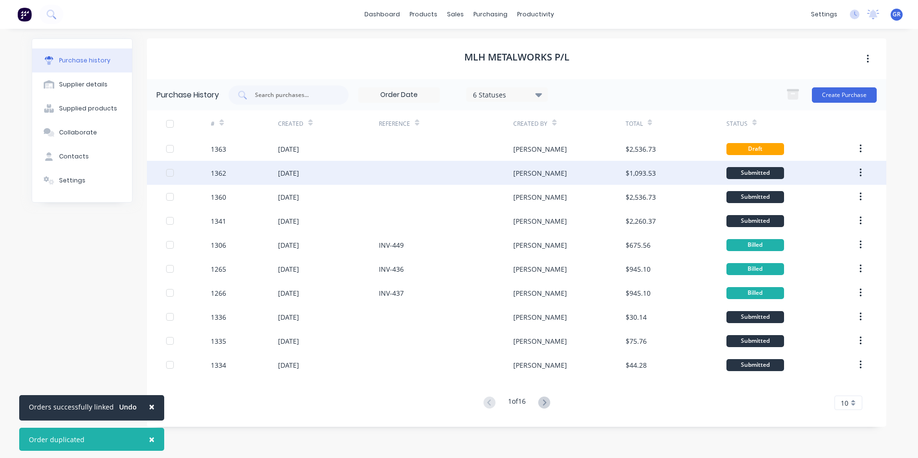
click at [860, 175] on icon "button" at bounding box center [860, 173] width 2 height 11
click at [802, 217] on div "Duplicate" at bounding box center [826, 217] width 74 height 14
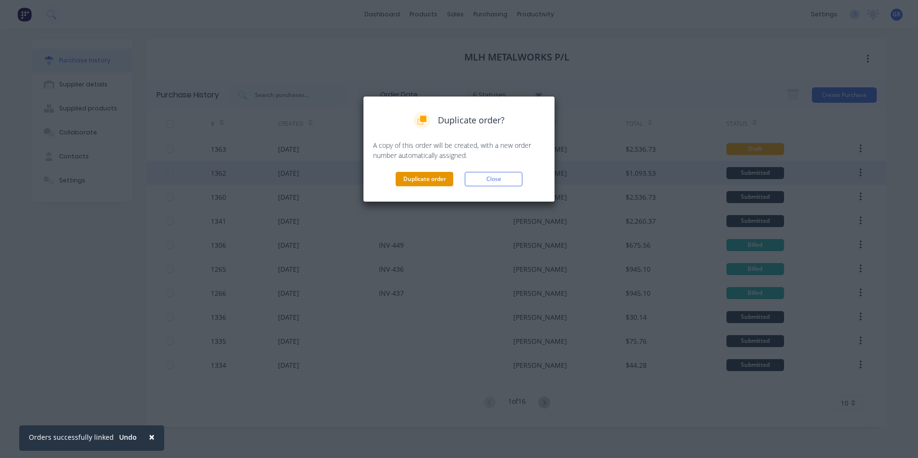
click at [428, 176] on button "Duplicate order" at bounding box center [425, 179] width 58 height 14
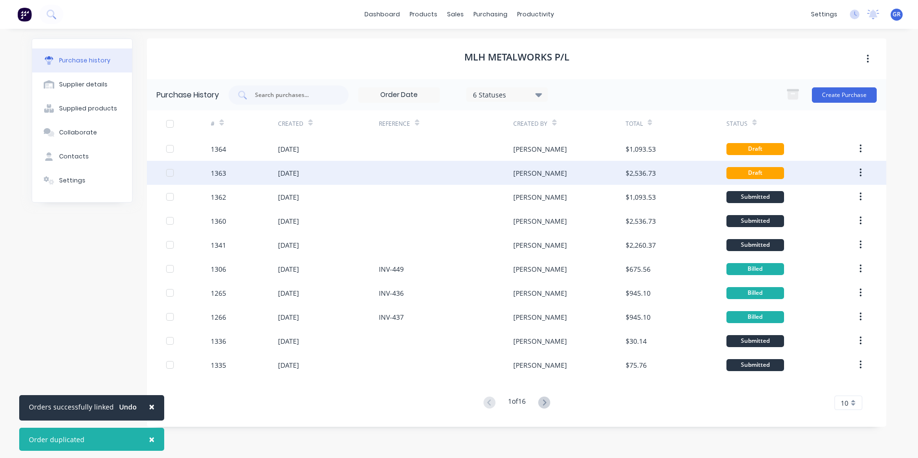
click at [233, 171] on div "1363" at bounding box center [244, 173] width 67 height 24
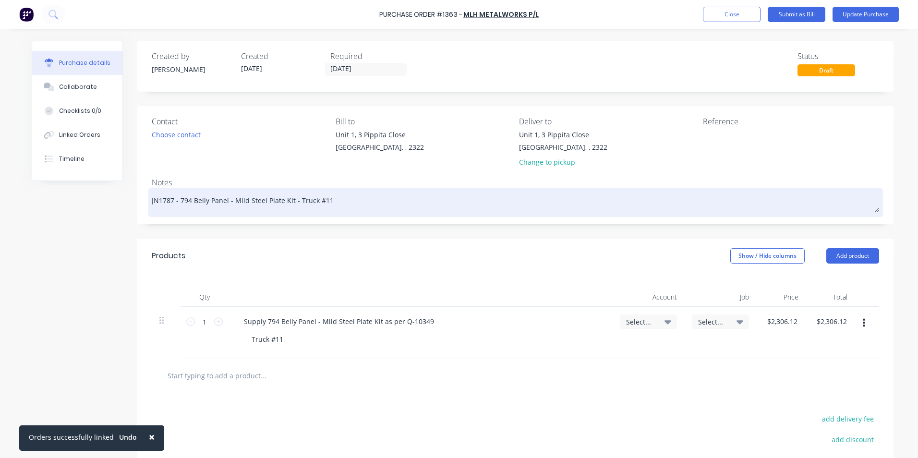
click at [163, 200] on textarea "JN1787 - 794 Belly Panel - Mild Steel Plate Kit - Truck #11" at bounding box center [515, 202] width 727 height 22
click at [324, 201] on textarea "JN1797 - 794 Belly Panel - Mild Steel Plate Kit - Truck #11" at bounding box center [515, 202] width 727 height 22
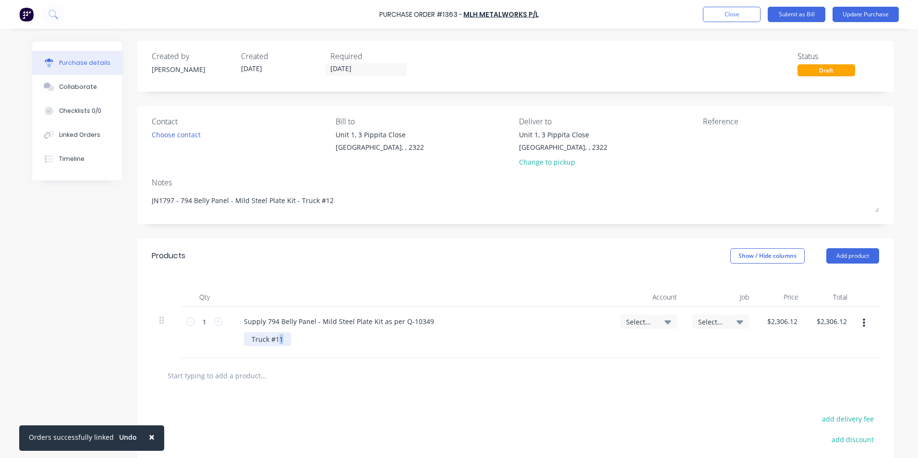
drag, startPoint x: 279, startPoint y: 338, endPoint x: 290, endPoint y: 343, distance: 11.9
click at [276, 339] on div "Truck #11" at bounding box center [267, 339] width 47 height 14
click at [644, 319] on span "Select..." at bounding box center [640, 322] width 29 height 10
click at [624, 352] on input at bounding box center [617, 350] width 98 height 19
click at [620, 418] on div "1-1400 / Work in Progress" at bounding box center [610, 418] width 134 height 19
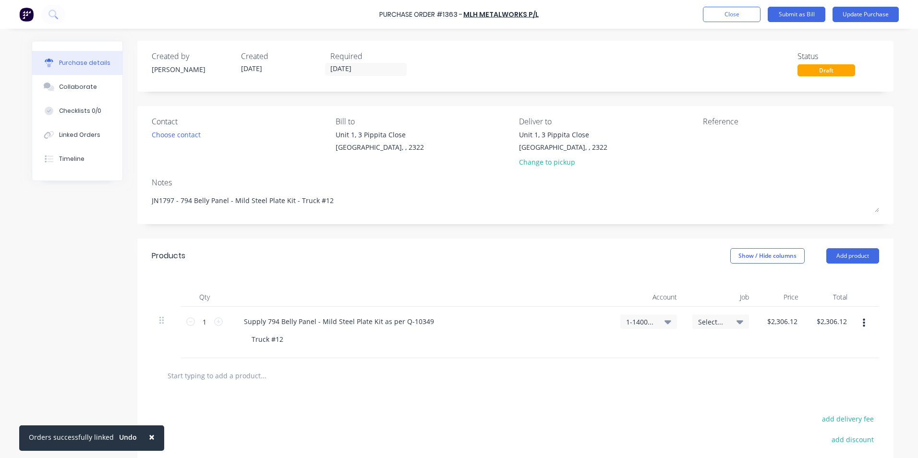
click at [703, 318] on span "Select..." at bounding box center [712, 322] width 29 height 10
click at [679, 346] on input at bounding box center [689, 350] width 98 height 19
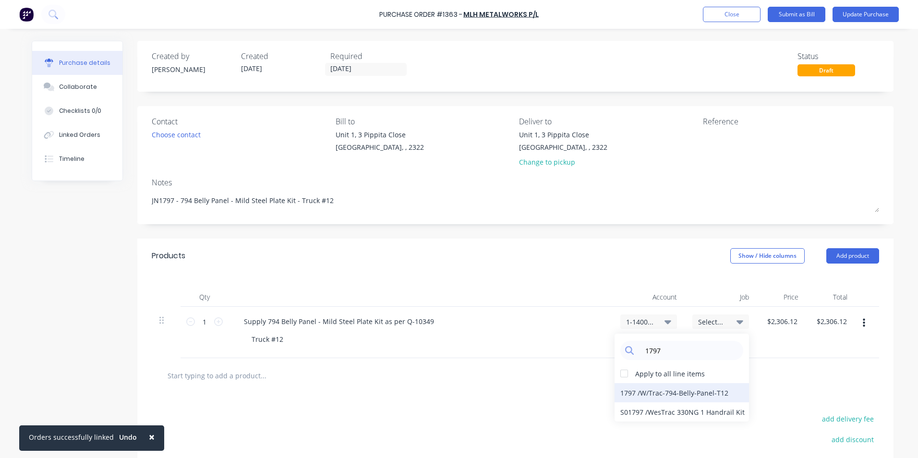
click at [636, 393] on div "1797 / W/Trac-794-Belly-Panel-T12" at bounding box center [682, 392] width 134 height 19
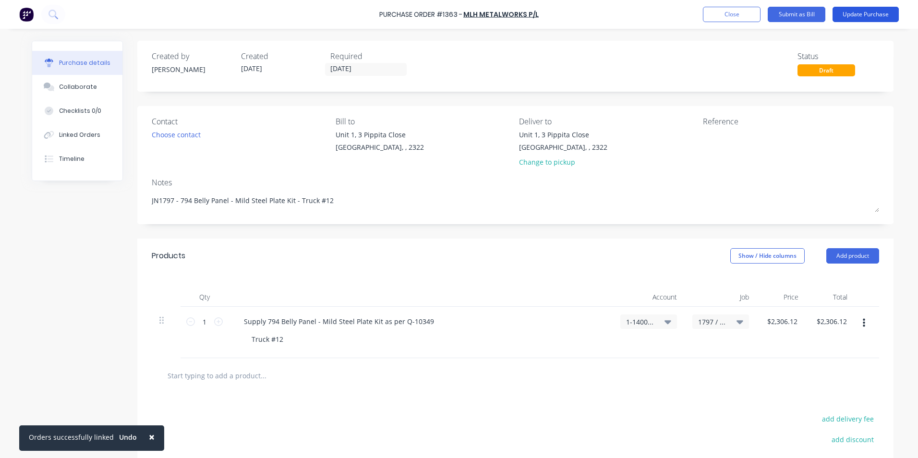
click at [861, 14] on button "Update Purchase" at bounding box center [866, 14] width 66 height 15
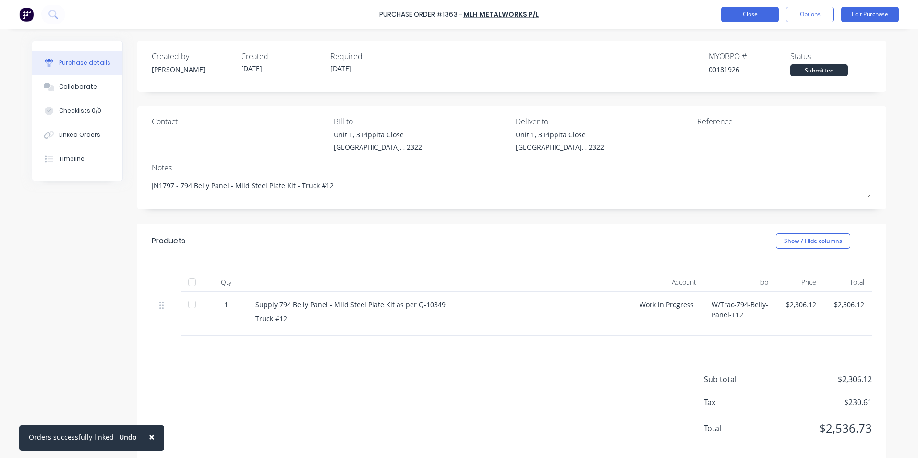
click at [744, 11] on button "Close" at bounding box center [750, 14] width 58 height 15
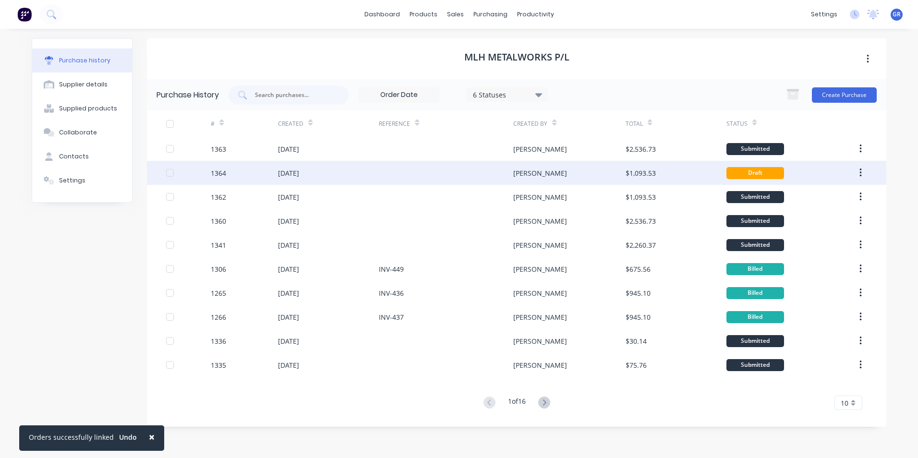
click at [223, 169] on div "1364" at bounding box center [218, 173] width 15 height 10
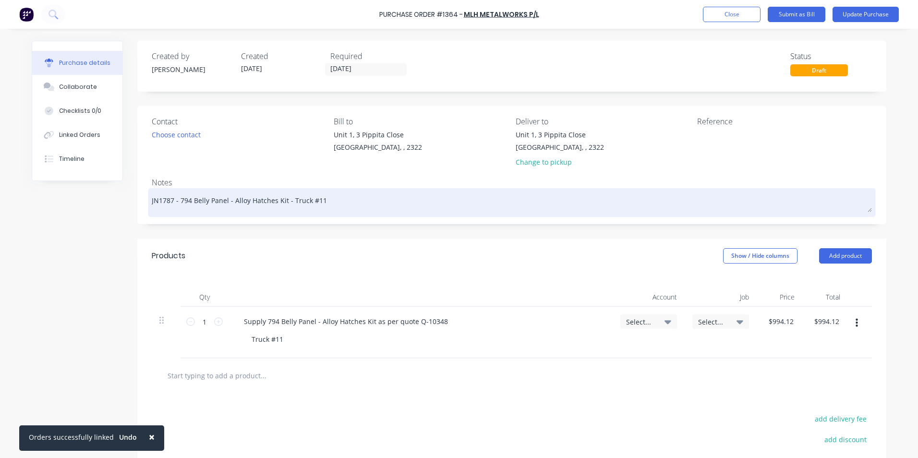
click at [164, 201] on textarea "JN1787 - 794 Belly Panel - Alloy Hatches Kit - Truck #11" at bounding box center [512, 202] width 720 height 22
click at [318, 201] on textarea "JN1797 - 794 Belly Panel - Alloy Hatches Kit - Truck #11" at bounding box center [512, 202] width 720 height 22
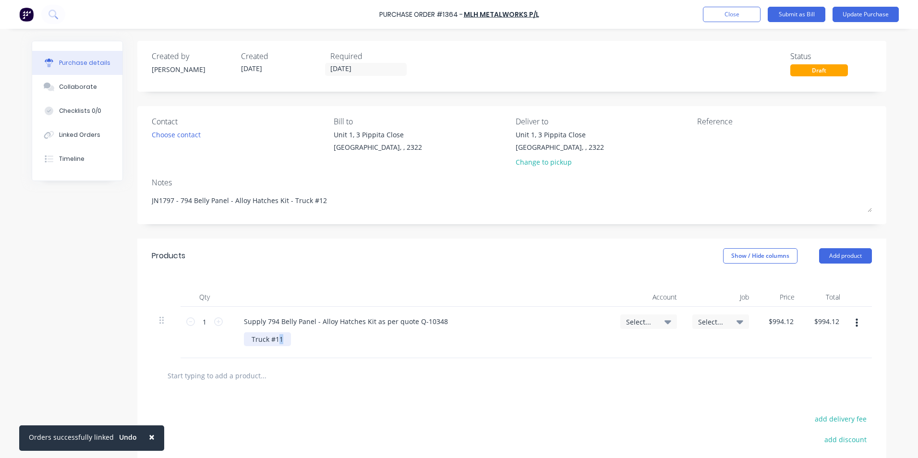
click at [278, 341] on div "Truck #11" at bounding box center [267, 339] width 47 height 14
click at [644, 317] on span "Select..." at bounding box center [640, 322] width 29 height 10
click at [586, 347] on input at bounding box center [617, 350] width 98 height 19
click at [616, 418] on div "1-1400 / Work in Progress" at bounding box center [610, 418] width 134 height 19
click at [722, 317] on div "Select..." at bounding box center [720, 321] width 57 height 14
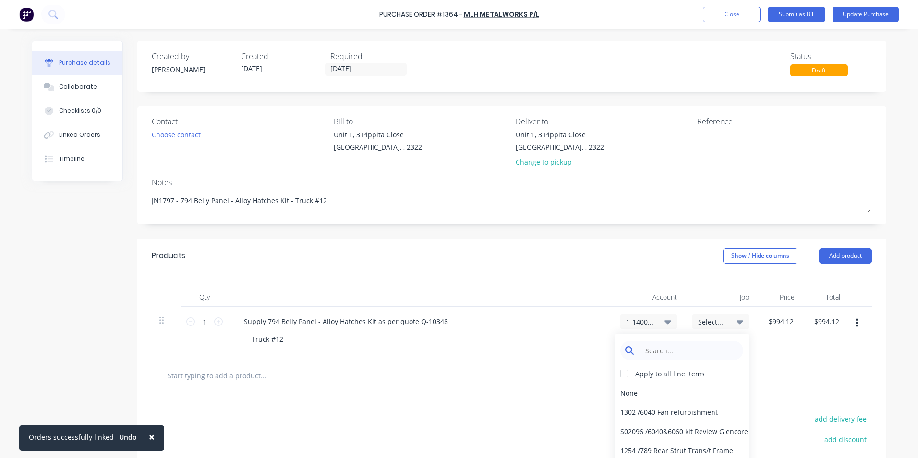
click at [652, 350] on input at bounding box center [689, 350] width 98 height 19
click at [712, 393] on div "1797 / W/Trac-794-Belly-Panel-T12" at bounding box center [682, 392] width 134 height 19
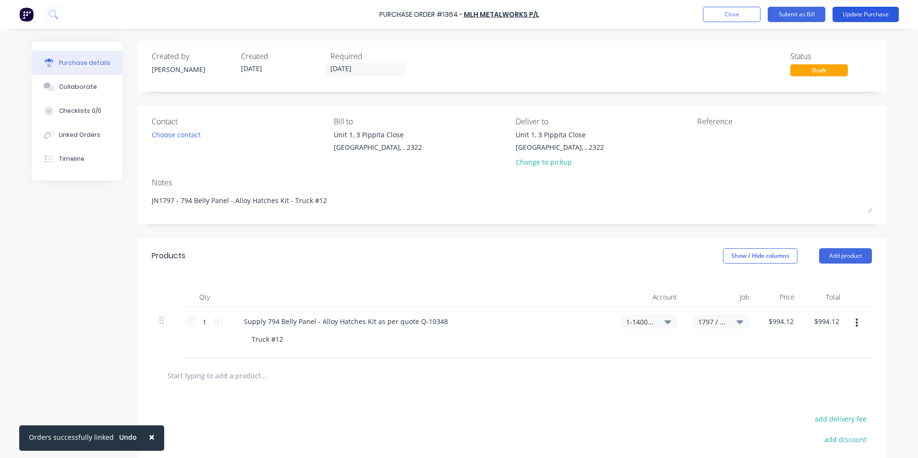
click at [847, 11] on button "Update Purchase" at bounding box center [866, 14] width 66 height 15
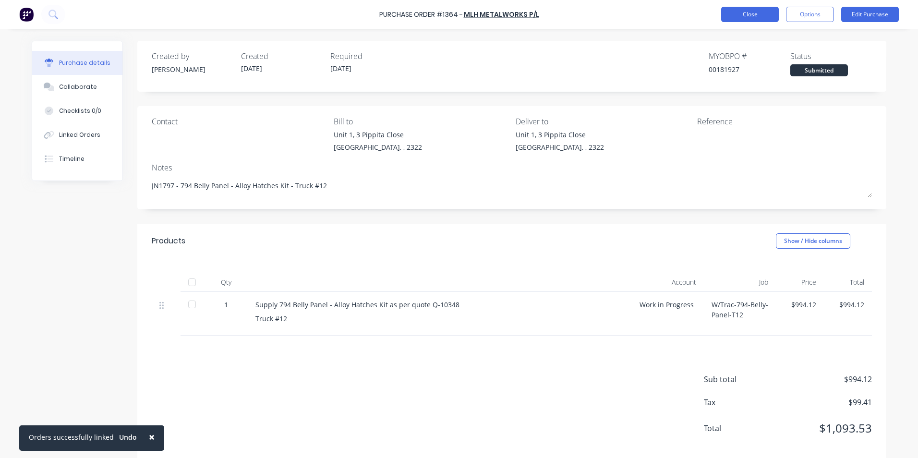
click at [749, 11] on button "Close" at bounding box center [750, 14] width 58 height 15
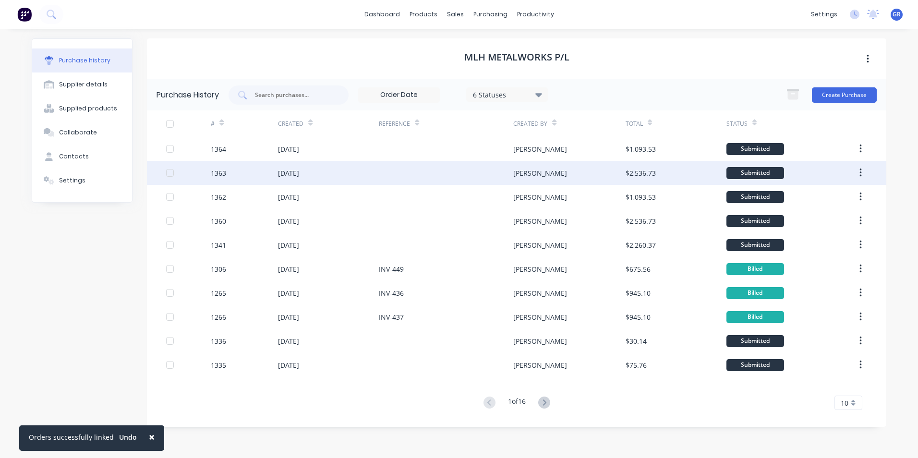
click at [222, 172] on div "1363" at bounding box center [218, 173] width 15 height 10
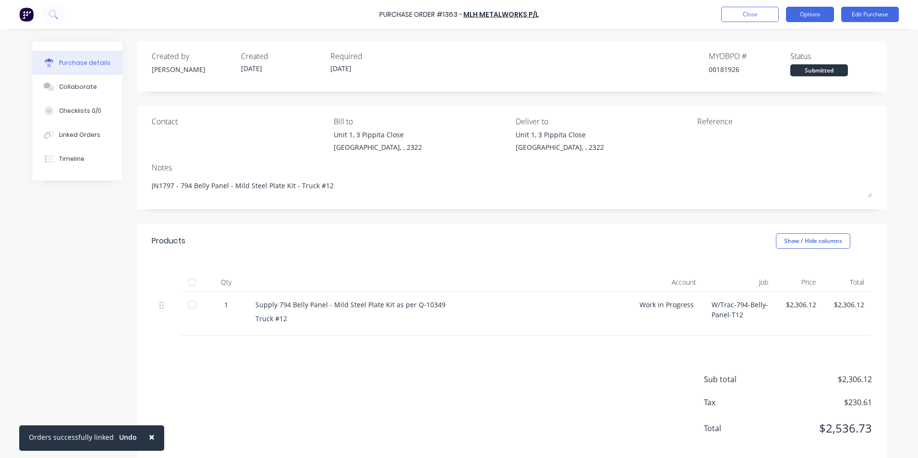
click at [816, 14] on button "Options" at bounding box center [810, 14] width 48 height 15
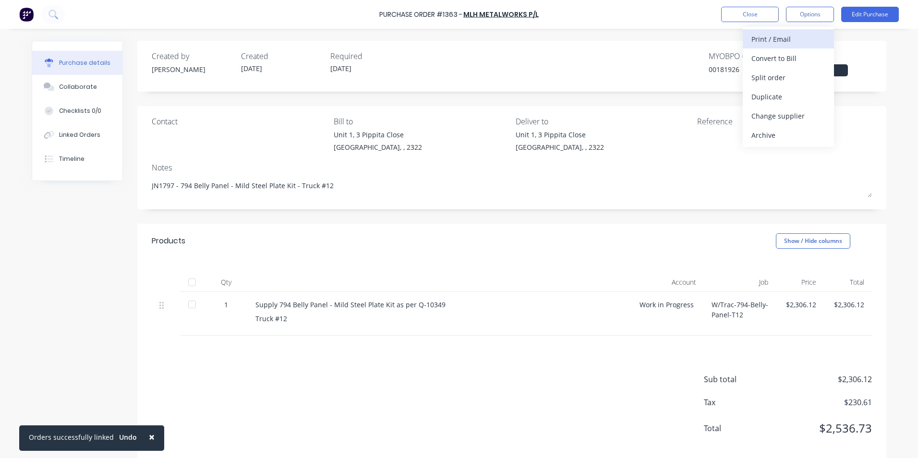
click at [776, 38] on div "Print / Email" at bounding box center [788, 39] width 74 height 14
click at [781, 57] on div "With pricing" at bounding box center [788, 58] width 74 height 14
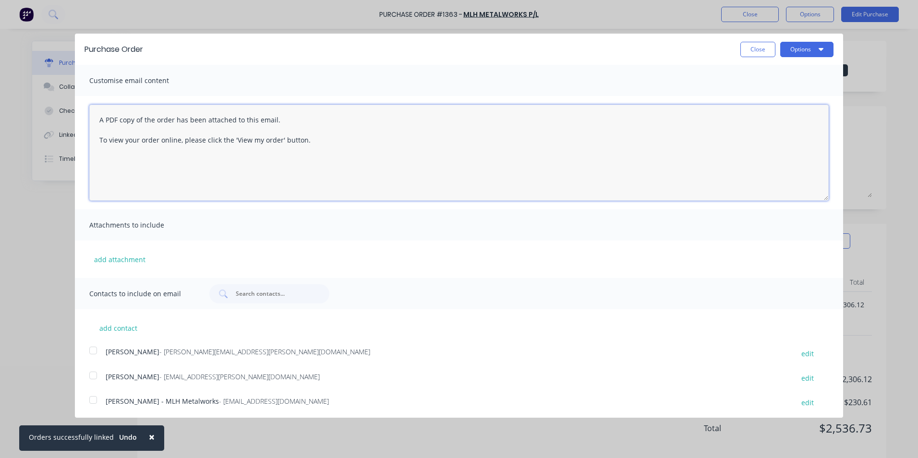
drag, startPoint x: 331, startPoint y: 138, endPoint x: 65, endPoint y: 119, distance: 266.2
click at [65, 119] on div "Purchase Order Close Options Customise email content A PDF copy of the order ha…" at bounding box center [459, 229] width 918 height 458
click at [748, 47] on button "Close" at bounding box center [757, 49] width 35 height 15
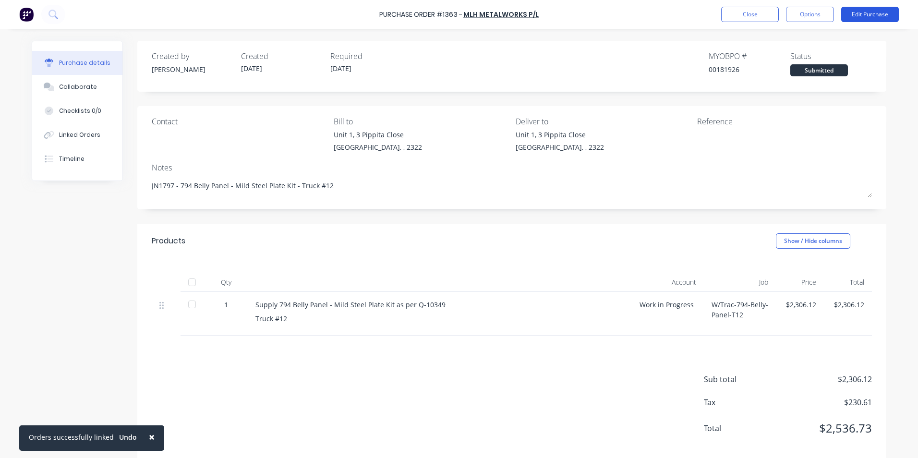
click at [873, 13] on button "Edit Purchase" at bounding box center [870, 14] width 58 height 15
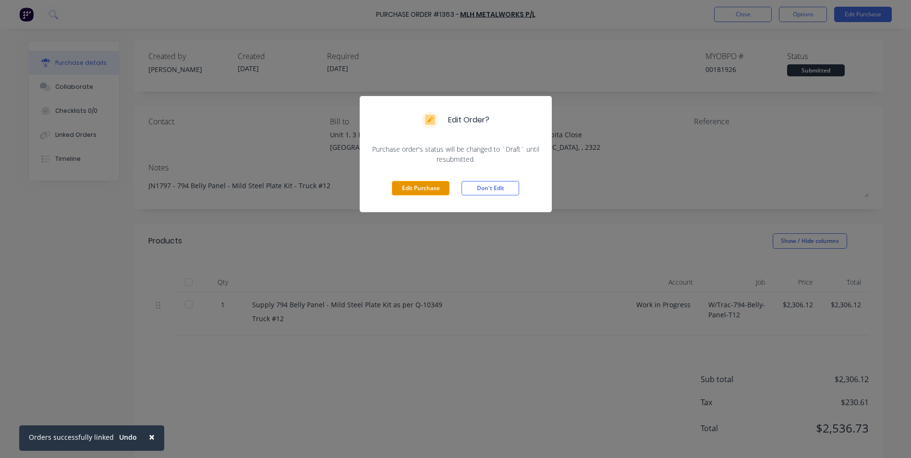
click at [432, 186] on button "Edit Purchase" at bounding box center [421, 188] width 58 height 14
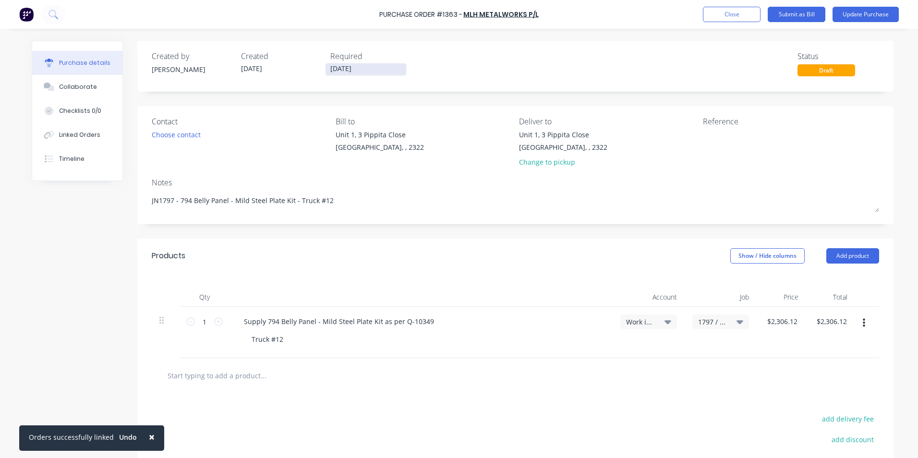
click at [349, 67] on input "[DATE]" at bounding box center [366, 69] width 81 height 12
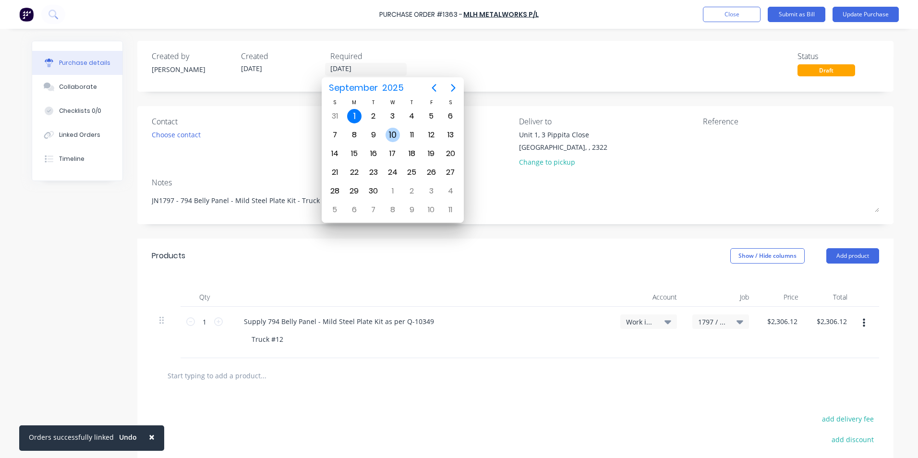
click at [394, 134] on div "10" at bounding box center [393, 135] width 14 height 14
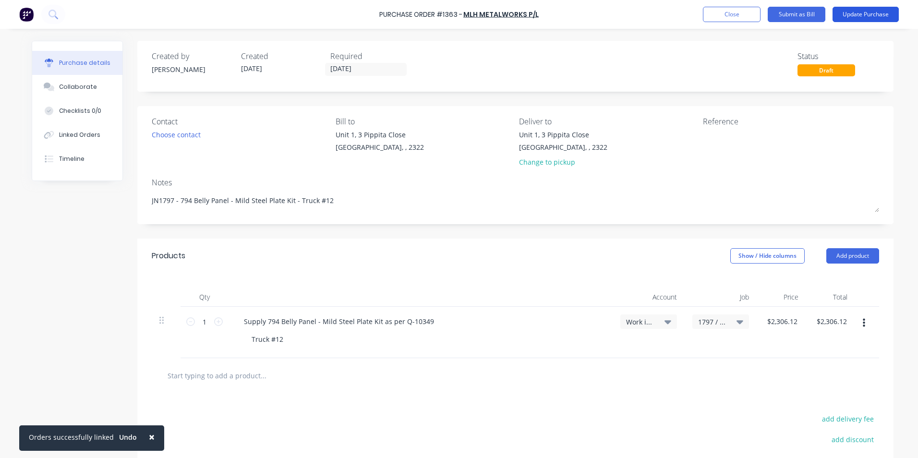
click at [849, 16] on button "Update Purchase" at bounding box center [866, 14] width 66 height 15
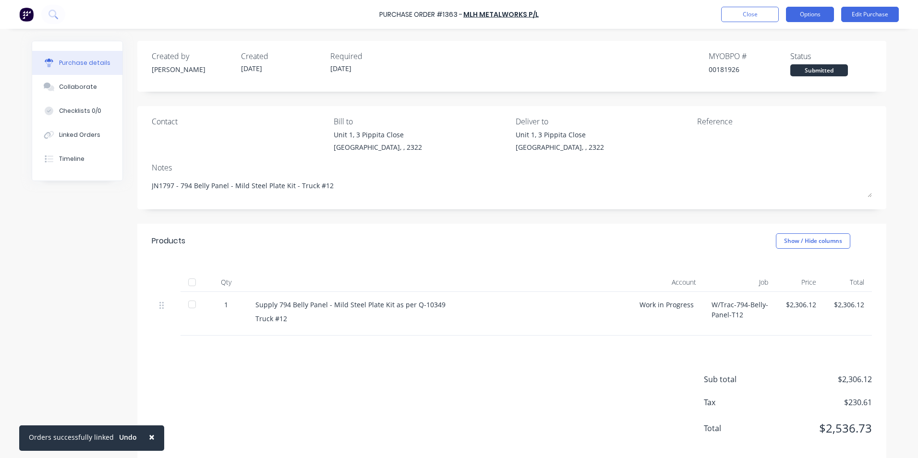
click at [812, 12] on button "Options" at bounding box center [810, 14] width 48 height 15
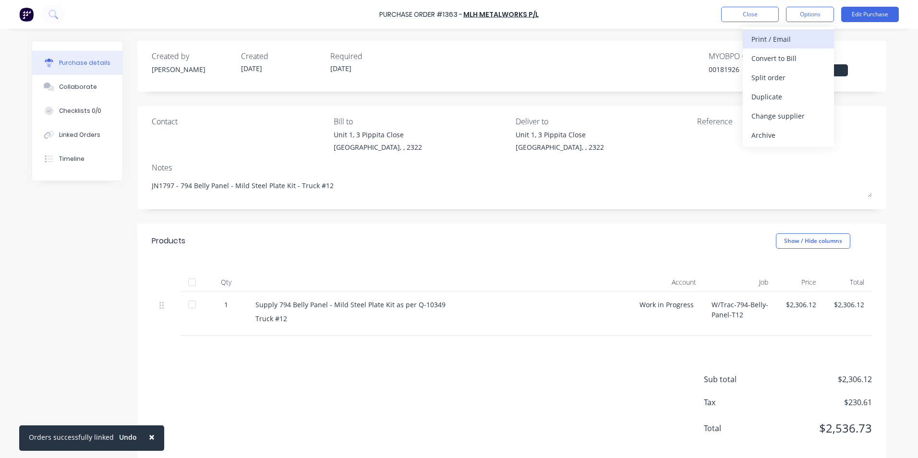
click at [784, 36] on div "Print / Email" at bounding box center [788, 39] width 74 height 14
click at [778, 59] on div "With pricing" at bounding box center [788, 58] width 74 height 14
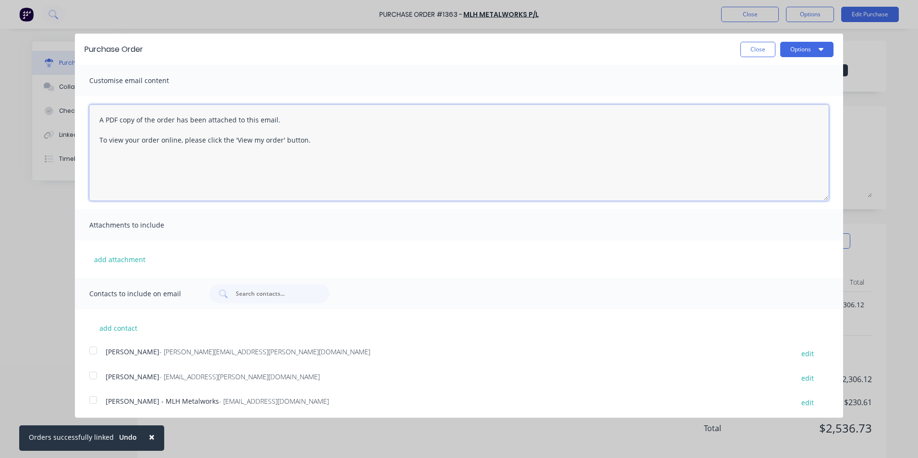
drag, startPoint x: 318, startPoint y: 143, endPoint x: 87, endPoint y: 116, distance: 232.4
click at [87, 116] on div "A PDF copy of the order has been attached to this email. To view your order onl…" at bounding box center [459, 152] width 768 height 113
click at [481, 120] on textarea "Hey [PERSON_NAME], PO attached for the 794 Belly Panel Mild Steel Kit, this is …" at bounding box center [458, 153] width 739 height 96
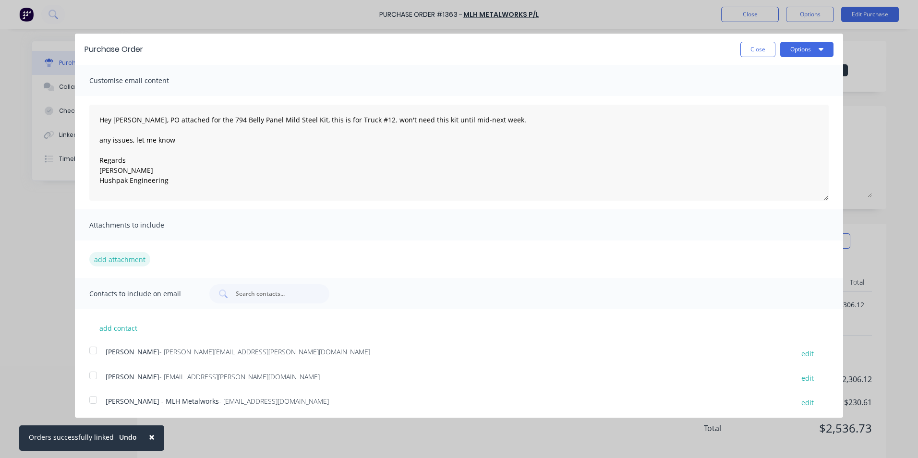
click at [117, 254] on button "add attachment" at bounding box center [119, 259] width 61 height 14
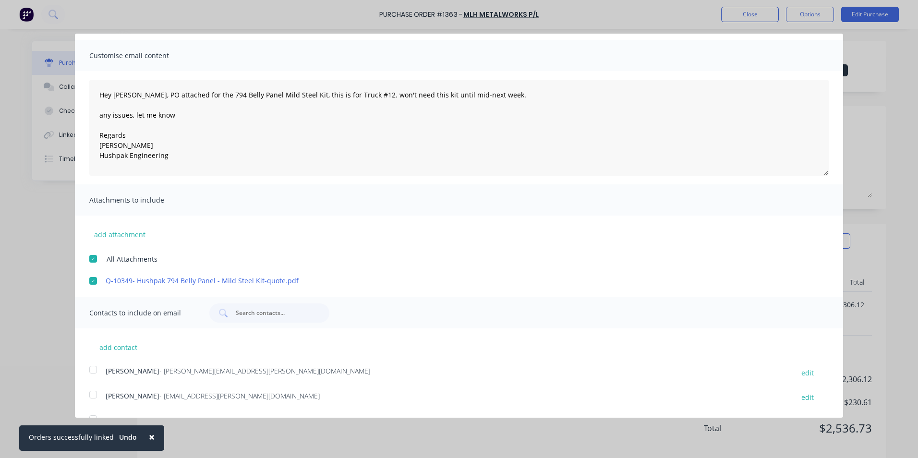
scroll to position [47, 0]
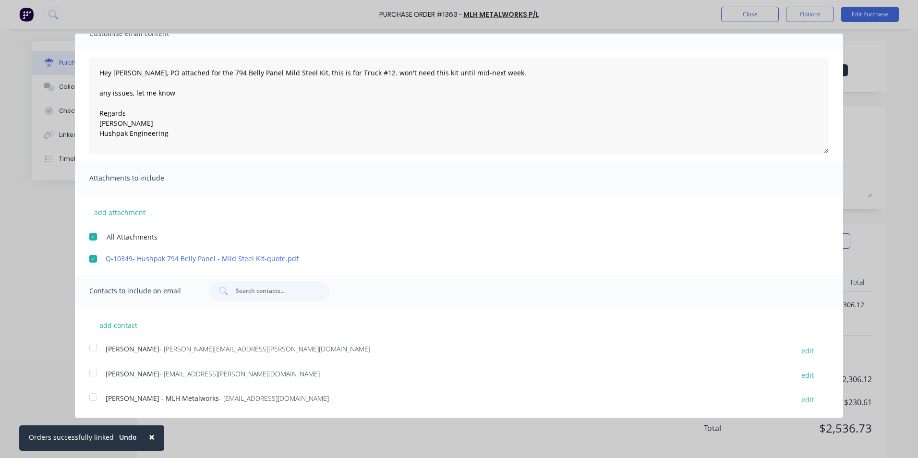
click at [94, 346] on div at bounding box center [93, 347] width 19 height 19
click at [96, 394] on div at bounding box center [93, 396] width 19 height 19
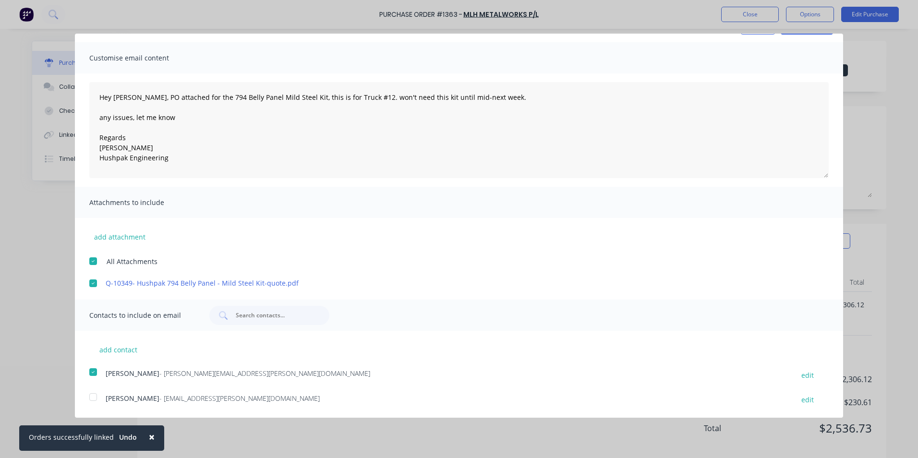
scroll to position [0, 0]
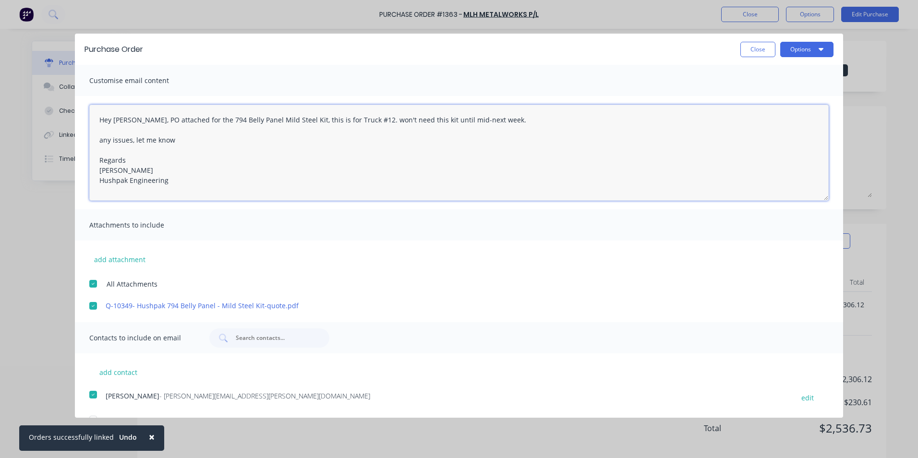
drag, startPoint x: 98, startPoint y: 119, endPoint x: 169, endPoint y: 185, distance: 97.2
click at [169, 185] on textarea "Hey [PERSON_NAME], PO attached for the 794 Belly Panel Mild Steel Kit, this is …" at bounding box center [458, 153] width 739 height 96
click at [793, 46] on button "Options" at bounding box center [806, 49] width 53 height 15
click at [760, 95] on div "Email" at bounding box center [788, 93] width 74 height 14
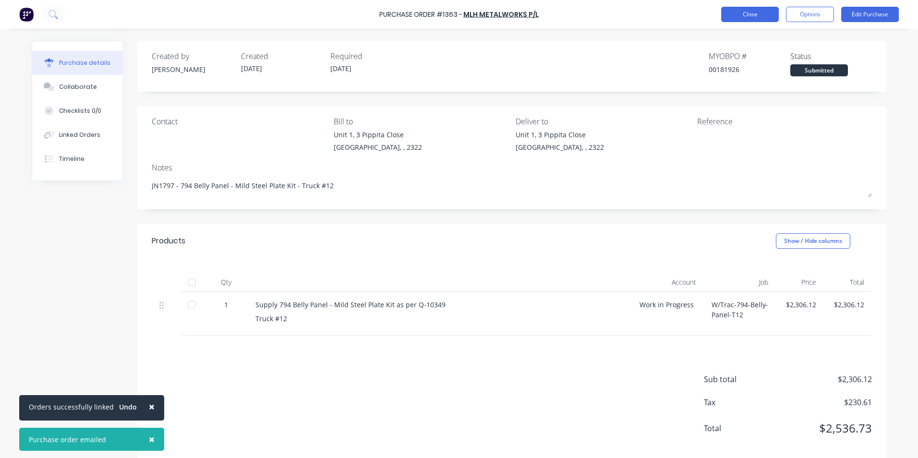
click at [750, 13] on button "Close" at bounding box center [750, 14] width 58 height 15
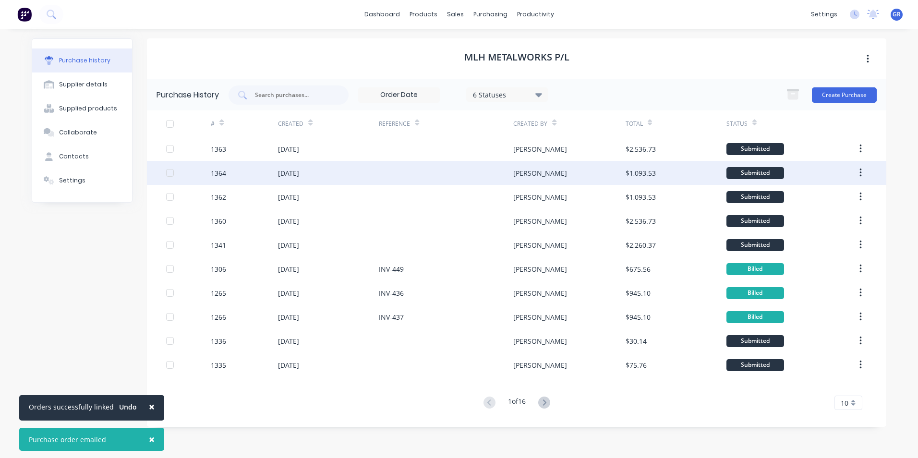
click at [230, 174] on div "1364" at bounding box center [244, 173] width 67 height 24
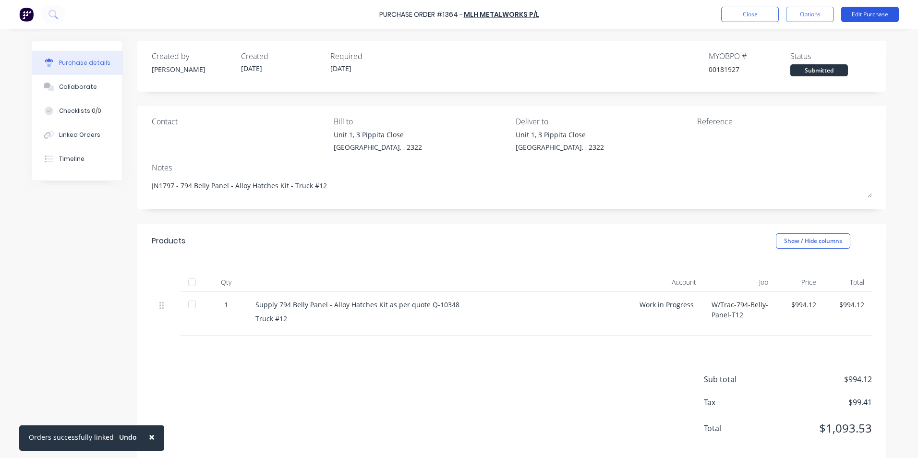
click at [857, 16] on button "Edit Purchase" at bounding box center [870, 14] width 58 height 15
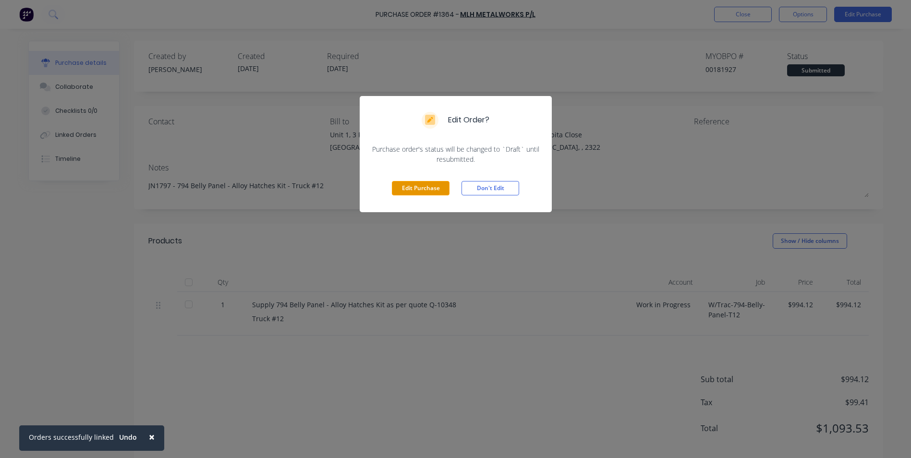
click at [423, 190] on button "Edit Purchase" at bounding box center [421, 188] width 58 height 14
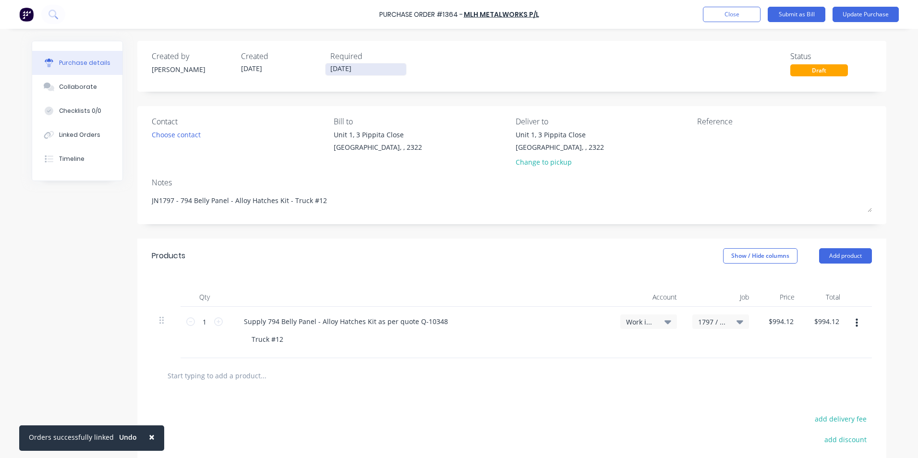
click at [344, 69] on input "[DATE]" at bounding box center [366, 69] width 81 height 12
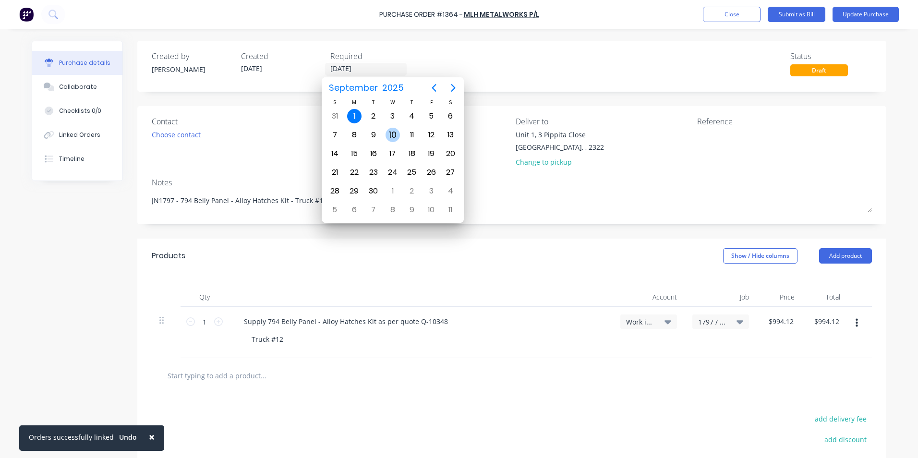
click at [391, 133] on div "10" at bounding box center [393, 135] width 14 height 14
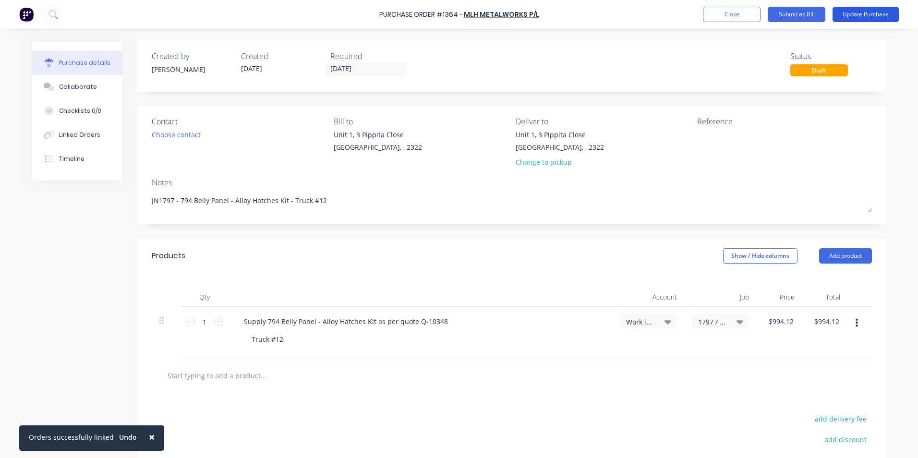
click at [863, 16] on button "Update Purchase" at bounding box center [866, 14] width 66 height 15
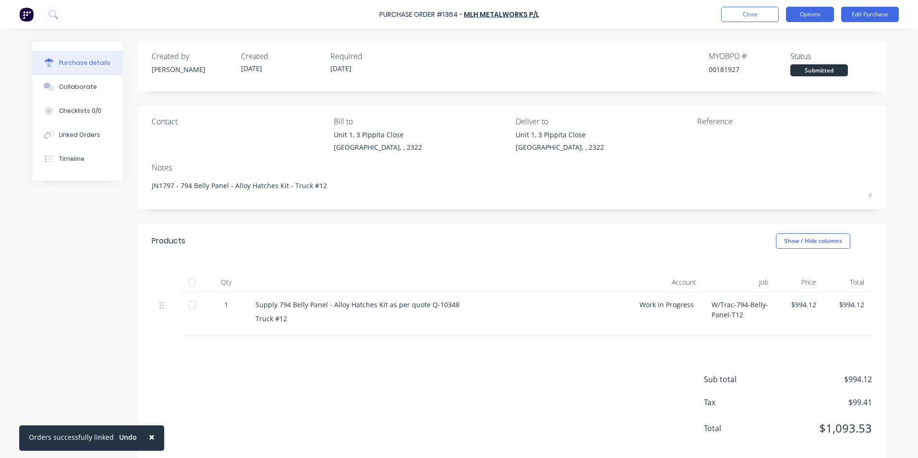
click at [802, 14] on button "Options" at bounding box center [810, 14] width 48 height 15
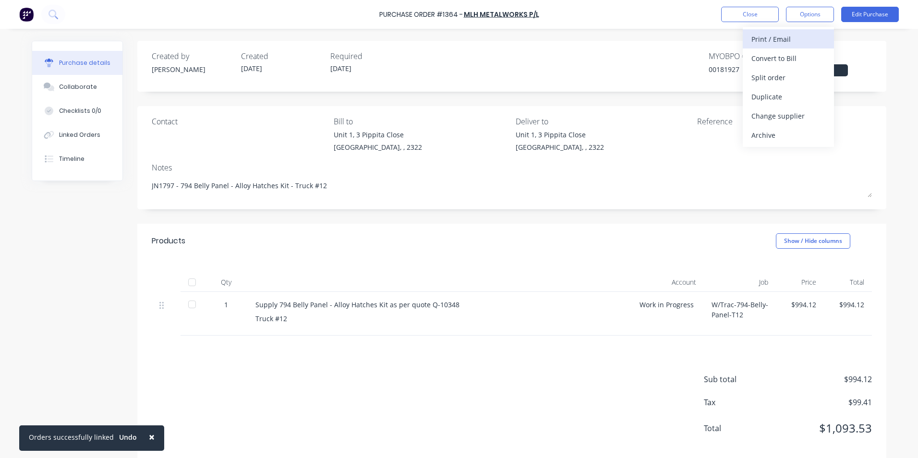
click at [783, 36] on div "Print / Email" at bounding box center [788, 39] width 74 height 14
click at [776, 58] on div "With pricing" at bounding box center [788, 58] width 74 height 14
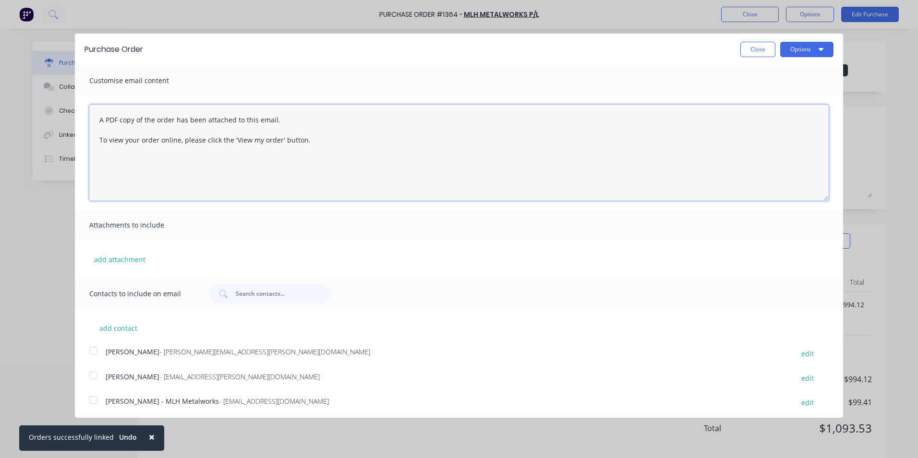
drag, startPoint x: 285, startPoint y: 145, endPoint x: 75, endPoint y: 109, distance: 213.0
click at [75, 109] on div "A PDF copy of the order has been attached to this email. To view your order onl…" at bounding box center [459, 152] width 768 height 113
paste textarea "Hey [PERSON_NAME], PO attached for the 794 Belly Panel Mild Steel Kit, this is …"
drag, startPoint x: 276, startPoint y: 121, endPoint x: 246, endPoint y: 121, distance: 30.3
click at [246, 121] on textarea "Hey [PERSON_NAME], PO attached for the 794 Belly Panel Mild Steel Kit, this is …" at bounding box center [458, 153] width 739 height 96
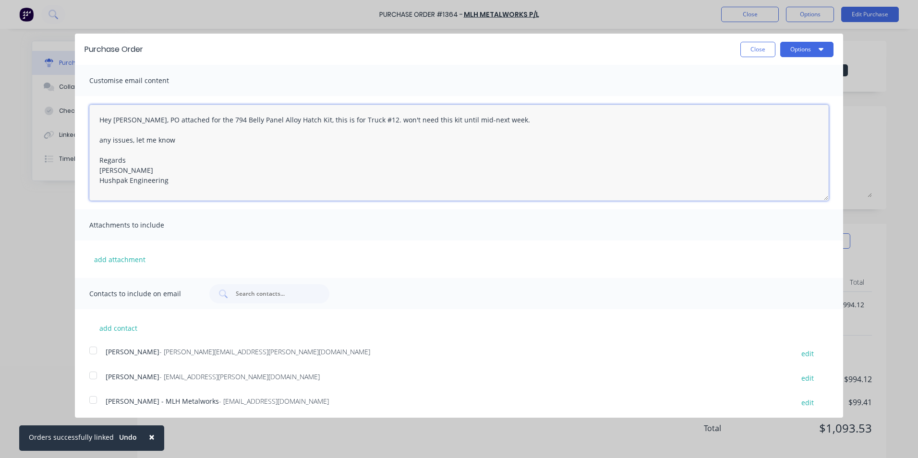
click at [378, 119] on textarea "Hey [PERSON_NAME], PO attached for the 794 Belly Panel Alloy Hatch Kit, this is…" at bounding box center [458, 153] width 739 height 96
click at [118, 257] on button "add attachment" at bounding box center [119, 259] width 61 height 14
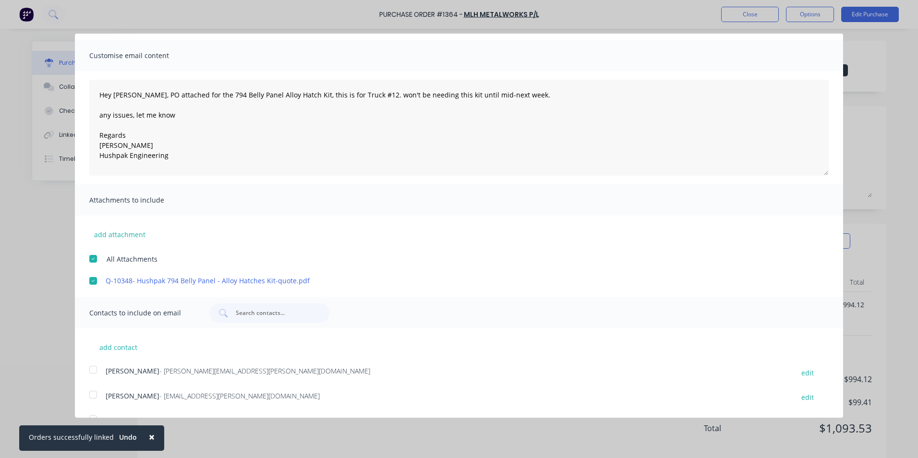
scroll to position [47, 0]
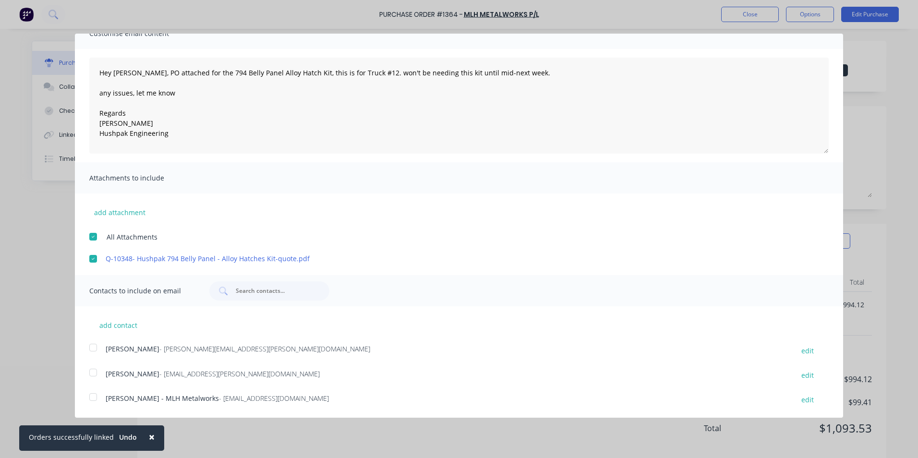
click at [94, 348] on div at bounding box center [93, 347] width 19 height 19
click at [91, 394] on div at bounding box center [93, 396] width 19 height 19
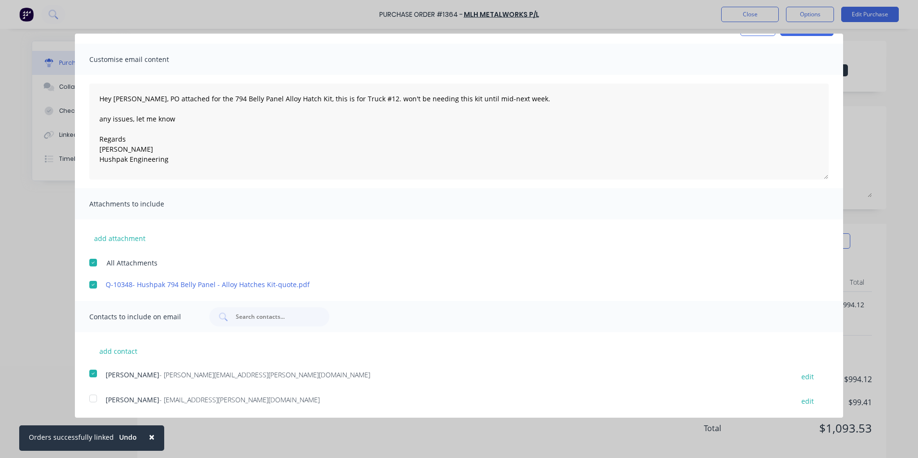
scroll to position [0, 0]
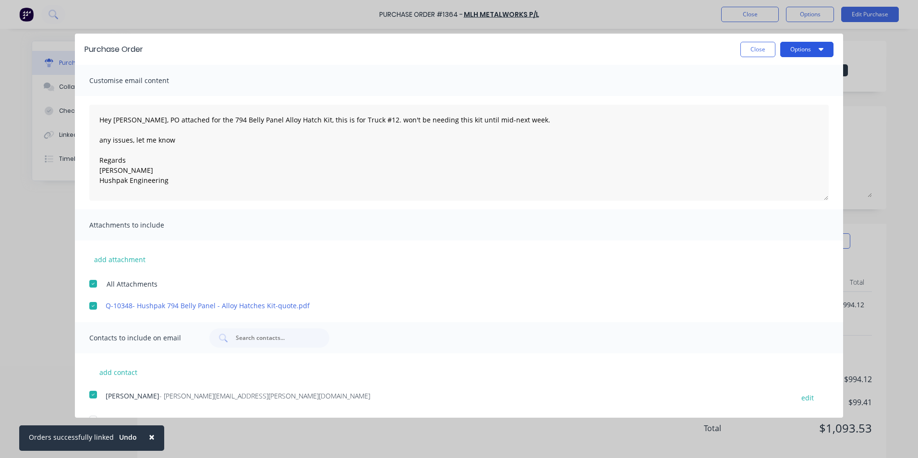
click at [803, 46] on button "Options" at bounding box center [806, 49] width 53 height 15
click at [756, 92] on div "Email" at bounding box center [788, 93] width 74 height 14
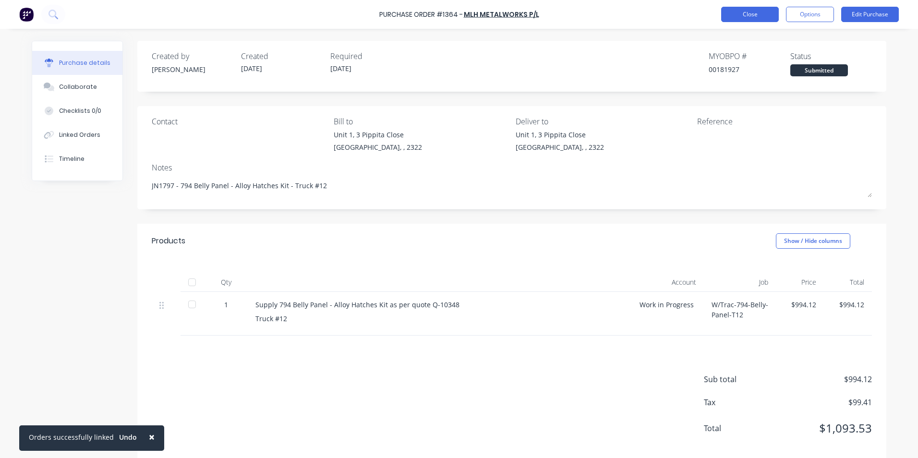
click at [749, 12] on button "Close" at bounding box center [750, 14] width 58 height 15
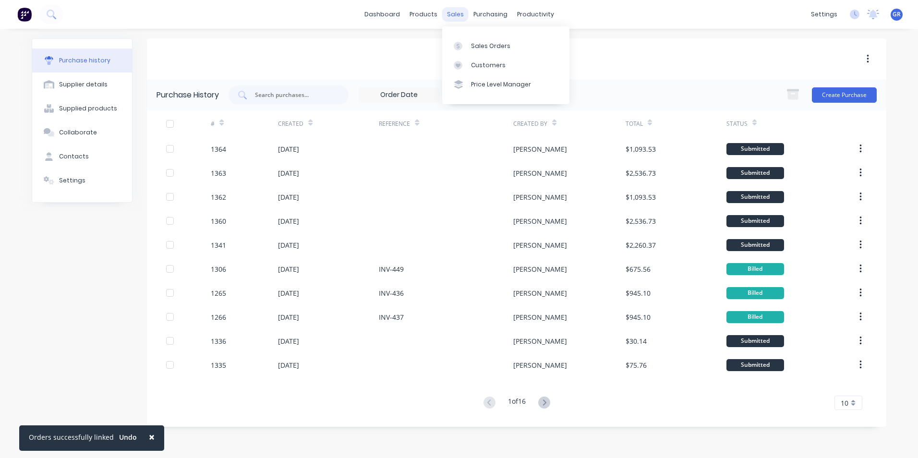
click at [454, 13] on div "sales" at bounding box center [455, 14] width 26 height 14
click at [489, 47] on div "Sales Orders" at bounding box center [490, 46] width 39 height 9
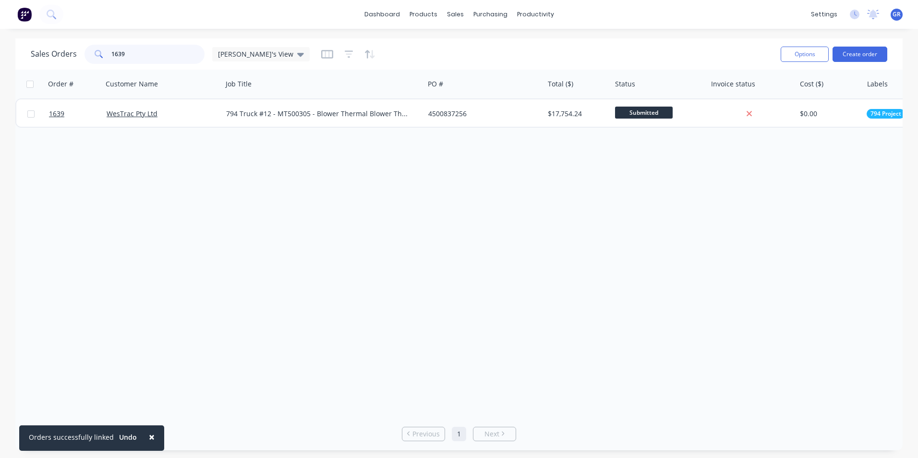
drag, startPoint x: 127, startPoint y: 53, endPoint x: 97, endPoint y: 51, distance: 29.4
click at [97, 51] on div "1639" at bounding box center [145, 54] width 120 height 19
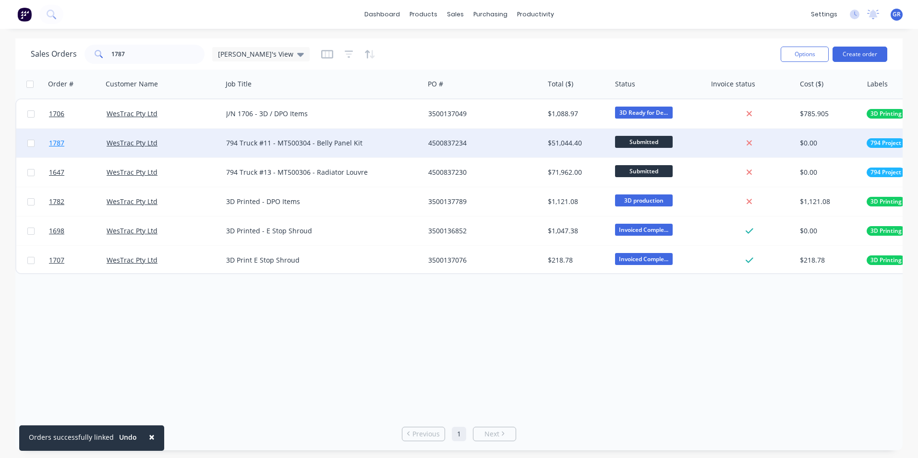
click at [60, 143] on span "1787" at bounding box center [56, 143] width 15 height 10
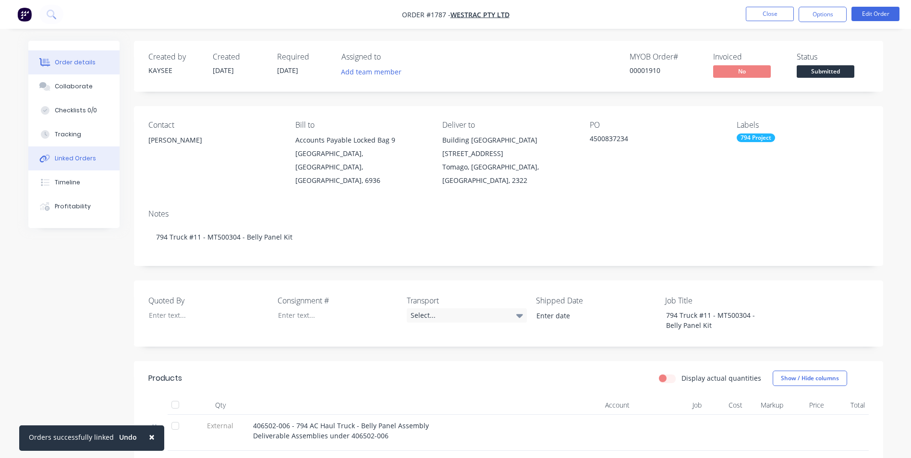
click at [84, 158] on div "Linked Orders" at bounding box center [75, 158] width 41 height 9
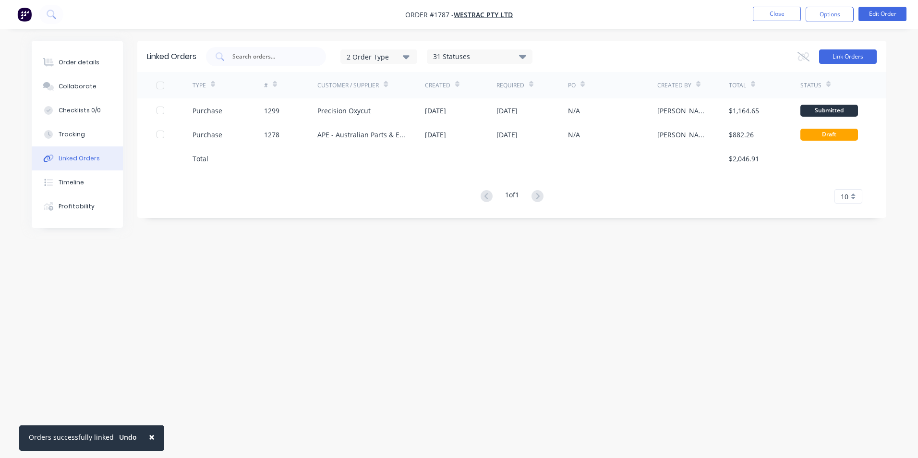
click at [837, 57] on button "Link Orders" at bounding box center [848, 56] width 58 height 14
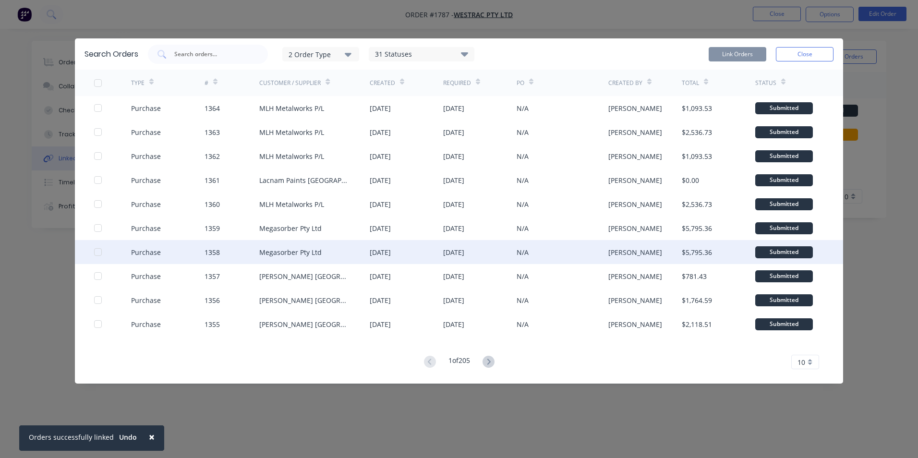
click at [98, 252] on div at bounding box center [97, 251] width 19 height 19
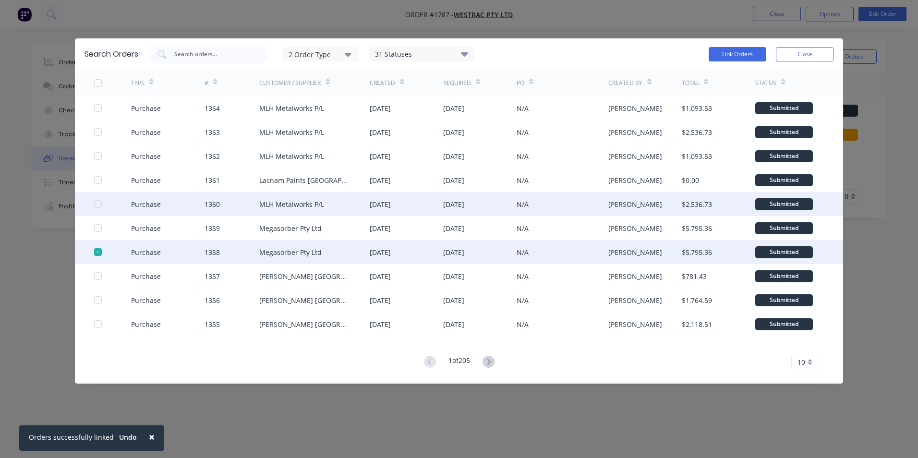
click at [98, 204] on div at bounding box center [97, 203] width 19 height 19
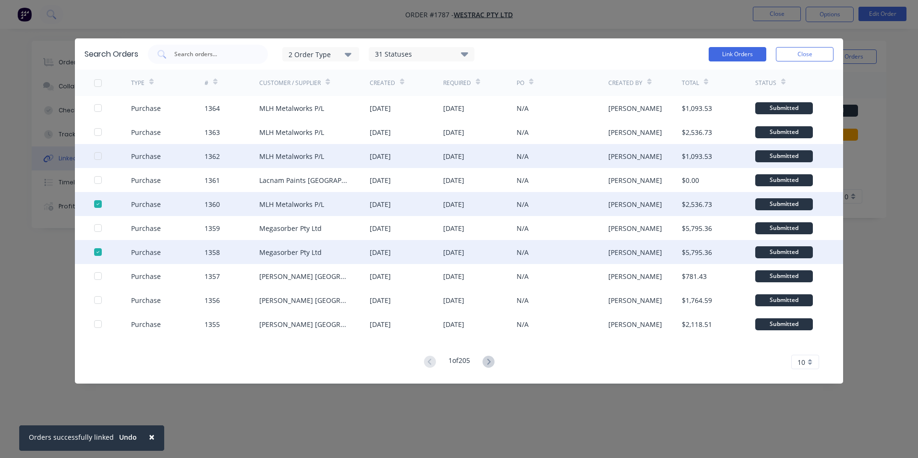
click at [100, 155] on div at bounding box center [97, 155] width 19 height 19
click at [741, 50] on button "Link Orders" at bounding box center [738, 54] width 58 height 14
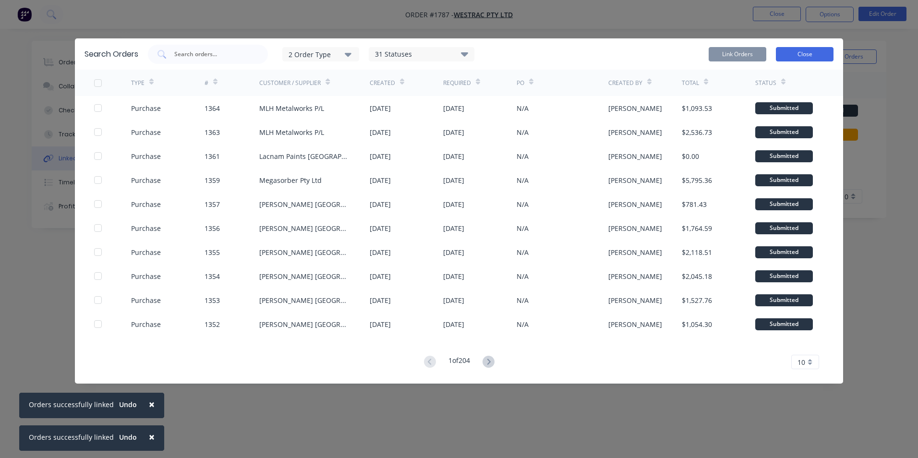
click at [810, 53] on button "Close" at bounding box center [805, 54] width 58 height 14
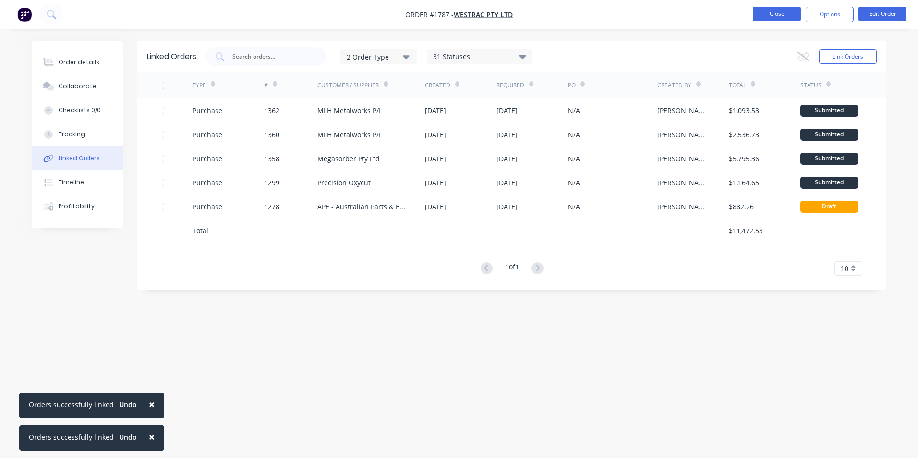
click at [772, 10] on button "Close" at bounding box center [777, 14] width 48 height 14
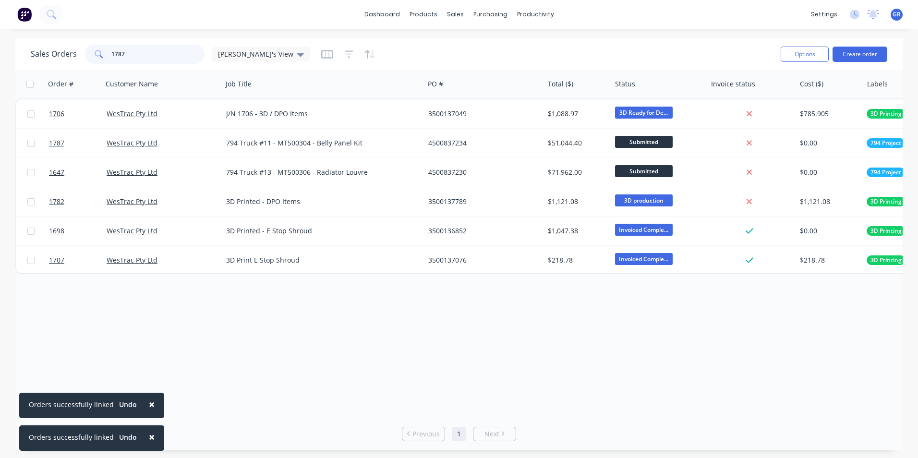
click at [118, 53] on input "1787" at bounding box center [158, 54] width 94 height 19
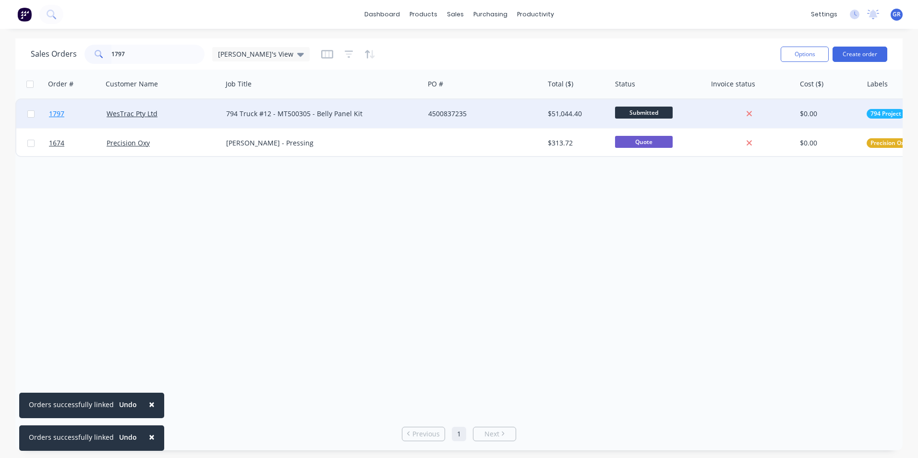
click at [55, 111] on span "1797" at bounding box center [56, 114] width 15 height 10
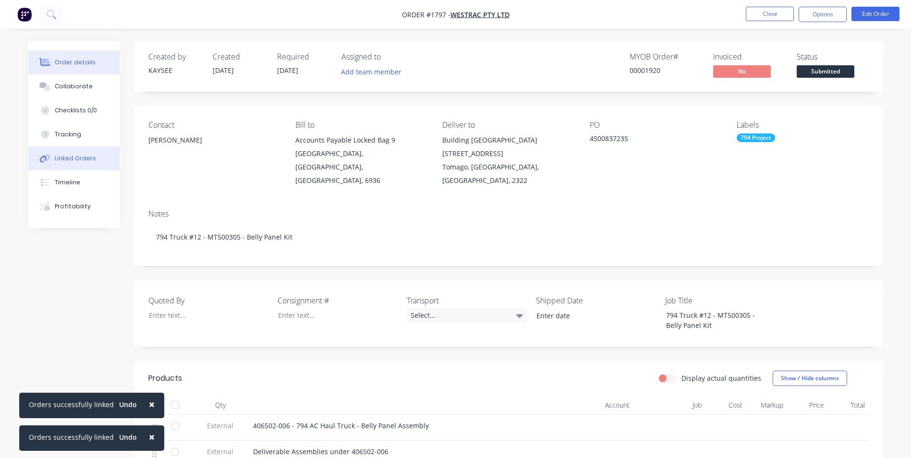
click at [83, 158] on div "Linked Orders" at bounding box center [75, 158] width 41 height 9
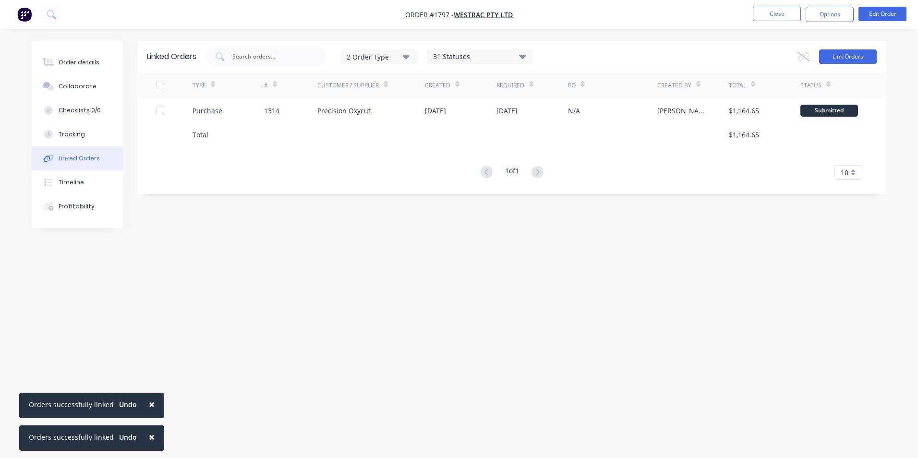
click at [838, 54] on button "Link Orders" at bounding box center [848, 56] width 58 height 14
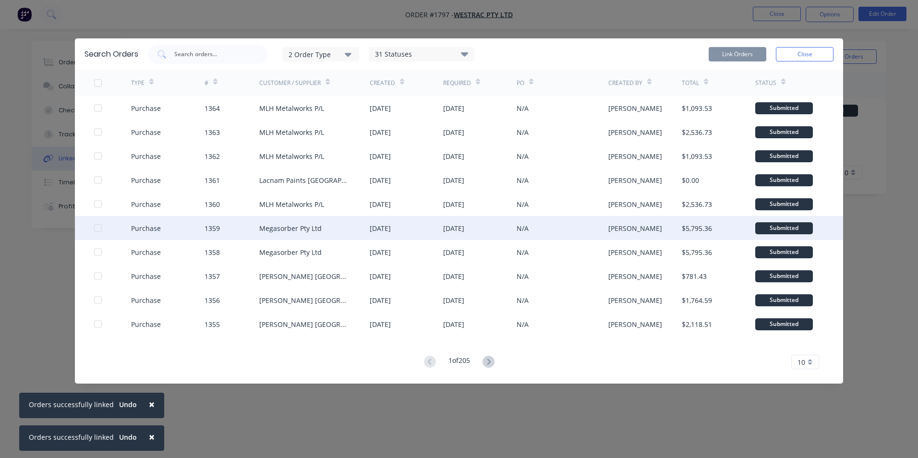
click at [97, 227] on div at bounding box center [97, 227] width 19 height 19
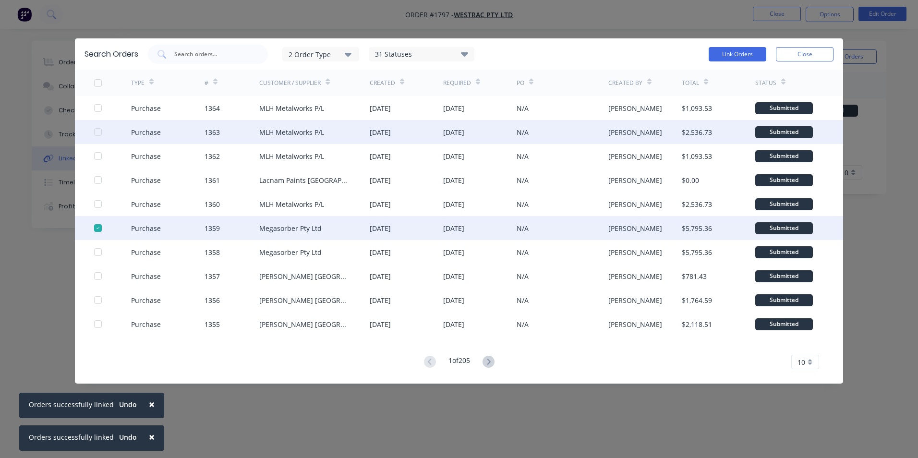
click at [97, 130] on div at bounding box center [97, 131] width 19 height 19
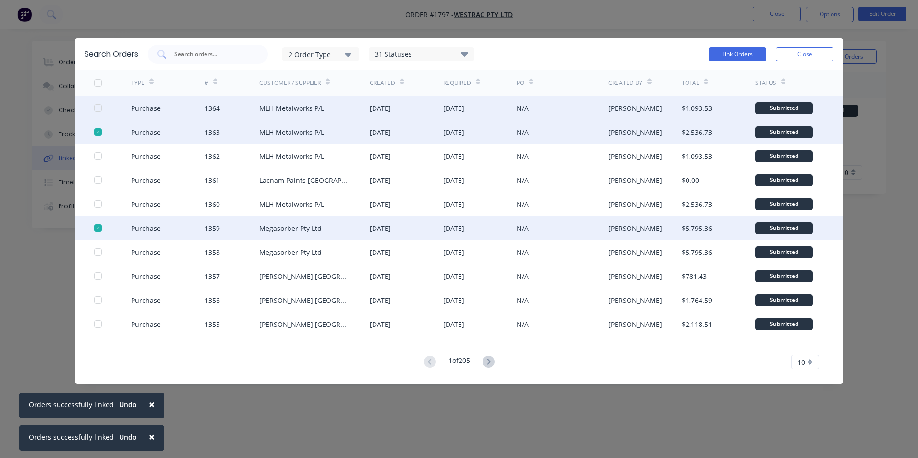
click at [98, 107] on div at bounding box center [97, 107] width 19 height 19
click at [729, 54] on button "Link Orders" at bounding box center [738, 54] width 58 height 14
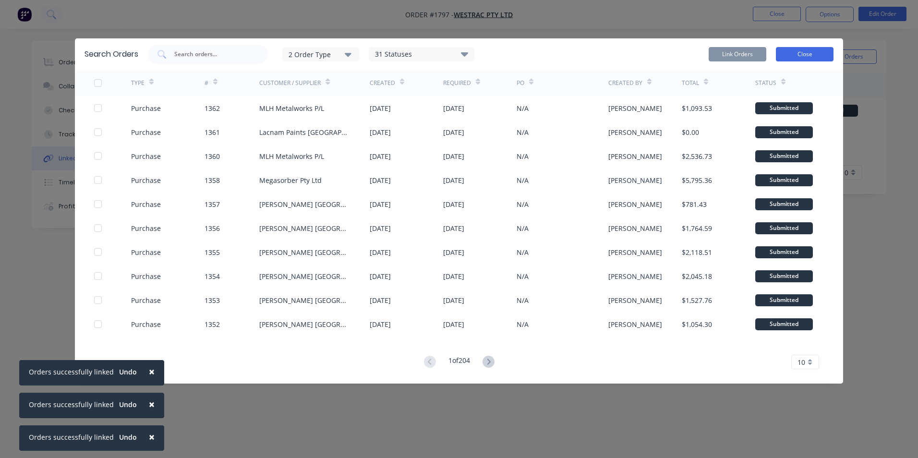
click at [802, 54] on button "Close" at bounding box center [805, 54] width 58 height 14
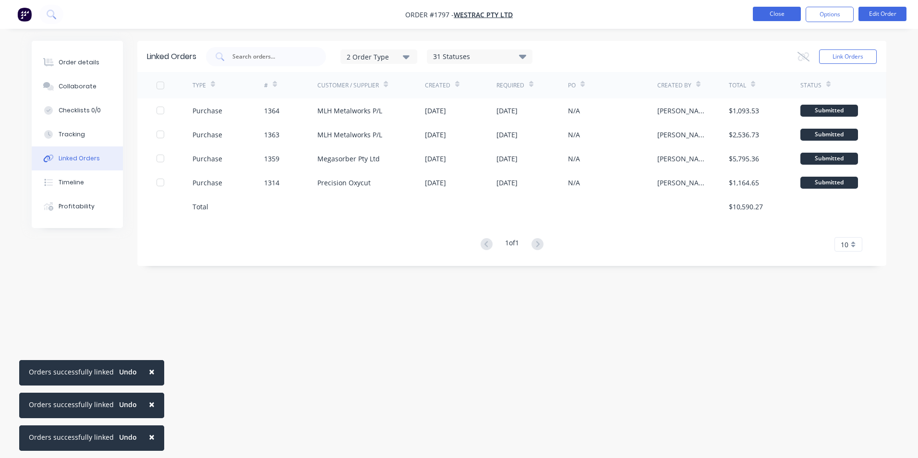
click at [772, 14] on button "Close" at bounding box center [777, 14] width 48 height 14
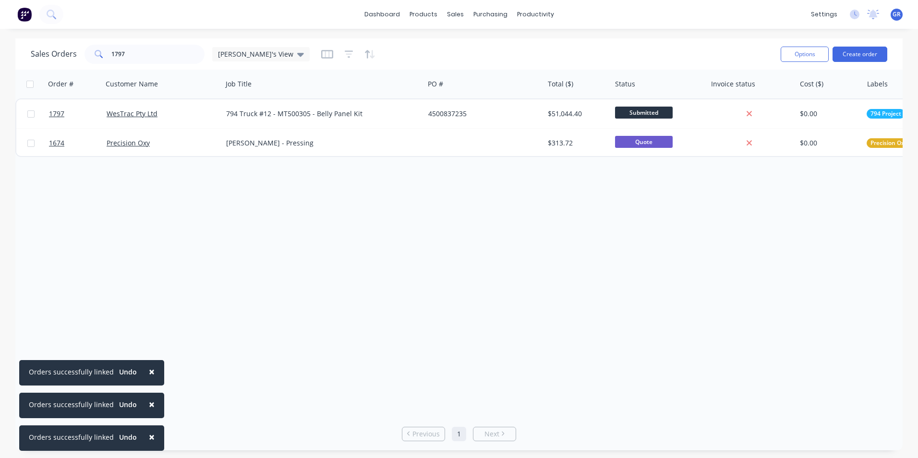
drag, startPoint x: 147, startPoint y: 366, endPoint x: 148, endPoint y: 374, distance: 7.3
click at [149, 367] on span "×" at bounding box center [152, 371] width 6 height 13
click at [149, 406] on span "×" at bounding box center [152, 404] width 6 height 13
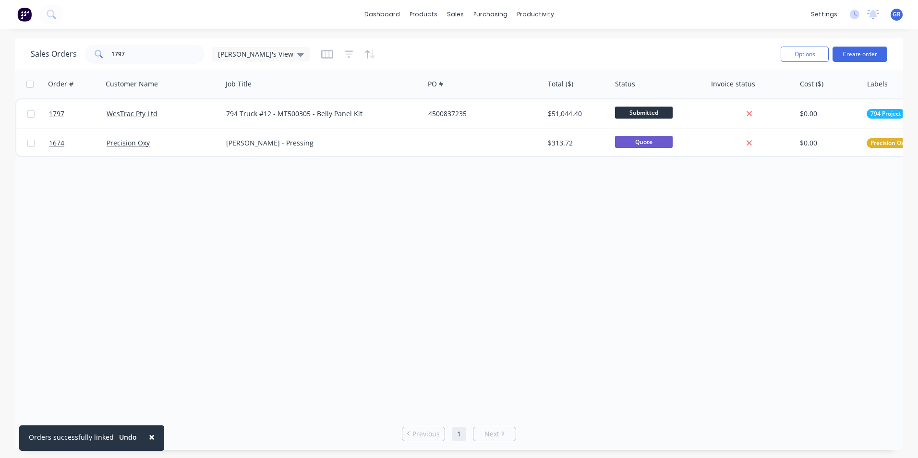
click at [151, 437] on button "×" at bounding box center [151, 436] width 25 height 23
drag, startPoint x: 125, startPoint y: 53, endPoint x: 100, endPoint y: 54, distance: 25.5
click at [100, 54] on div "1797" at bounding box center [145, 54] width 120 height 19
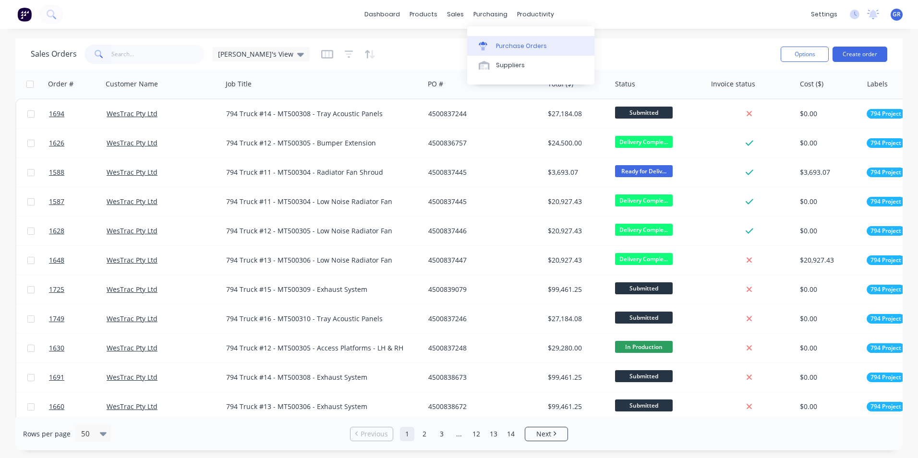
click at [509, 44] on div "Purchase Orders" at bounding box center [521, 46] width 51 height 9
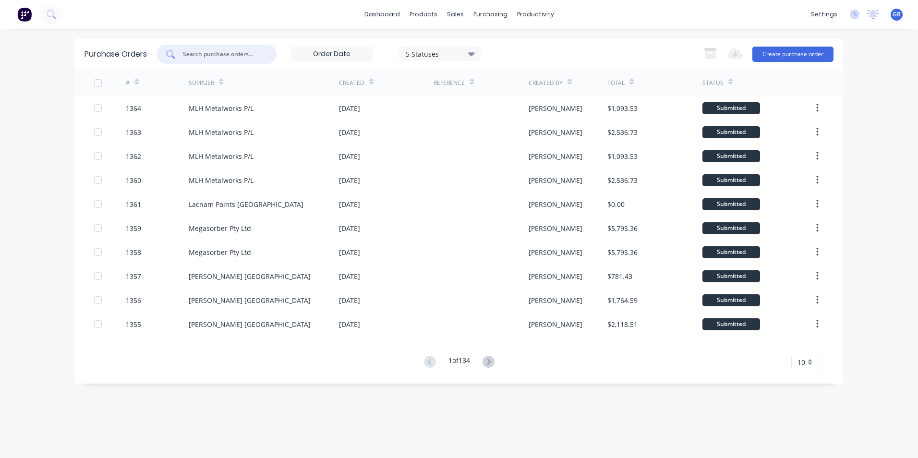
click at [234, 51] on input "text" at bounding box center [222, 54] width 80 height 10
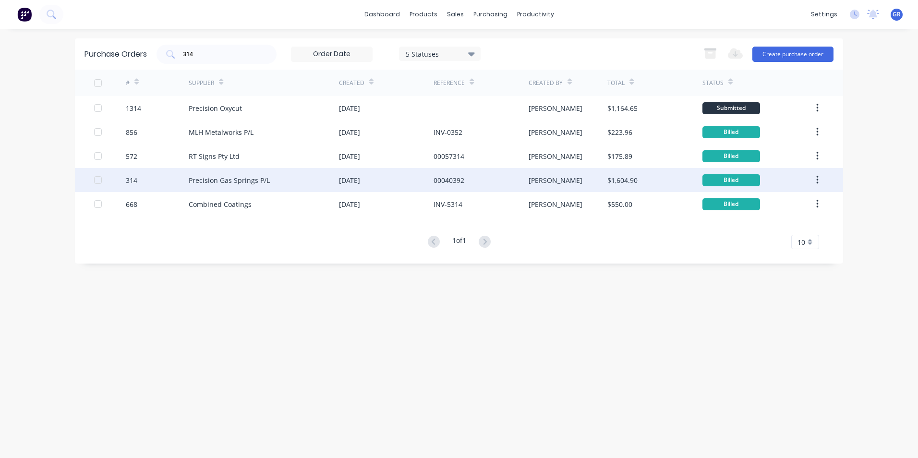
click at [133, 179] on div "314" at bounding box center [132, 180] width 12 height 10
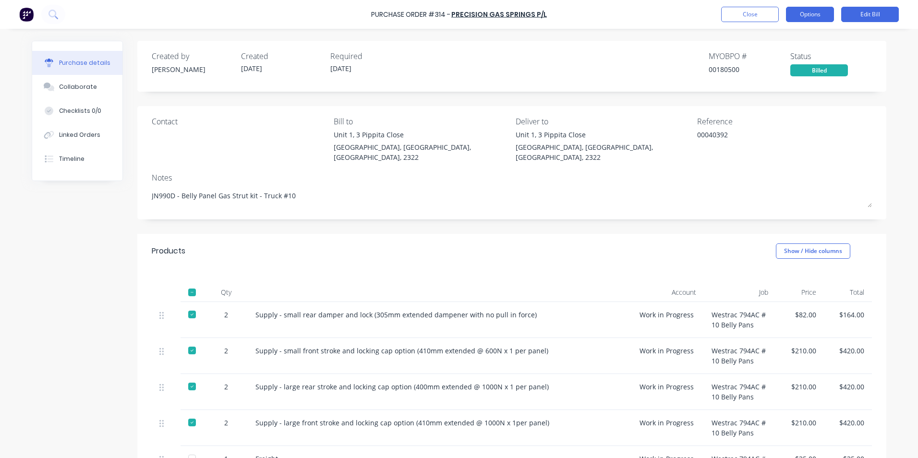
click at [809, 15] on button "Options" at bounding box center [810, 14] width 48 height 15
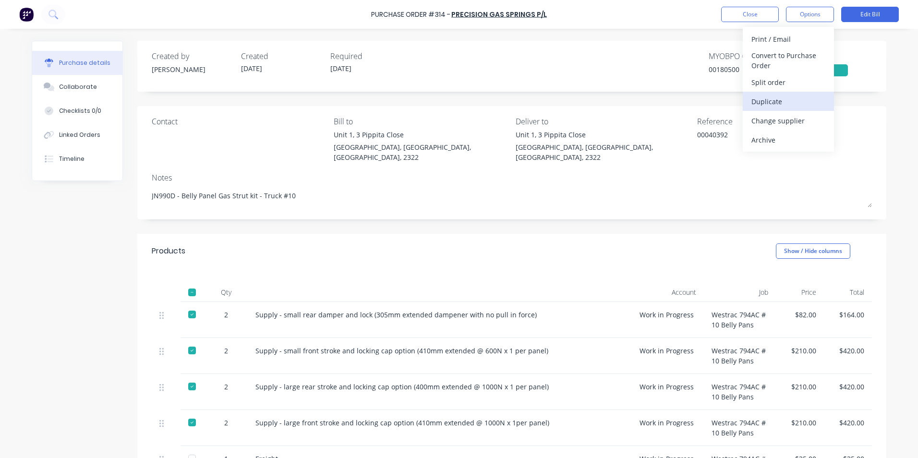
click at [766, 101] on div "Duplicate" at bounding box center [788, 102] width 74 height 14
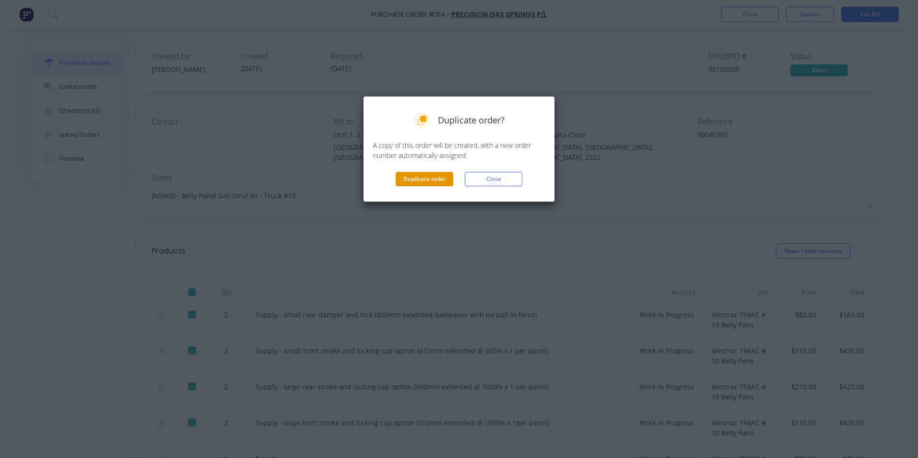
click at [414, 179] on button "Duplicate order" at bounding box center [425, 179] width 58 height 14
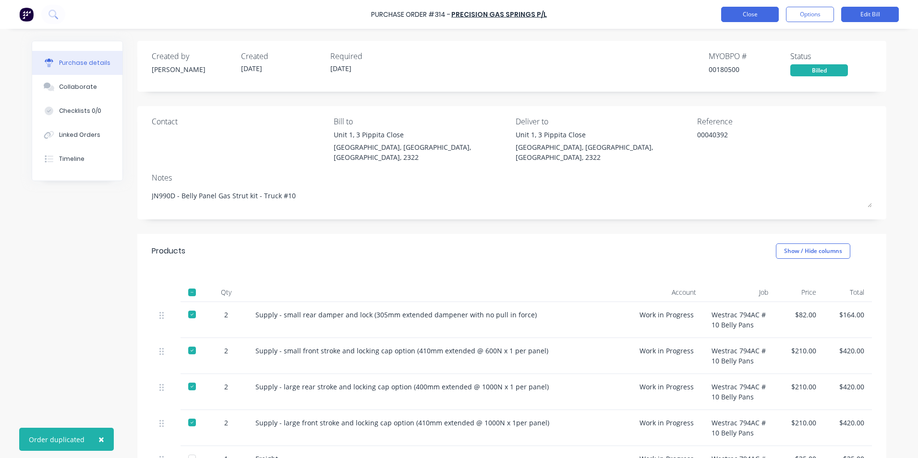
click at [748, 17] on button "Close" at bounding box center [750, 14] width 58 height 15
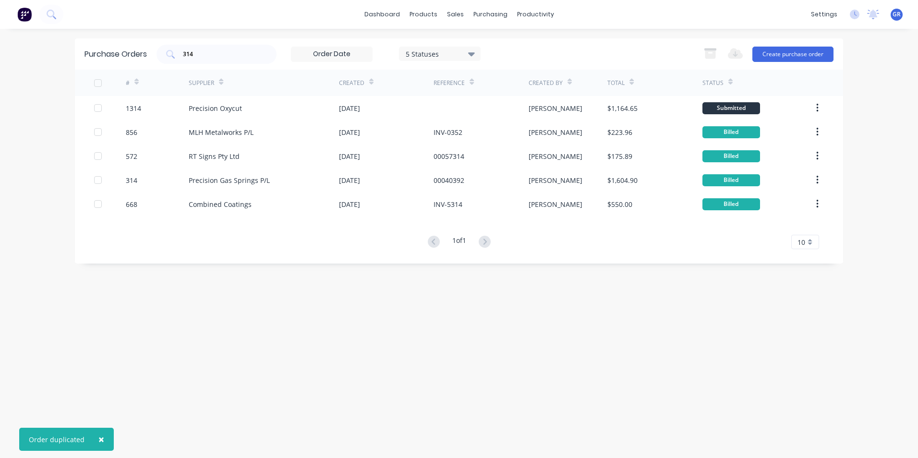
click at [155, 55] on div "Purchase Orders 314 5 Statuses 5 Statuses Export to Excel (XLSX) Create purchas…" at bounding box center [459, 53] width 768 height 31
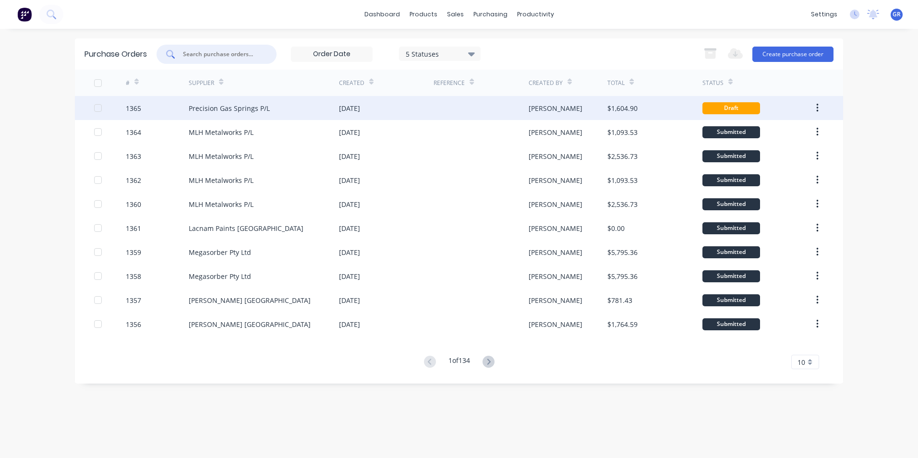
click at [137, 108] on div "1365" at bounding box center [133, 108] width 15 height 10
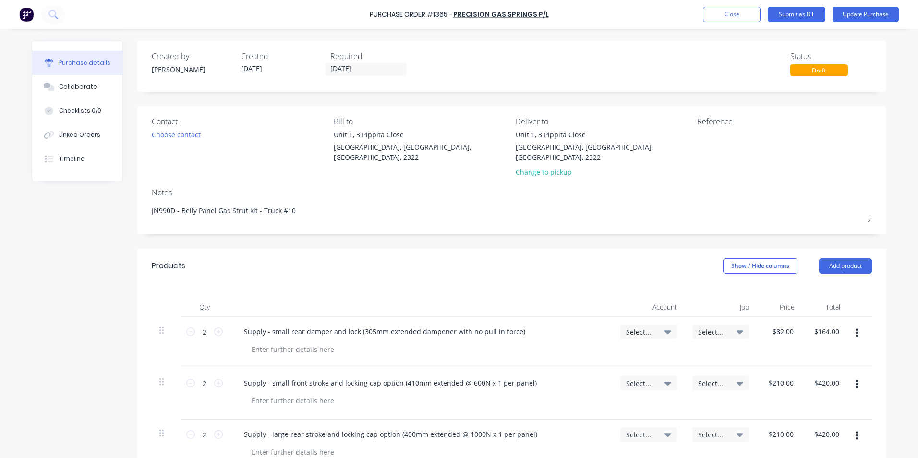
drag, startPoint x: 177, startPoint y: 200, endPoint x: 140, endPoint y: 200, distance: 36.5
click at [140, 200] on div "Contact Choose contact Bill to [STREET_ADDRESS] Deliver to [STREET_ADDRESS] Cha…" at bounding box center [511, 170] width 749 height 128
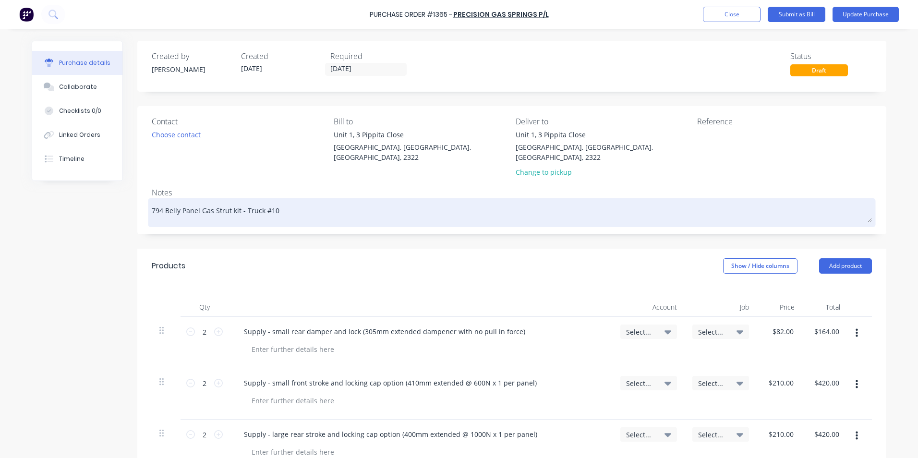
click at [235, 202] on textarea "794 Belly Panel Gas Strut kit - Truck #10" at bounding box center [512, 212] width 720 height 22
drag, startPoint x: 280, startPoint y: 199, endPoint x: 270, endPoint y: 199, distance: 10.6
click at [270, 201] on textarea "794 Belly Panel Gas Strut kits - Truck #10" at bounding box center [512, 212] width 720 height 22
click at [261, 202] on textarea "794 Belly Panel Gas Strut kits - Truck #11" at bounding box center [512, 212] width 720 height 22
click at [290, 201] on textarea "794 Belly Panel Gas Strut kits - Truck's #11" at bounding box center [512, 212] width 720 height 22
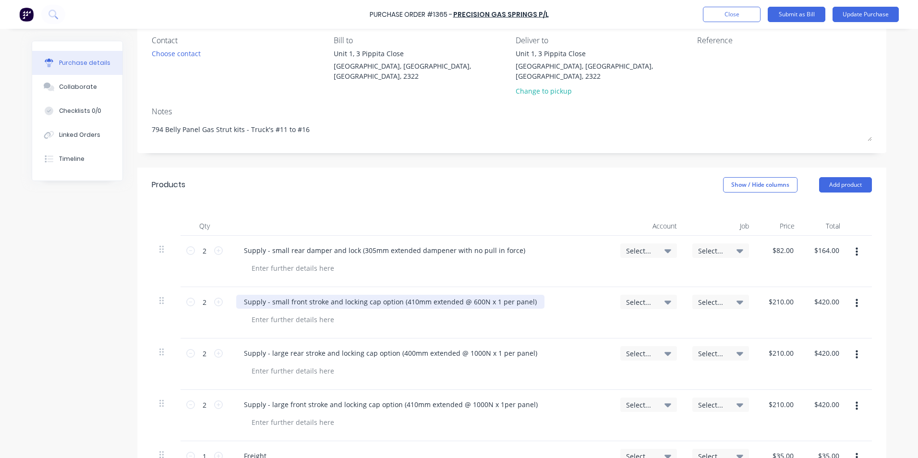
scroll to position [144, 0]
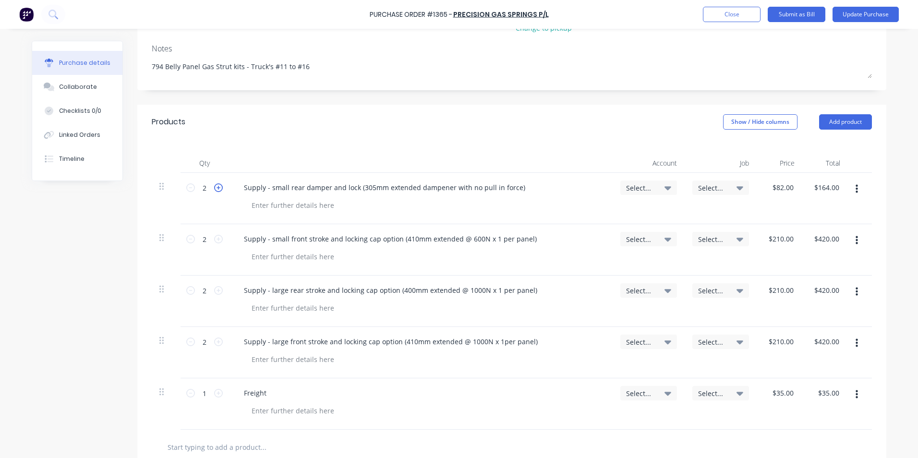
click at [214, 183] on icon at bounding box center [218, 187] width 9 height 9
click at [203, 181] on input "4" at bounding box center [204, 188] width 19 height 14
click at [213, 192] on div "12 12" at bounding box center [205, 198] width 48 height 51
click at [202, 232] on input "2" at bounding box center [204, 239] width 19 height 14
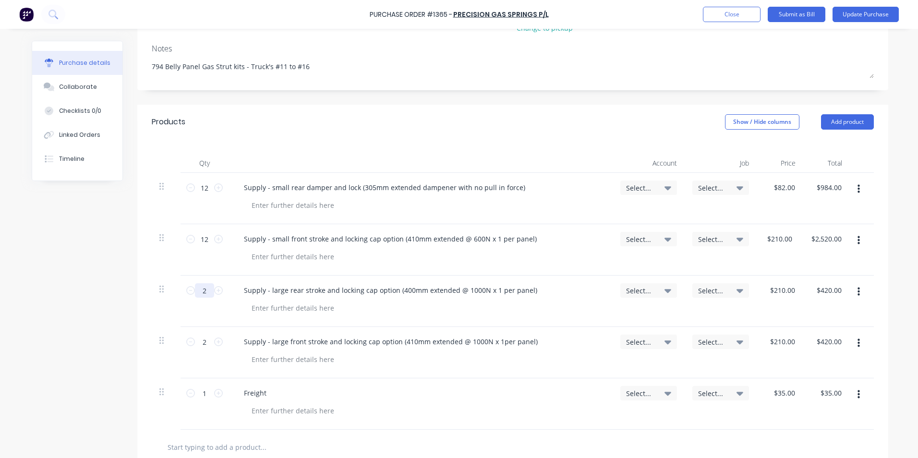
click at [203, 283] on input "2" at bounding box center [204, 290] width 19 height 14
click at [202, 335] on input "2" at bounding box center [204, 342] width 19 height 14
click at [230, 341] on div "Supply - large front stroke and locking cap option (410mm extended @ 1000N x 1p…" at bounding box center [421, 352] width 384 height 51
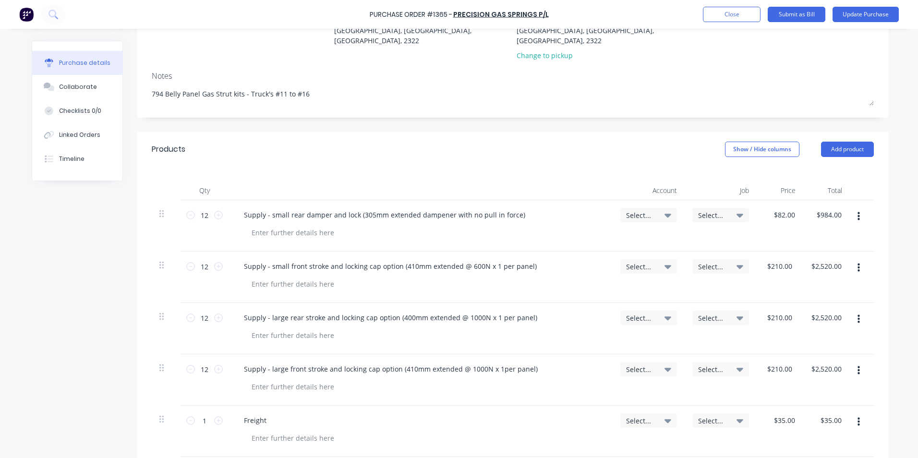
scroll to position [116, 0]
click at [641, 211] on span "Select..." at bounding box center [640, 216] width 29 height 10
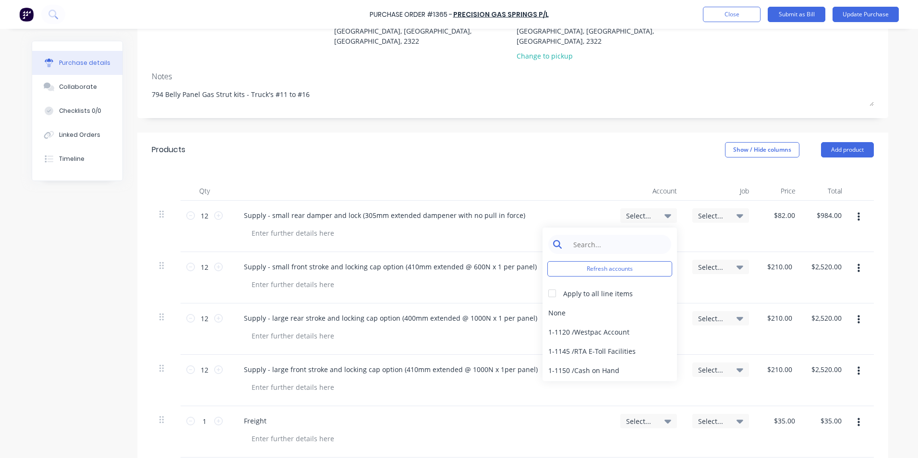
click at [588, 235] on input at bounding box center [617, 244] width 98 height 19
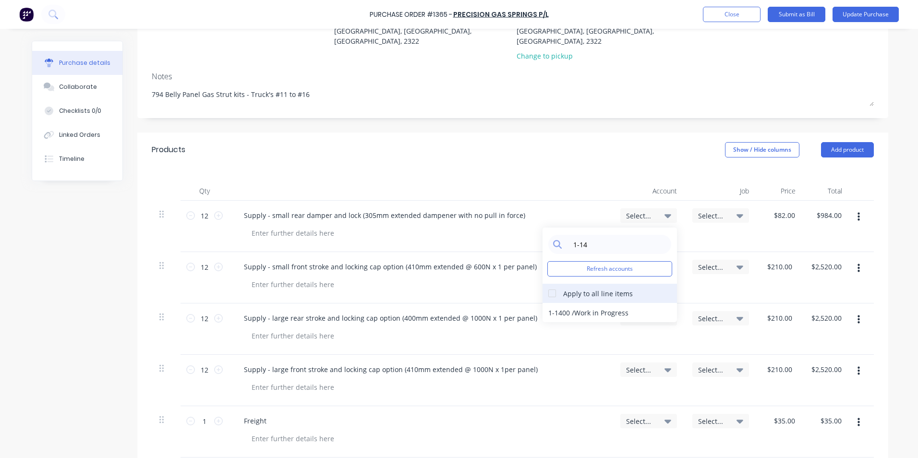
click at [551, 284] on div at bounding box center [552, 293] width 19 height 19
click at [561, 303] on div "1-1400 / Work in Progress" at bounding box center [610, 312] width 134 height 19
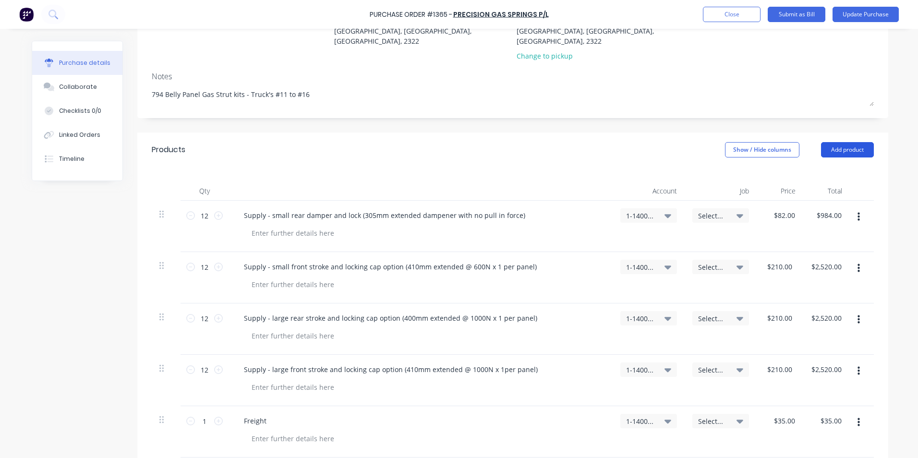
click at [851, 142] on button "Add product" at bounding box center [847, 149] width 53 height 15
click at [815, 244] on div "Notes (Internal)" at bounding box center [828, 251] width 74 height 14
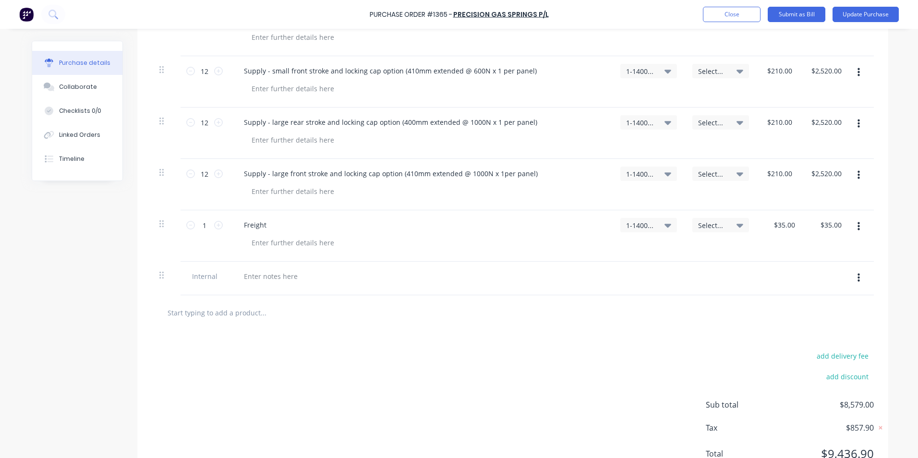
scroll to position [342, 0]
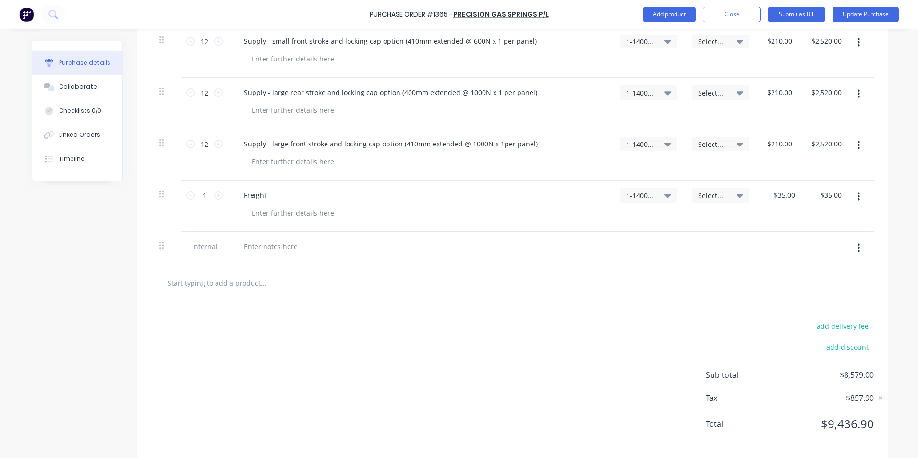
click at [258, 232] on div at bounding box center [421, 249] width 384 height 34
click at [258, 240] on div at bounding box center [270, 247] width 69 height 14
click at [290, 240] on div "Costs to be evenlly" at bounding box center [273, 247] width 75 height 14
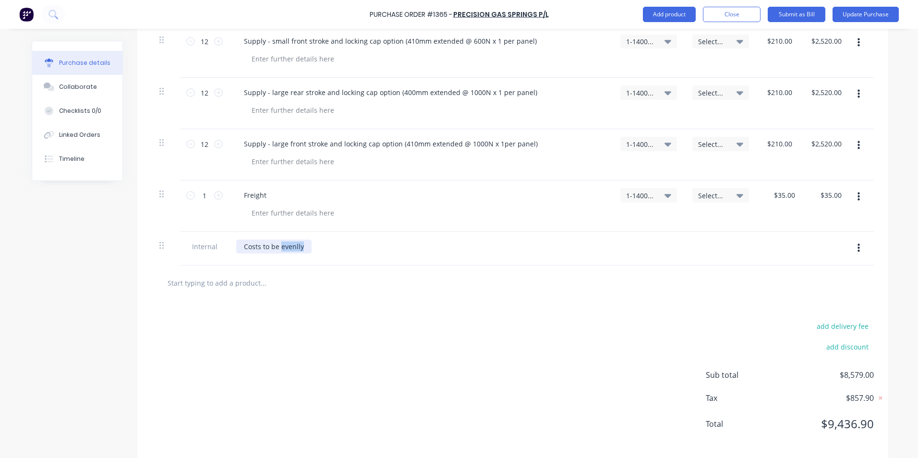
click at [290, 240] on div "Costs to be evenlly" at bounding box center [273, 247] width 75 height 14
click at [299, 240] on div "Costs to be evenlly" at bounding box center [273, 247] width 75 height 14
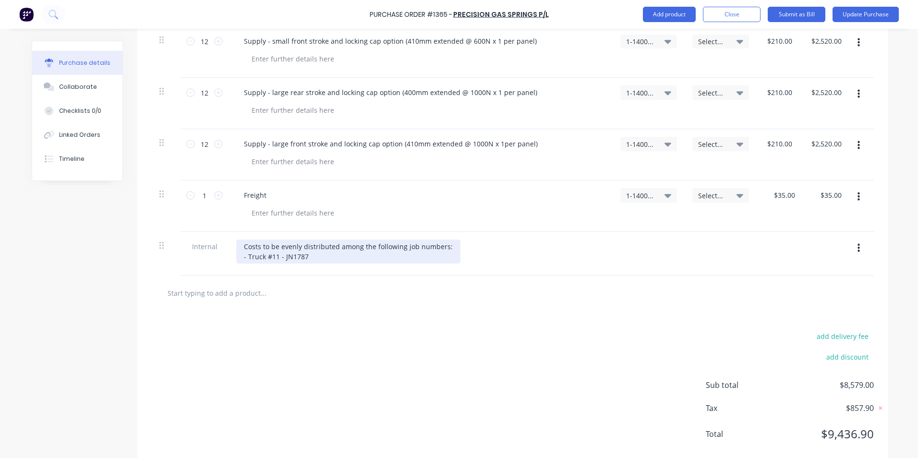
drag, startPoint x: 305, startPoint y: 244, endPoint x: 239, endPoint y: 246, distance: 65.8
click at [239, 246] on div "Costs to be evenly distributed among the following job numbers: - Truck #11 - J…" at bounding box center [348, 252] width 224 height 24
copy div "- Truck #11 - JN1787"
click at [308, 243] on div "Costs to be evenly distributed among the following job numbers: - Truck #11 - J…" at bounding box center [348, 252] width 224 height 24
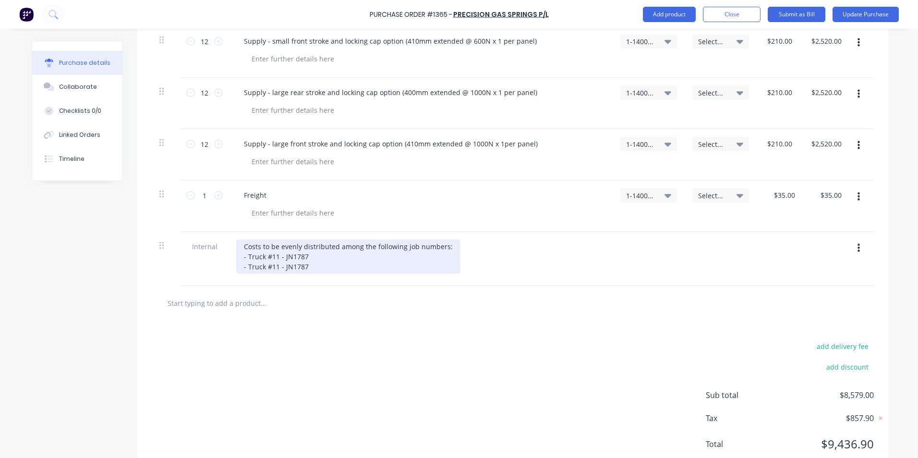
click at [273, 259] on div "Costs to be evenly distributed among the following job numbers: - Truck #11 - J…" at bounding box center [348, 257] width 224 height 34
click at [272, 259] on div "Costs to be evenly distributed among the following job numbers: - Truck #11 - J…" at bounding box center [348, 257] width 224 height 34
click at [317, 258] on div "Costs to be evenly distributed among the following job numbers: - Truck #11 - J…" at bounding box center [348, 257] width 224 height 34
drag, startPoint x: 304, startPoint y: 257, endPoint x: 333, endPoint y: 259, distance: 29.4
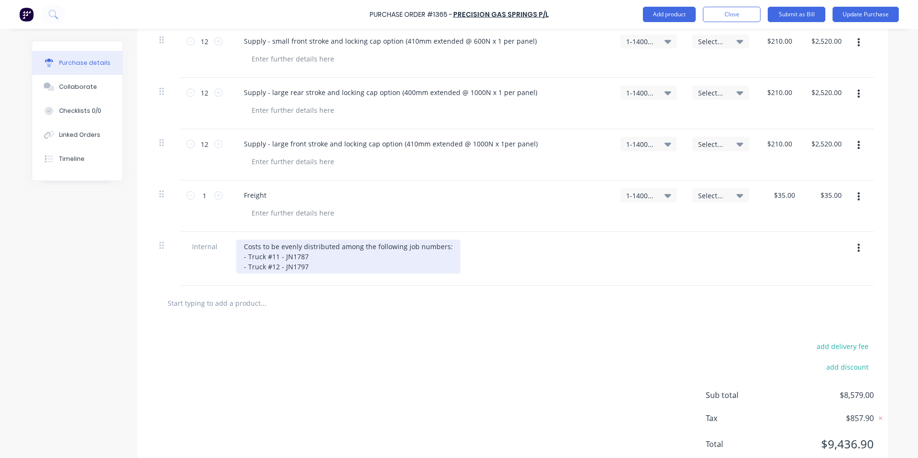
click at [304, 257] on div "Costs to be evenly distributed among the following job numbers: - Truck #11 - J…" at bounding box center [348, 257] width 224 height 34
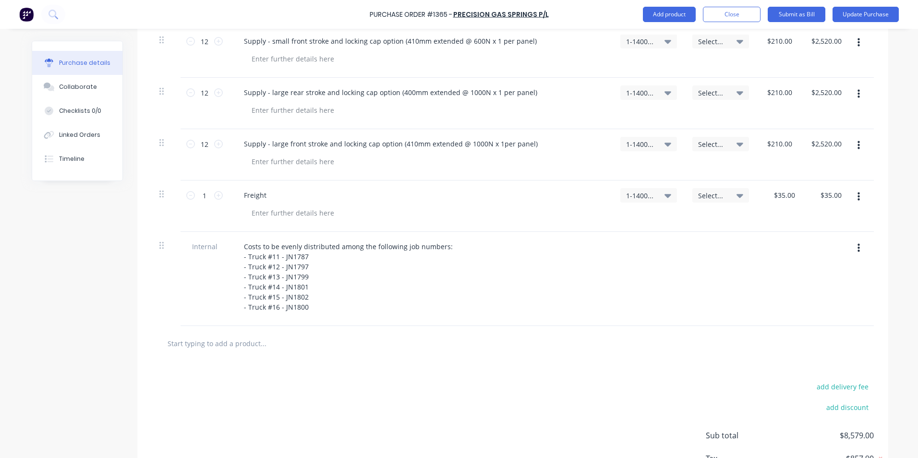
click at [545, 240] on div "Costs to be evenly distributed among the following job numbers: - Truck #11 - J…" at bounding box center [420, 277] width 369 height 74
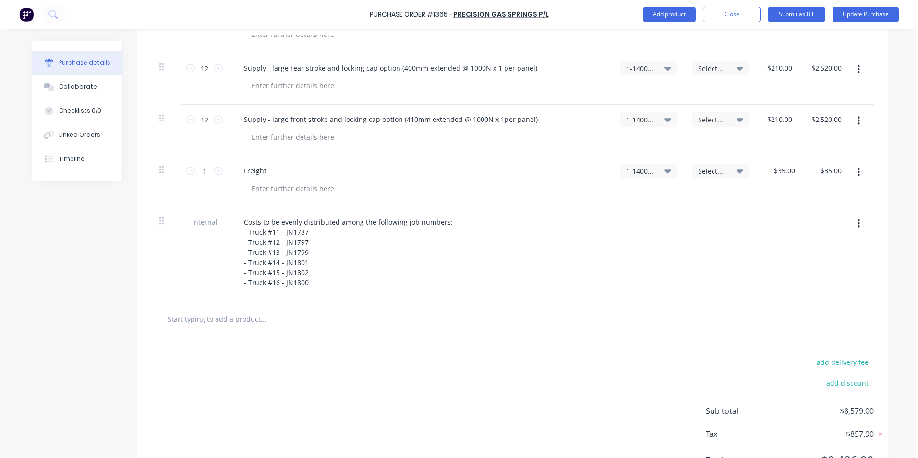
scroll to position [390, 0]
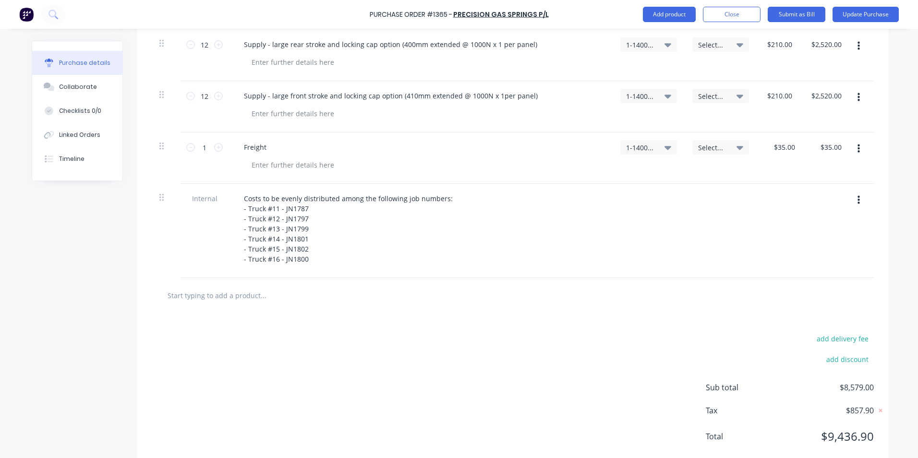
click at [564, 219] on div "Costs to be evenly distributed among the following job numbers: - Truck #11 - J…" at bounding box center [420, 229] width 369 height 74
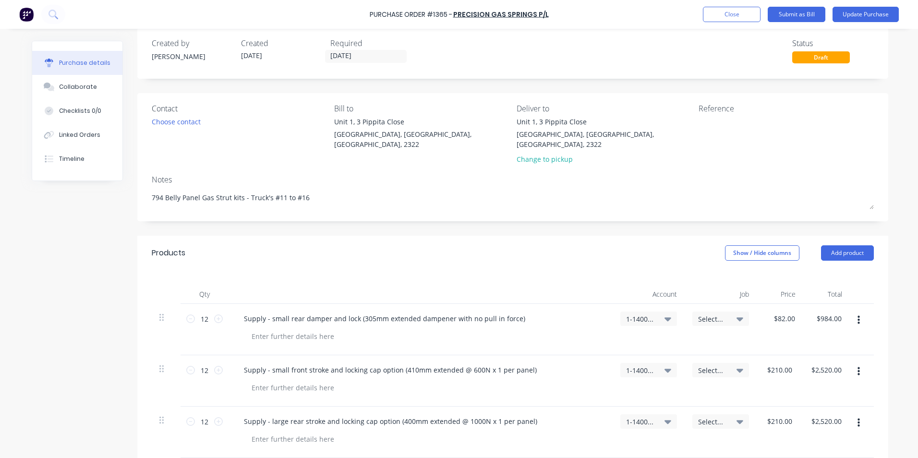
scroll to position [0, 0]
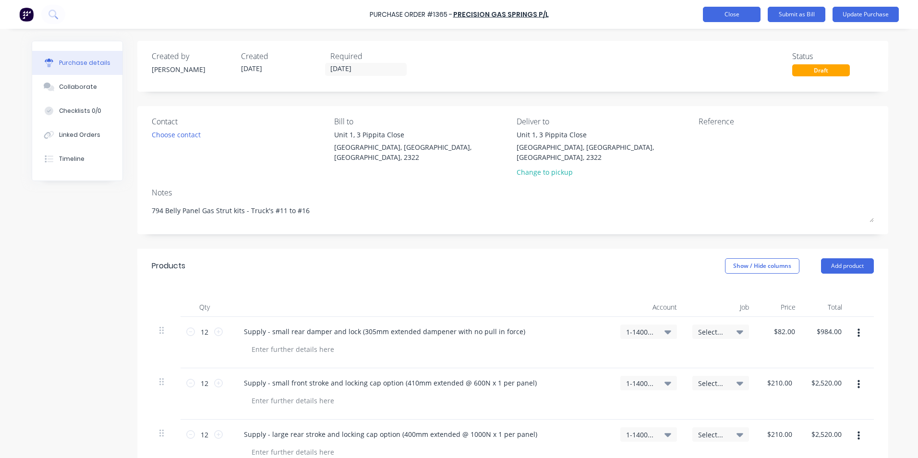
click at [738, 12] on button "Close" at bounding box center [732, 14] width 58 height 15
